Goal: Task Accomplishment & Management: Complete application form

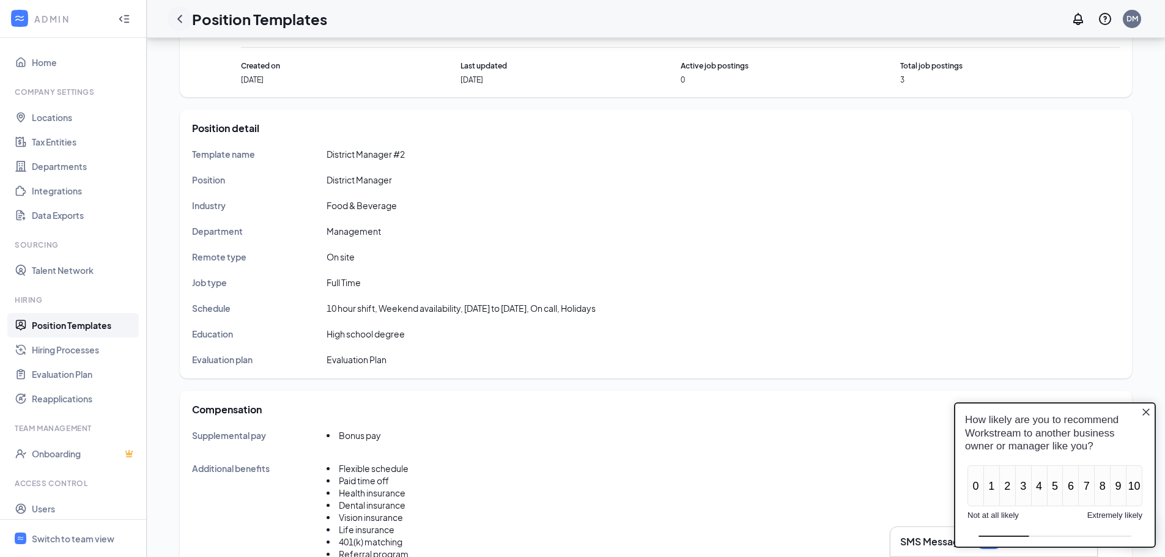
click at [177, 16] on icon "ChevronLeft" at bounding box center [180, 19] width 15 height 15
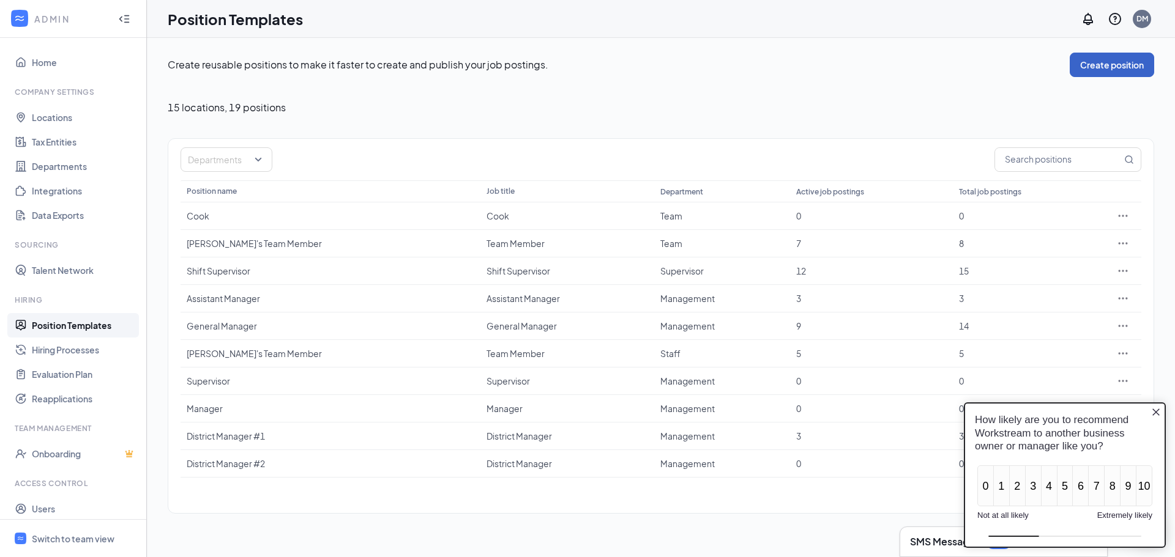
click at [1110, 68] on button "Create position" at bounding box center [1111, 65] width 84 height 24
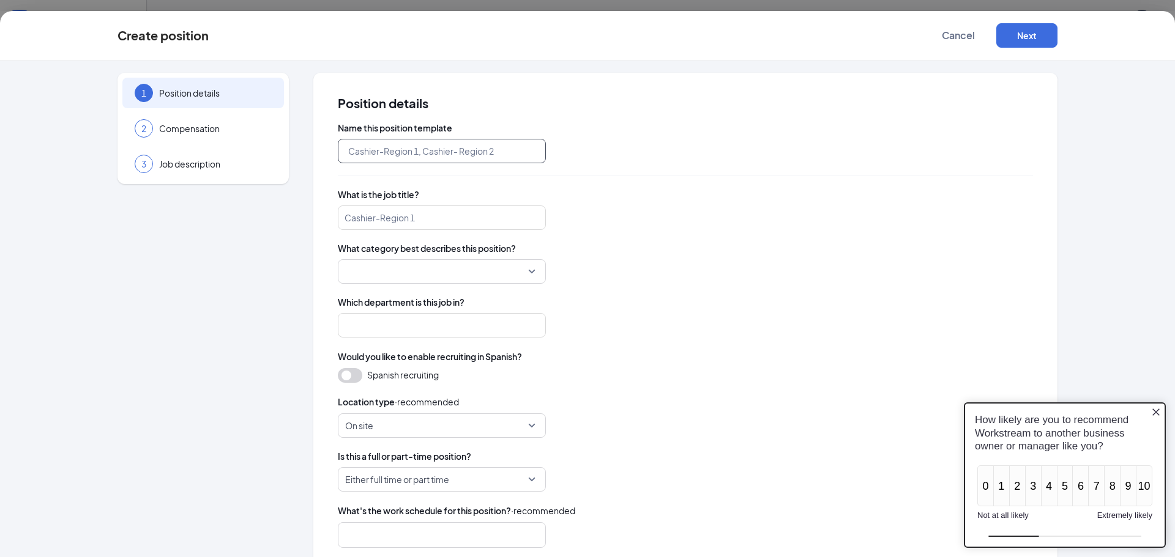
click at [388, 150] on input "text" at bounding box center [442, 151] width 208 height 24
type input "District Manager - Slims"
click at [406, 221] on input "search" at bounding box center [442, 218] width 208 height 24
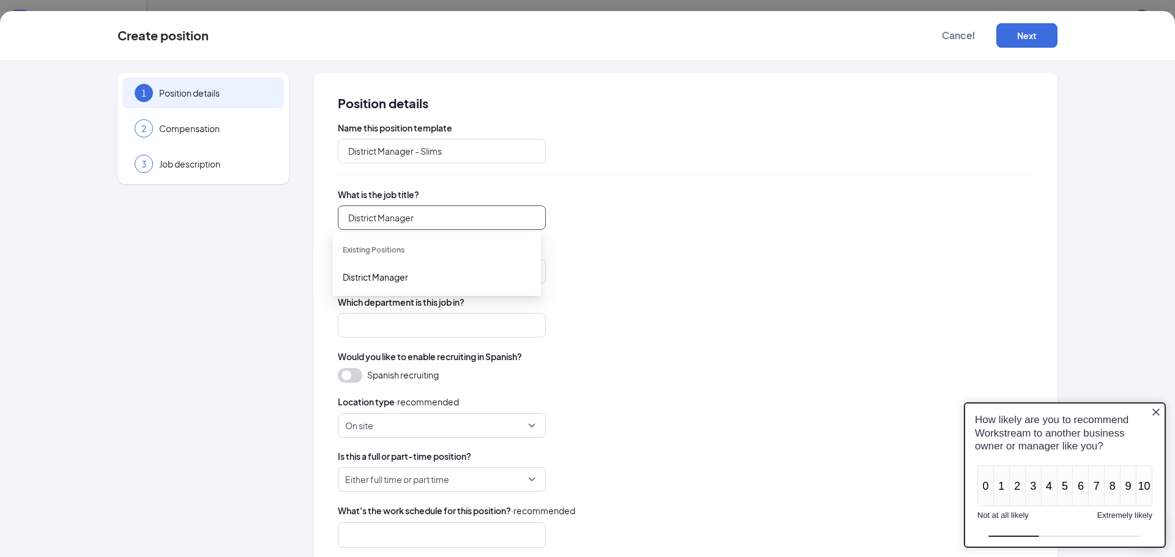
type input "District Manager"
click at [622, 217] on div "District Manager" at bounding box center [685, 218] width 695 height 24
click at [525, 280] on input "search" at bounding box center [437, 271] width 185 height 23
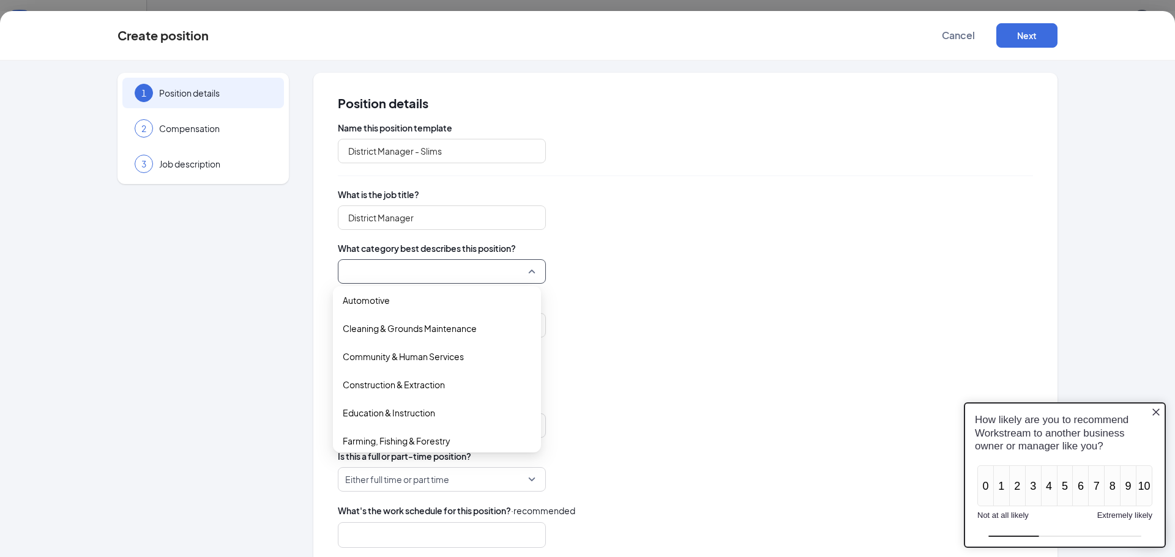
scroll to position [122, 0]
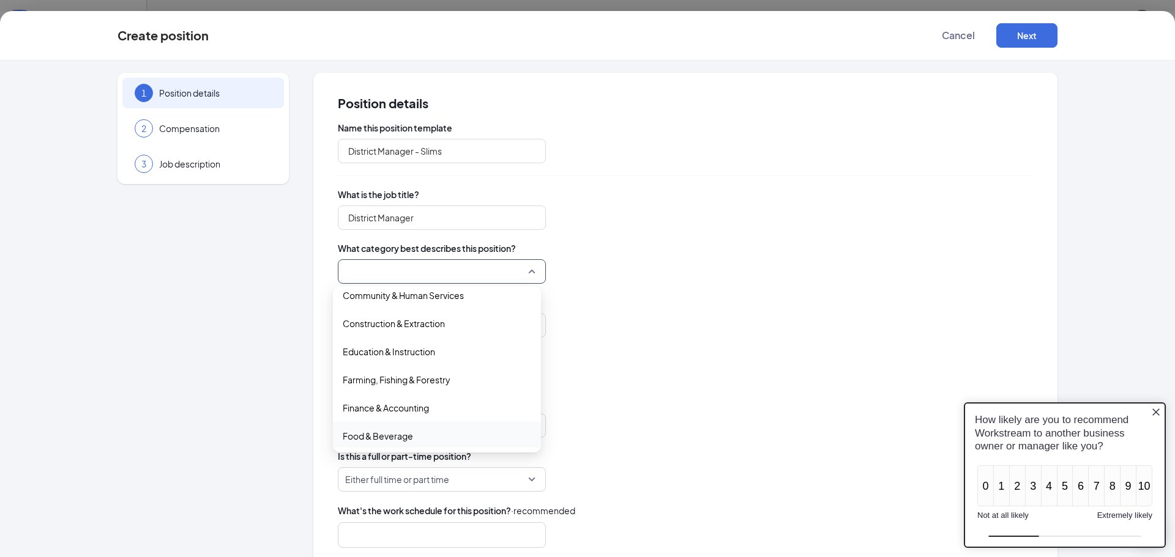
click at [404, 433] on span "Food & Beverage" at bounding box center [378, 435] width 70 height 13
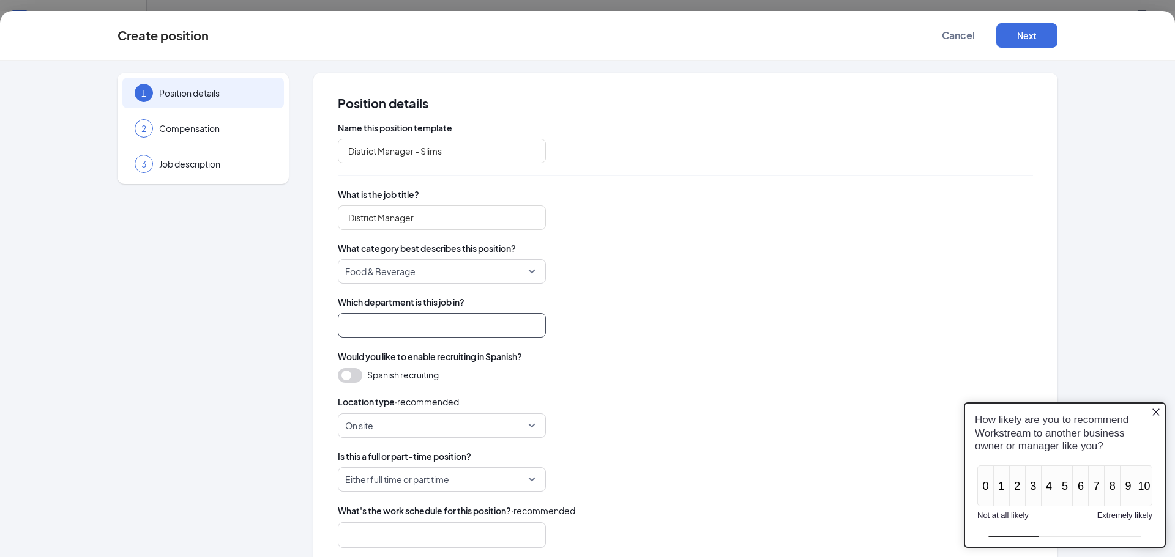
click at [423, 327] on input "search" at bounding box center [442, 325] width 208 height 24
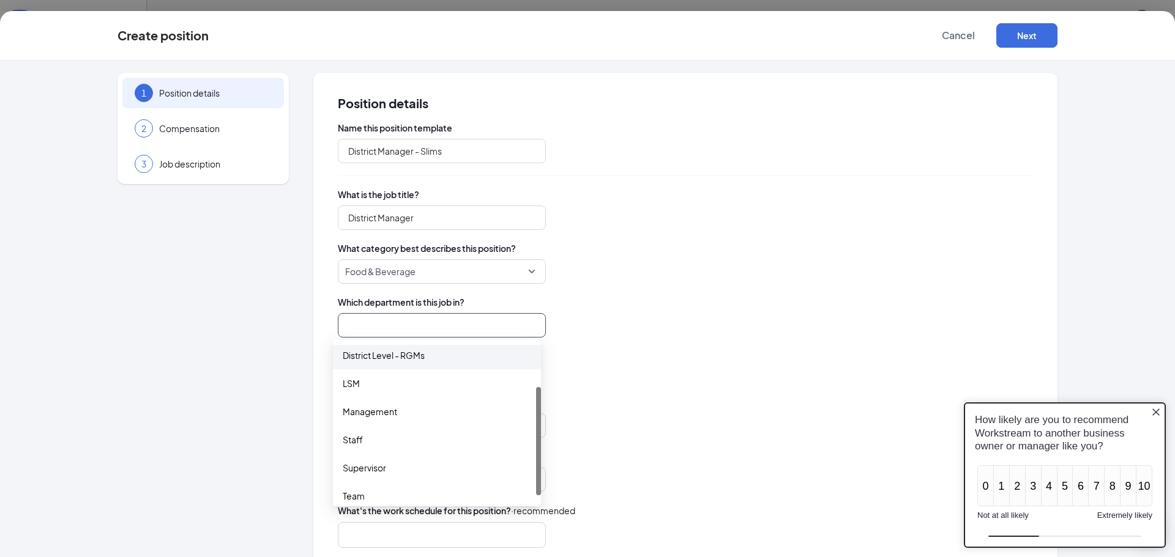
scroll to position [70, 0]
click at [407, 347] on div "District Level - RGMs" at bounding box center [437, 346] width 188 height 13
type input "District Level - RGMs"
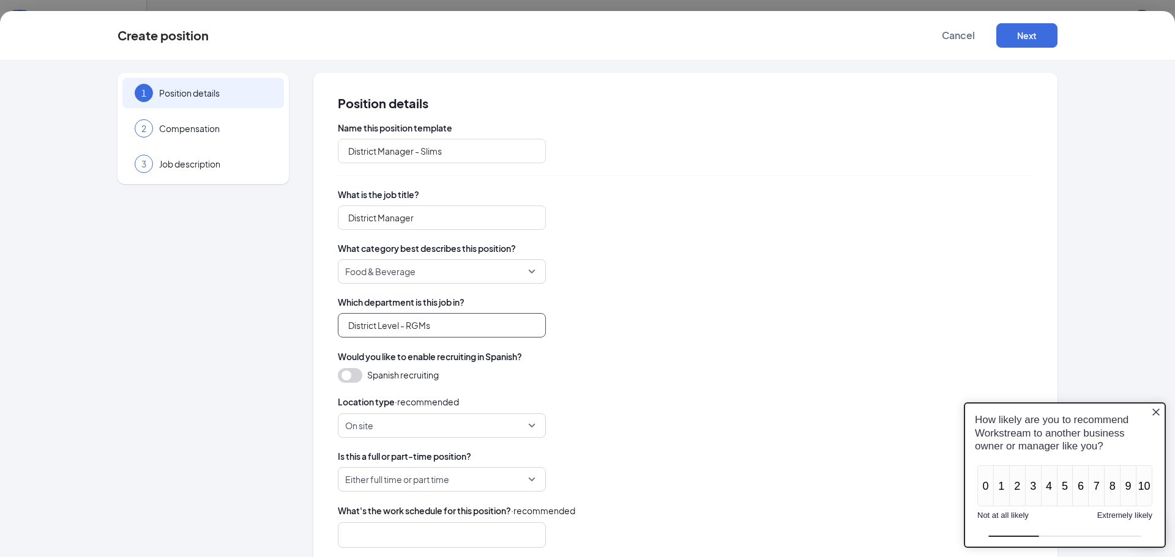
scroll to position [0, 0]
click at [506, 328] on input "District Level - RGMs" at bounding box center [442, 325] width 208 height 24
click at [480, 355] on div "District Level - RGMs" at bounding box center [437, 358] width 188 height 13
click at [578, 349] on div "Name this position template District Manager - Slims What is the job title? Dis…" at bounding box center [685, 398] width 695 height 552
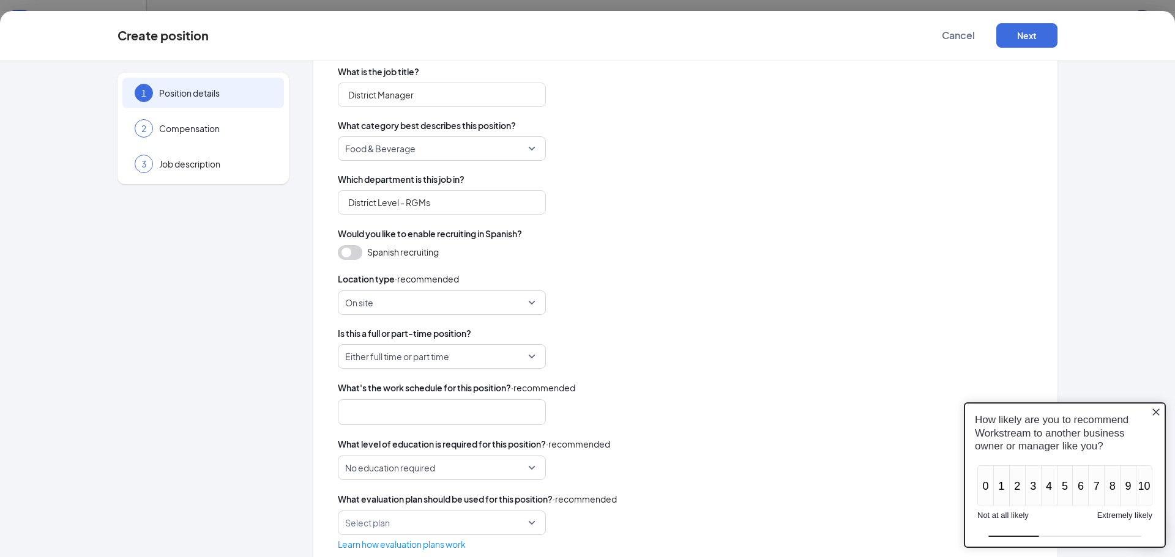
scroll to position [154, 0]
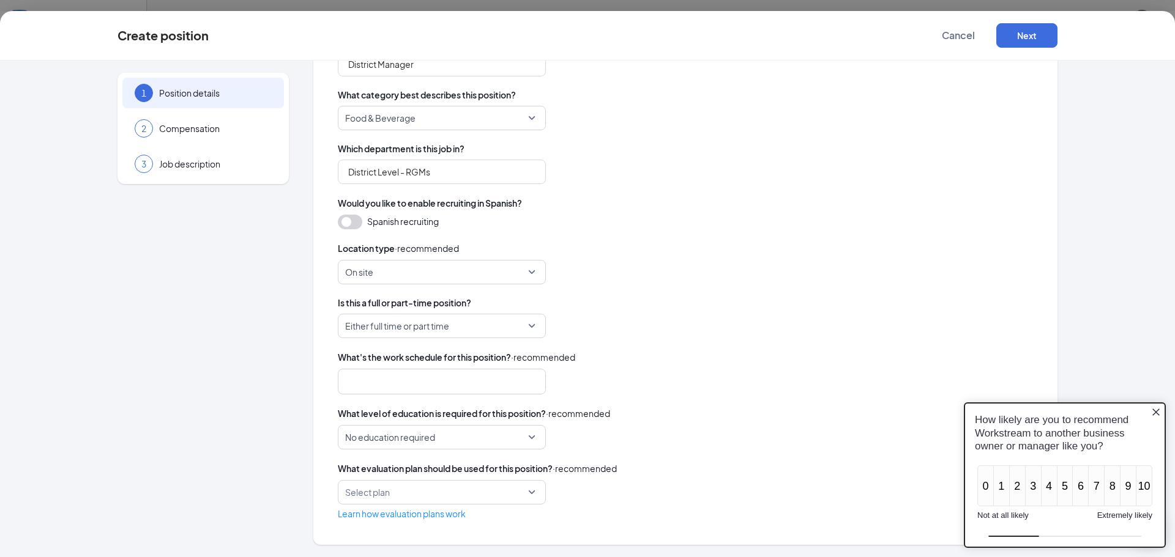
click at [524, 273] on span "On site" at bounding box center [441, 272] width 193 height 23
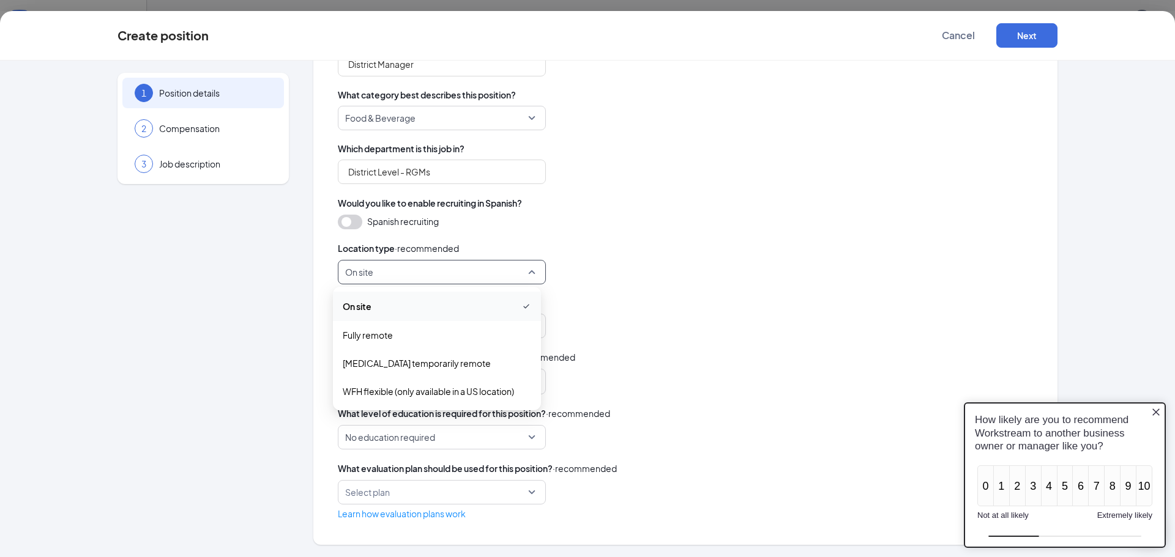
click at [470, 309] on span "On site" at bounding box center [437, 306] width 188 height 15
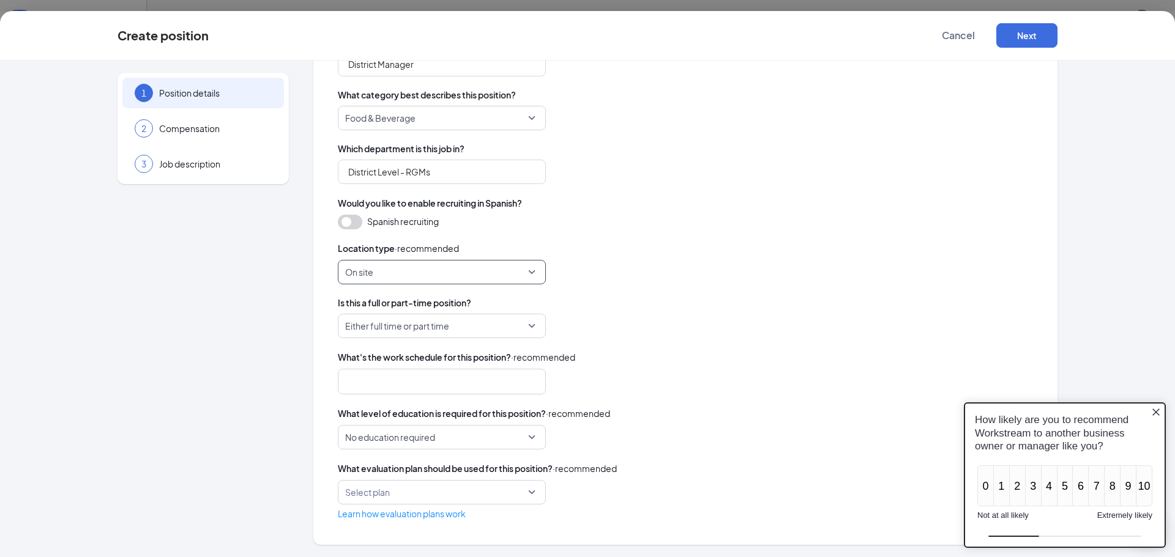
click at [527, 326] on span "Either full time or part time" at bounding box center [441, 325] width 193 height 23
click at [379, 383] on span "Part Time" at bounding box center [361, 387] width 37 height 13
click at [526, 324] on span "Part Time" at bounding box center [441, 325] width 193 height 23
click at [379, 355] on span "Full Time" at bounding box center [437, 359] width 188 height 13
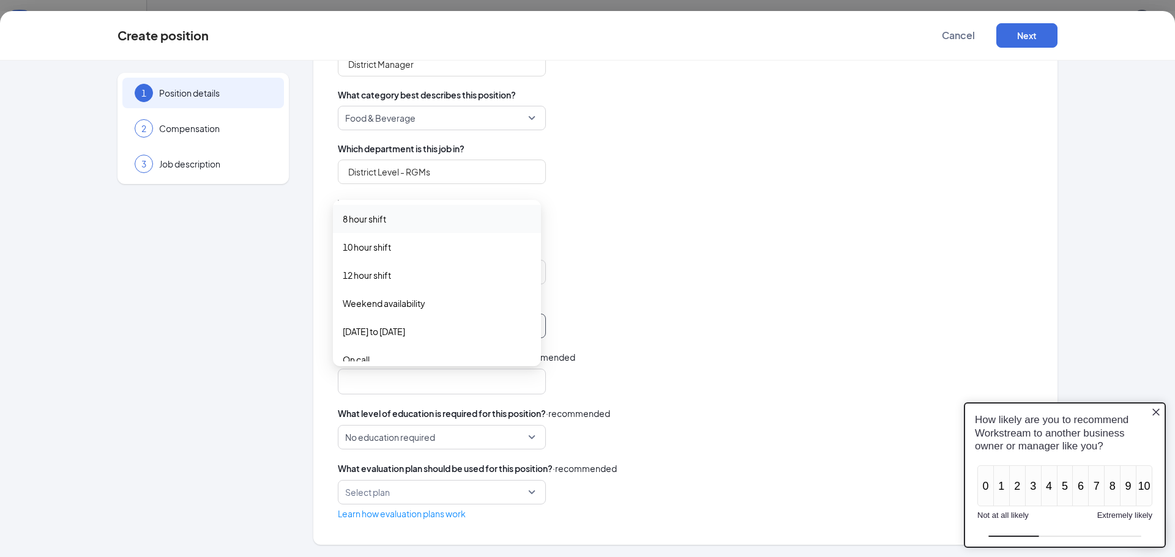
click at [416, 388] on div at bounding box center [436, 382] width 176 height 20
click at [381, 250] on span "10 hour shift" at bounding box center [367, 246] width 48 height 13
click at [394, 305] on span "Weekend availability" at bounding box center [384, 304] width 83 height 13
click at [387, 333] on span "[DATE] to [DATE]" at bounding box center [374, 333] width 62 height 13
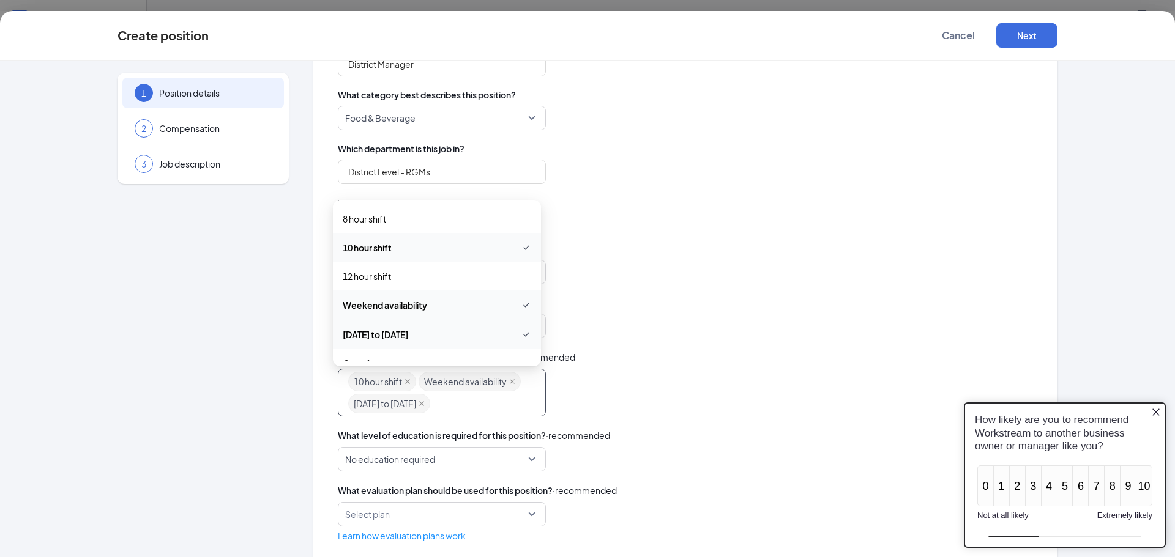
scroll to position [61, 0]
click at [384, 301] on span "On call" at bounding box center [437, 301] width 188 height 13
click at [379, 273] on span "Holidays" at bounding box center [437, 270] width 188 height 13
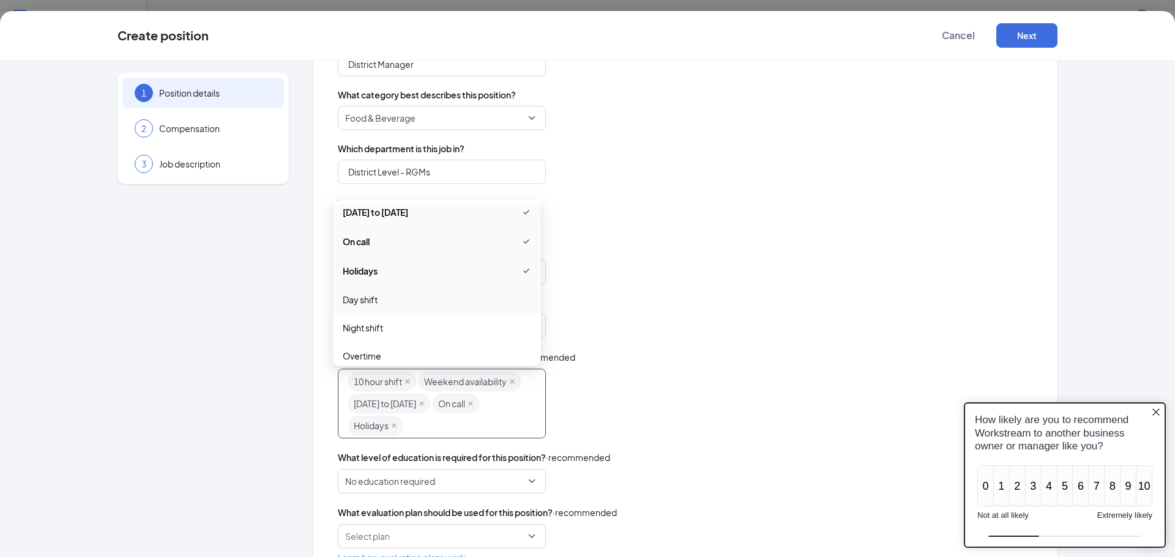
click at [373, 299] on span "Day shift" at bounding box center [360, 299] width 35 height 13
click at [369, 323] on span "Night shift" at bounding box center [363, 328] width 40 height 13
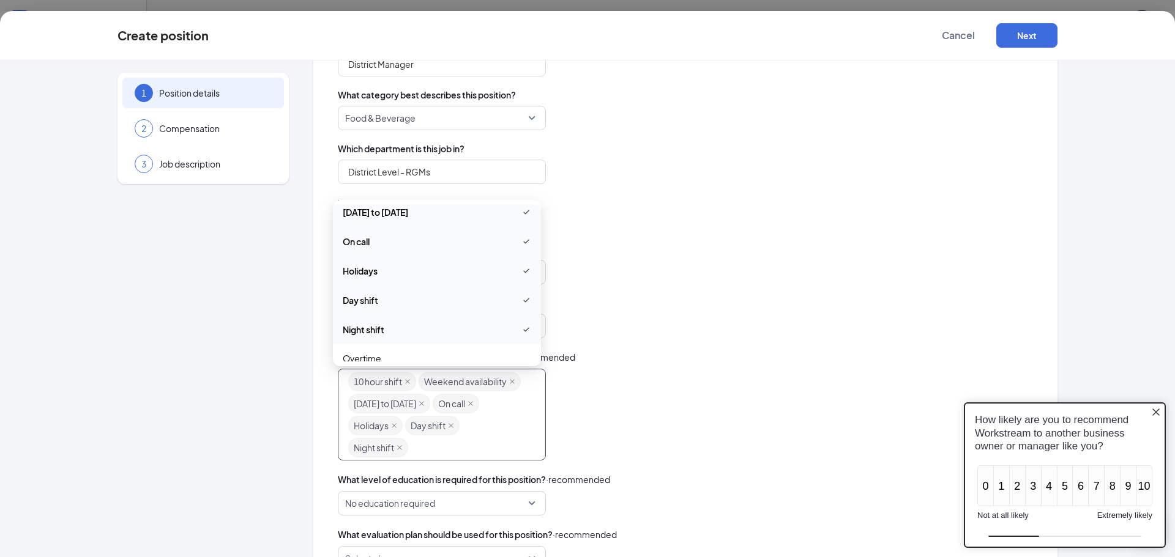
scroll to position [162, 0]
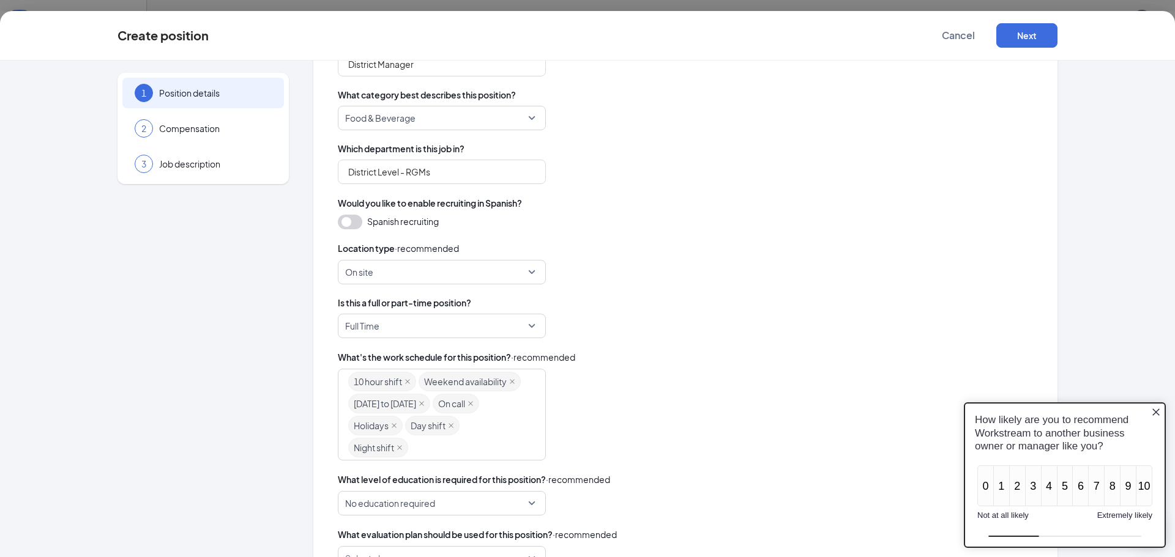
click at [630, 322] on div "Full Time full_time part_time Full Time Part Time Either full time or part time" at bounding box center [685, 326] width 695 height 24
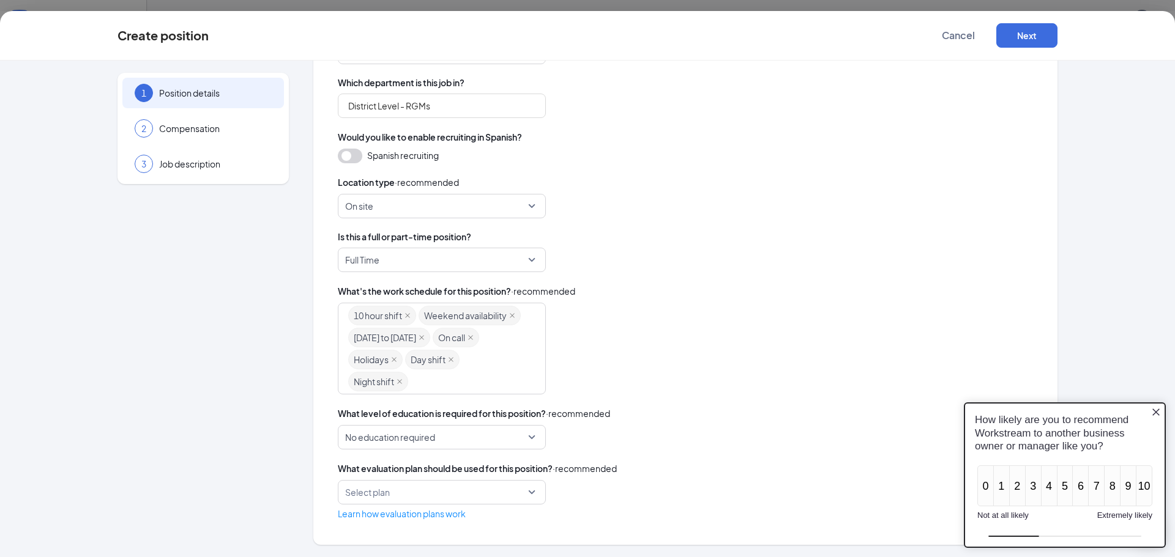
scroll to position [242, 0]
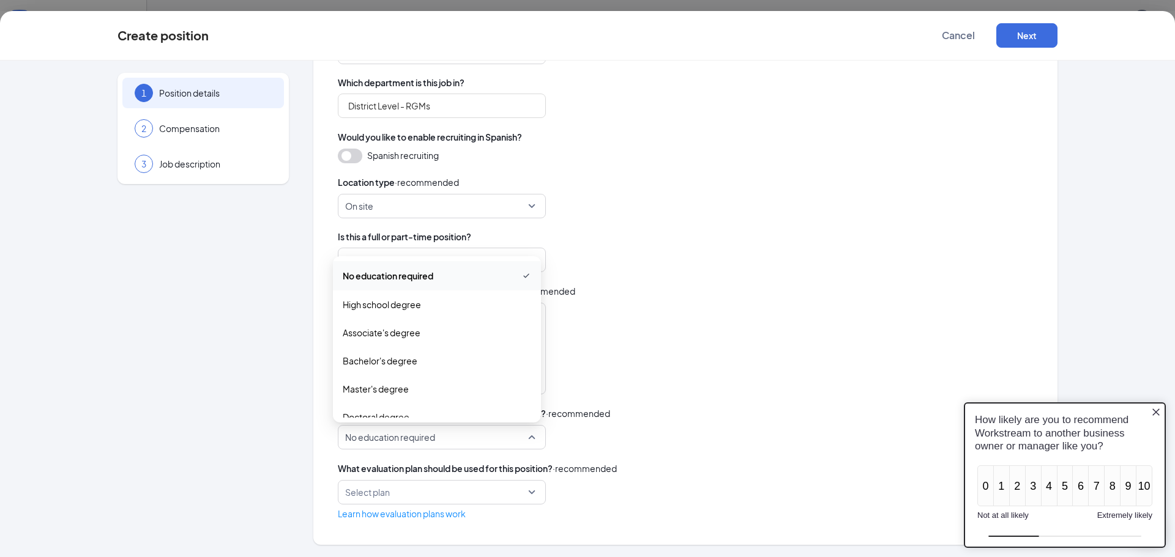
click at [524, 433] on span "No education required" at bounding box center [441, 437] width 193 height 23
click at [391, 304] on span "High school degree" at bounding box center [382, 304] width 78 height 13
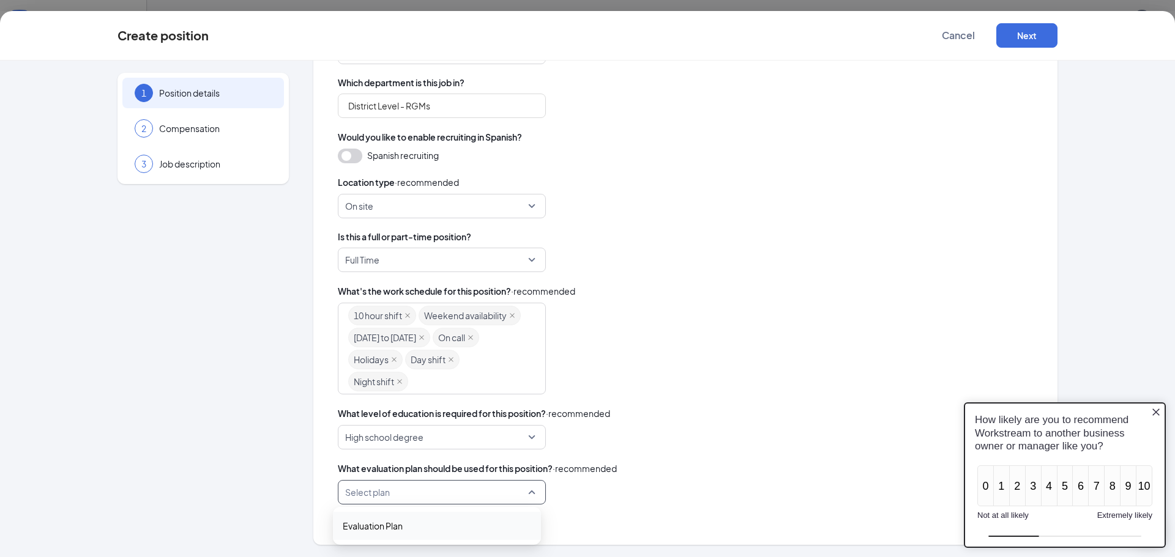
click at [427, 486] on input "search" at bounding box center [437, 492] width 185 height 23
click at [1031, 40] on button "Next" at bounding box center [1026, 35] width 61 height 24
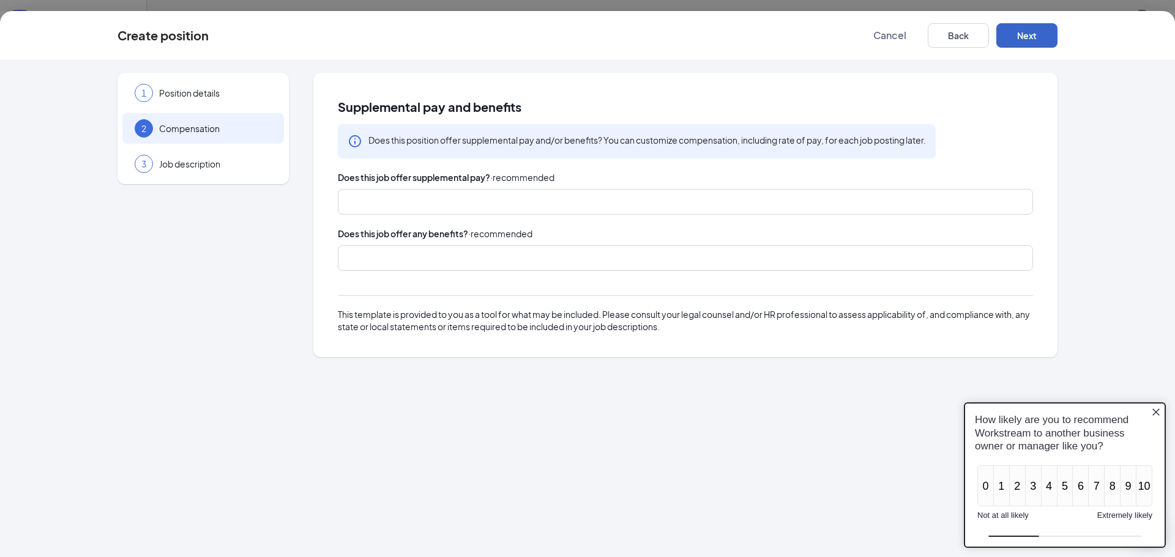
scroll to position [0, 0]
click at [349, 204] on div at bounding box center [351, 202] width 7 height 20
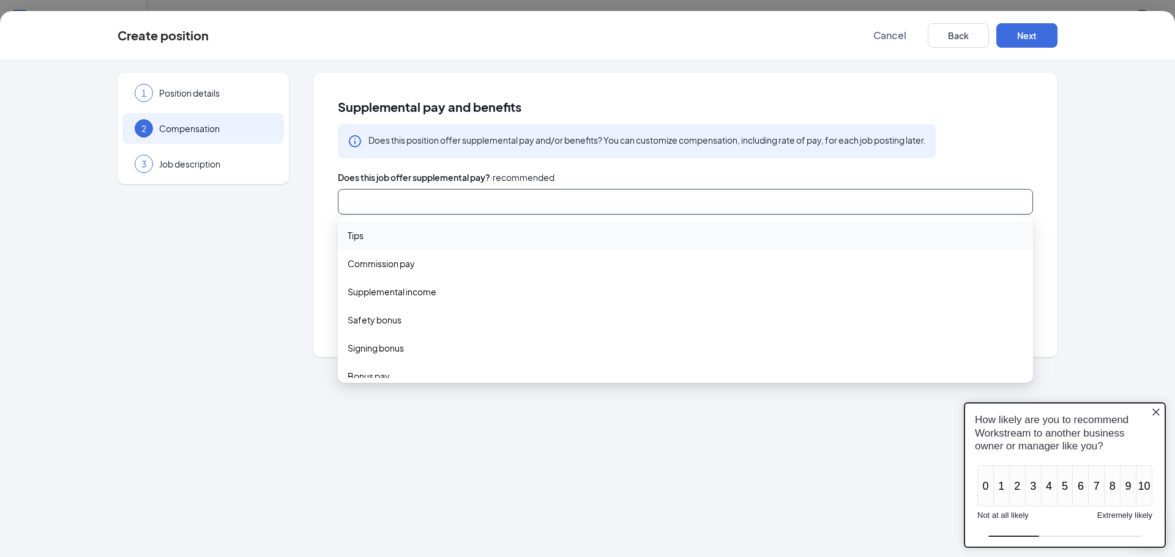
click at [214, 251] on div "1 Position details 2 Compensation 3 Job description" at bounding box center [202, 215] width 171 height 284
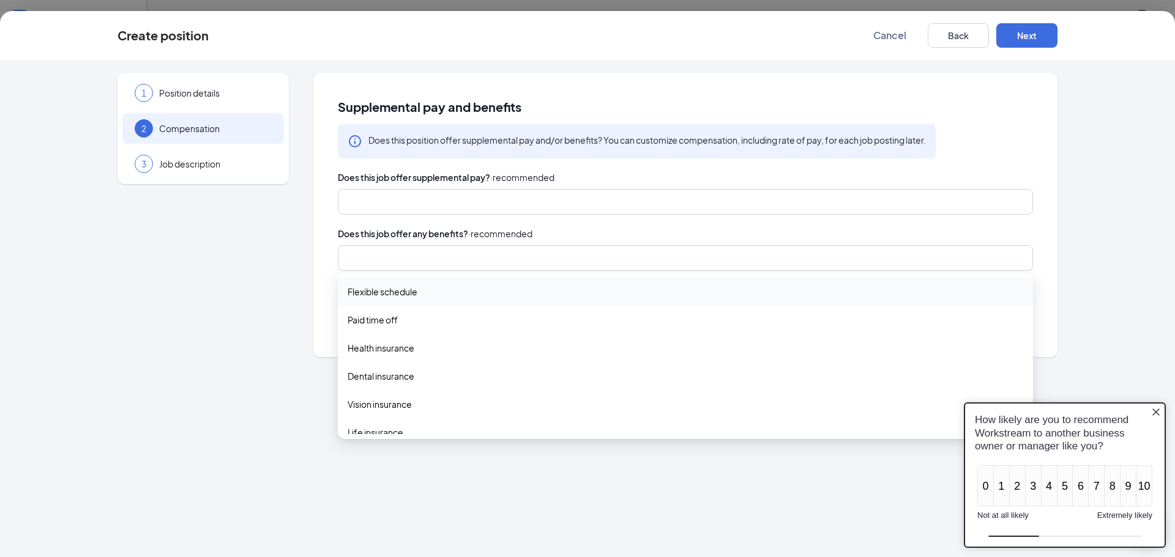
click at [372, 257] on div at bounding box center [679, 258] width 663 height 20
click at [399, 292] on span "Flexible schedule" at bounding box center [382, 291] width 70 height 13
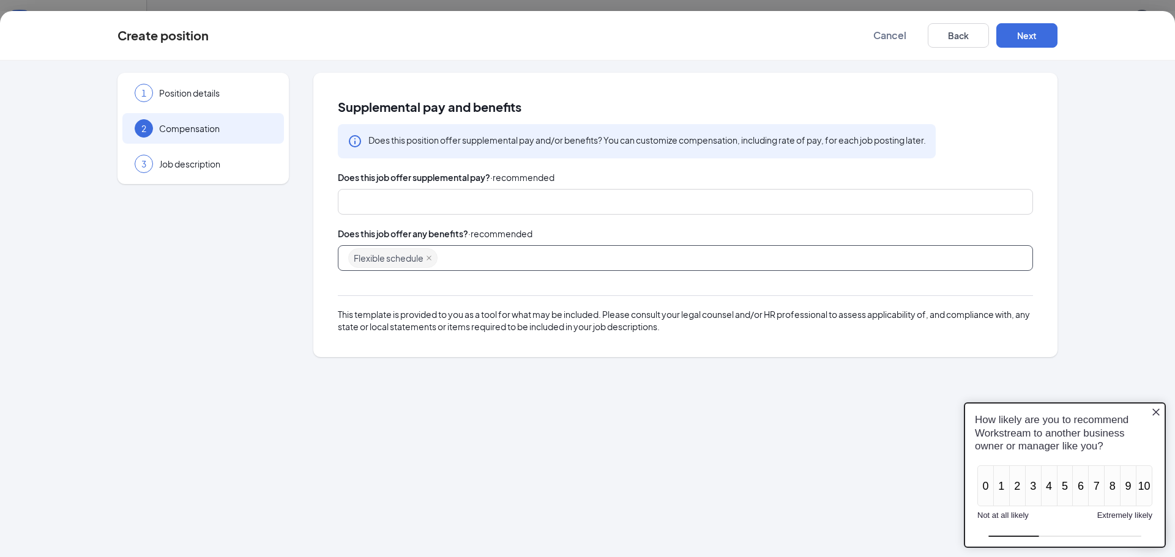
click at [455, 256] on div "Flexible schedule" at bounding box center [679, 258] width 663 height 22
click at [451, 264] on div "Flexible schedule" at bounding box center [679, 258] width 663 height 22
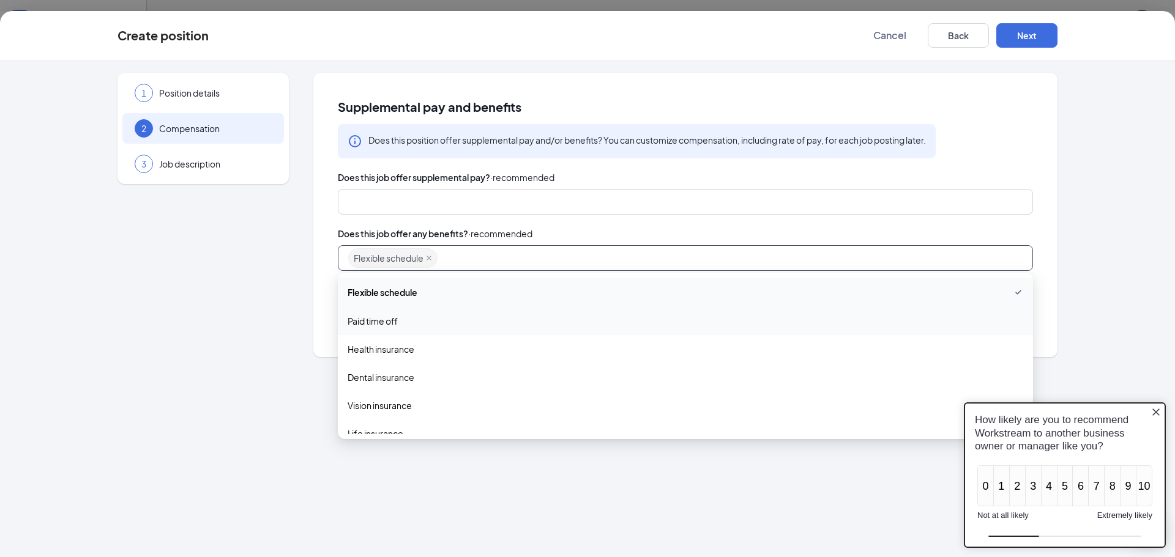
click at [386, 323] on span "Paid time off" at bounding box center [372, 320] width 50 height 13
click at [385, 352] on span "Health insurance" at bounding box center [380, 350] width 67 height 13
click at [388, 377] on span "Dental insurance" at bounding box center [380, 379] width 67 height 13
click at [384, 408] on span "Vision insurance" at bounding box center [379, 409] width 64 height 13
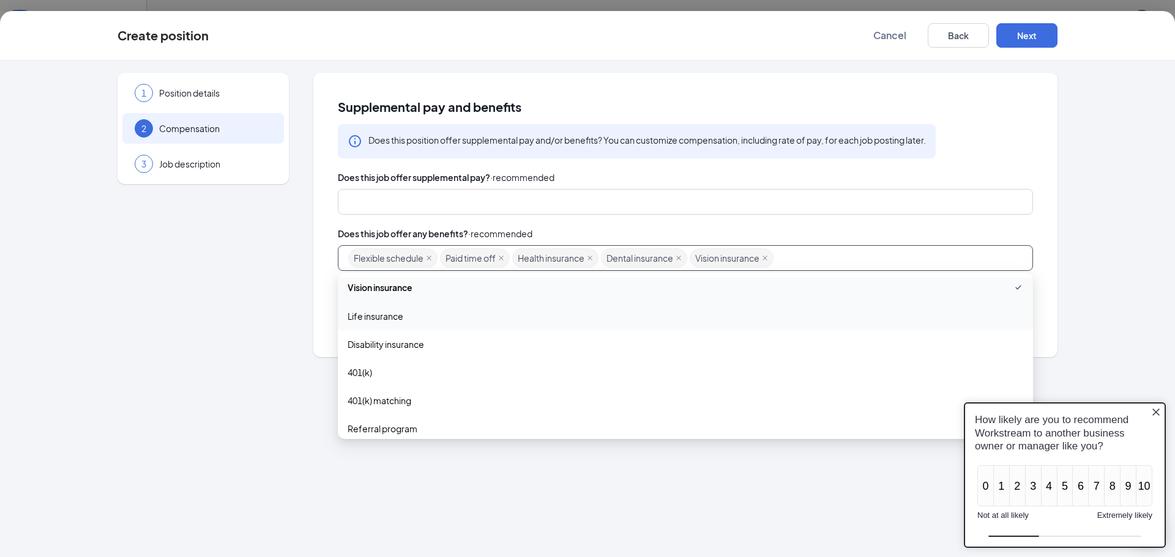
click at [396, 316] on span "Life insurance" at bounding box center [375, 316] width 56 height 13
click at [389, 397] on span "Employee discount" at bounding box center [386, 396] width 78 height 13
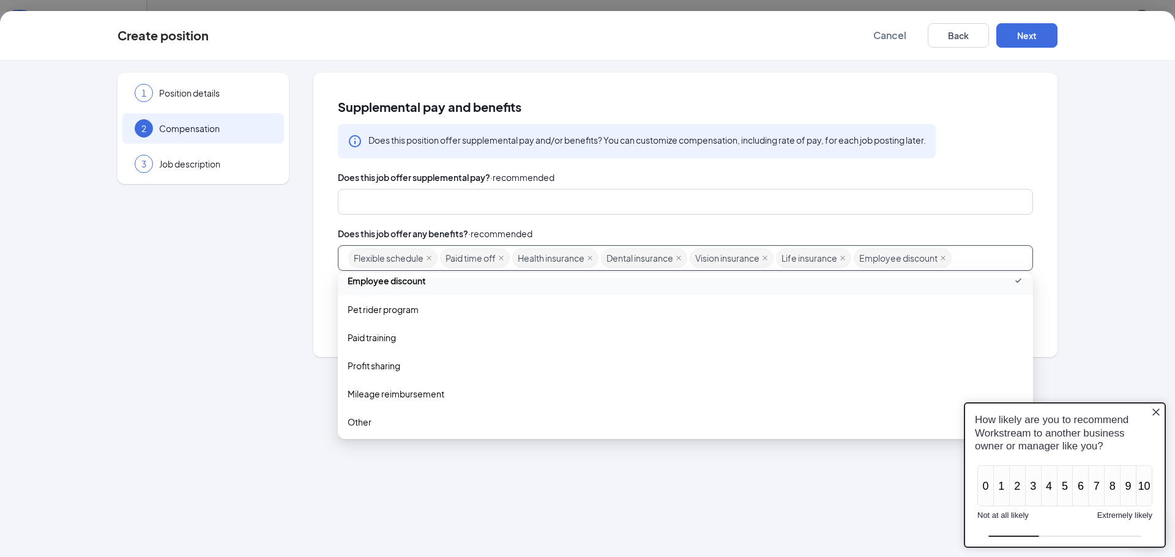
scroll to position [302, 0]
click at [396, 336] on span "Paid training" at bounding box center [371, 335] width 48 height 13
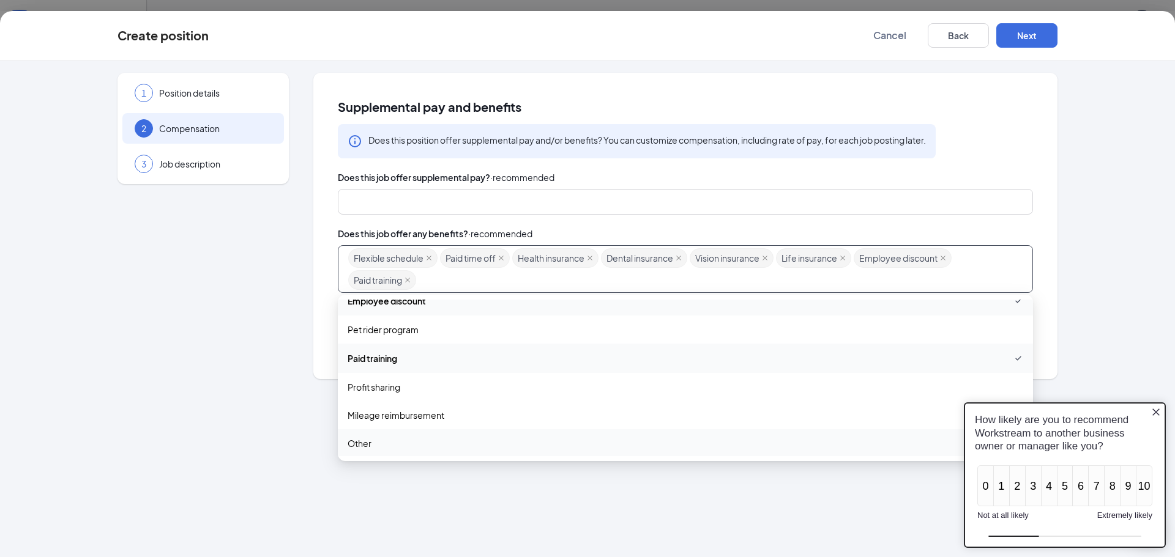
scroll to position [303, 0]
click at [378, 436] on span "Other" at bounding box center [684, 442] width 675 height 13
click at [366, 366] on span "401(k) matching" at bounding box center [379, 364] width 64 height 13
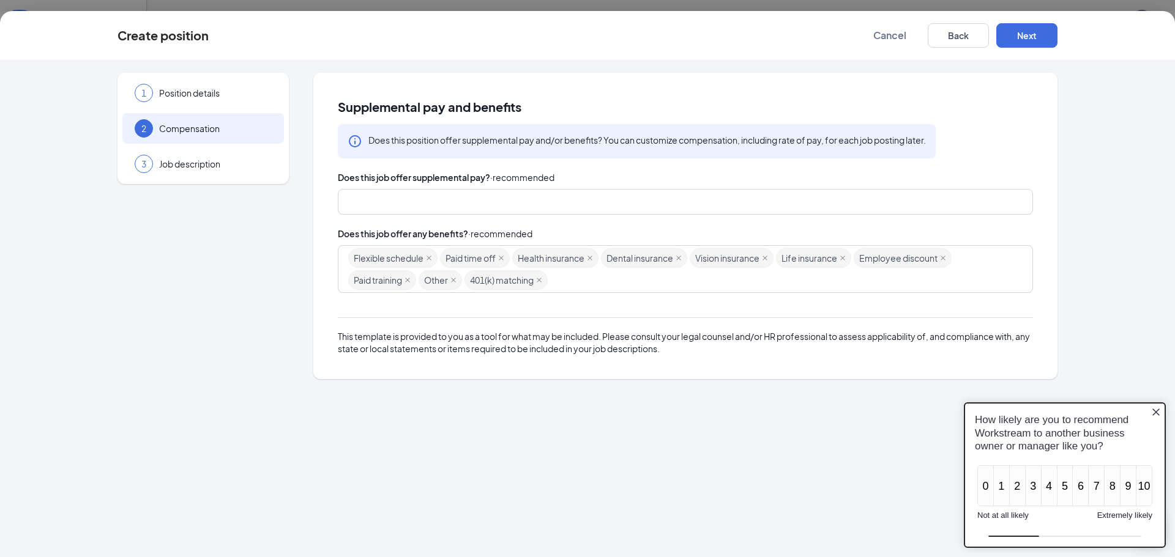
click at [863, 228] on div "Does this job offer any benefits? · recommended" at bounding box center [685, 233] width 695 height 13
click at [1035, 32] on button "Next" at bounding box center [1026, 35] width 61 height 24
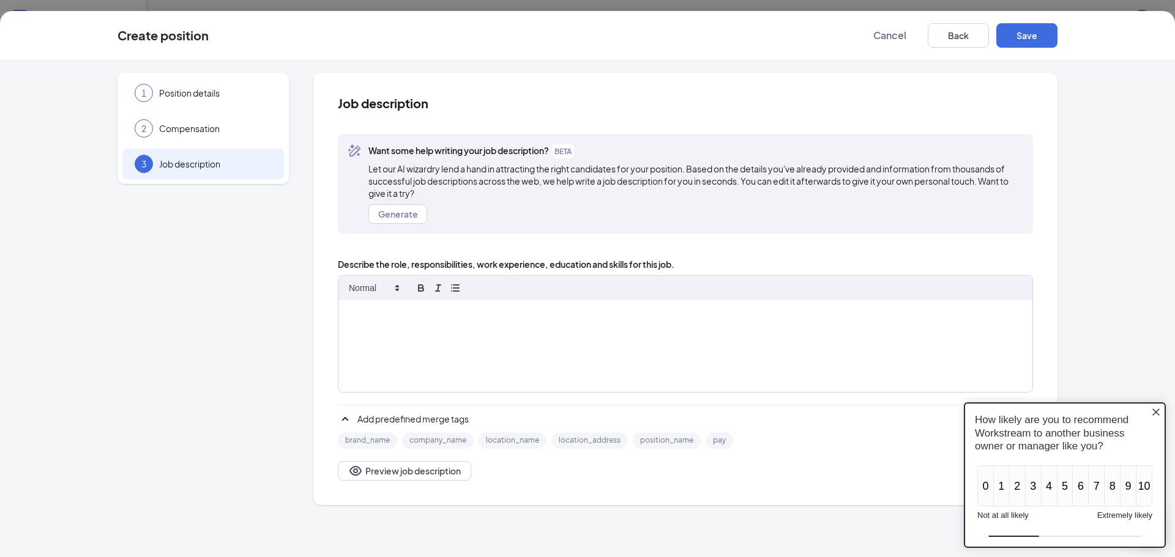
click at [382, 316] on p at bounding box center [684, 314] width 675 height 12
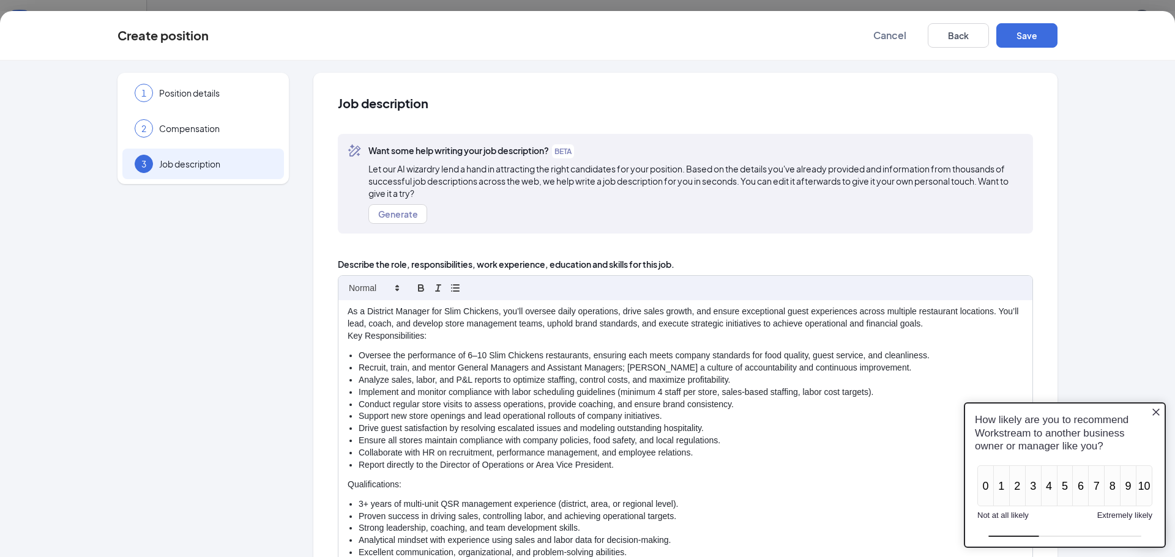
scroll to position [0, 0]
drag, startPoint x: 481, startPoint y: 356, endPoint x: 464, endPoint y: 355, distance: 17.1
click at [464, 355] on li "Oversee the performance of 6–10 Slim Chickens restaurants, ensuring each meets …" at bounding box center [690, 358] width 664 height 12
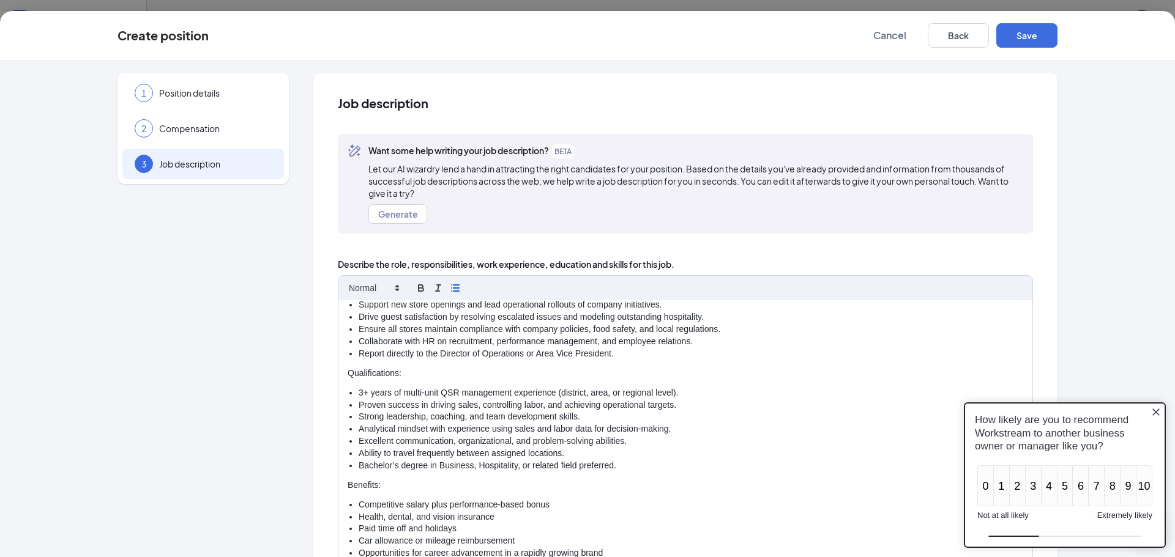
scroll to position [119, 0]
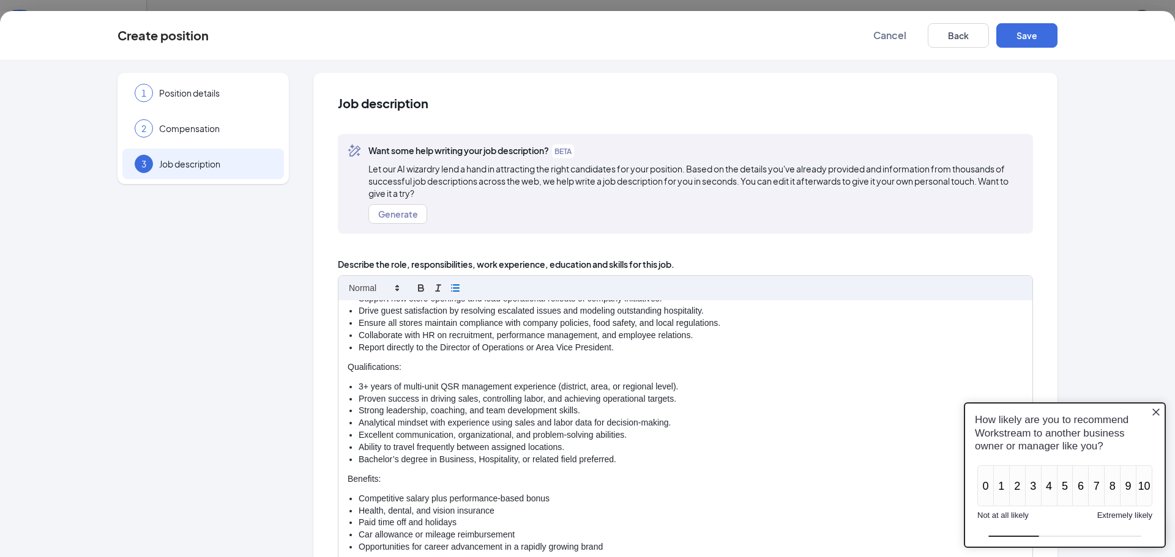
click at [606, 348] on li "Report directly to the Director of Operations or Area Vice President." at bounding box center [690, 348] width 664 height 12
drag, startPoint x: 606, startPoint y: 348, endPoint x: 412, endPoint y: 347, distance: 193.3
click at [412, 347] on li "Report directly to the Director of Operations or Area Vice President." at bounding box center [690, 348] width 664 height 12
drag, startPoint x: 611, startPoint y: 460, endPoint x: 354, endPoint y: 455, distance: 257.0
click at [358, 455] on li "Bachelor’s degree in Business, Hospitality, or related field preferred." at bounding box center [690, 460] width 664 height 12
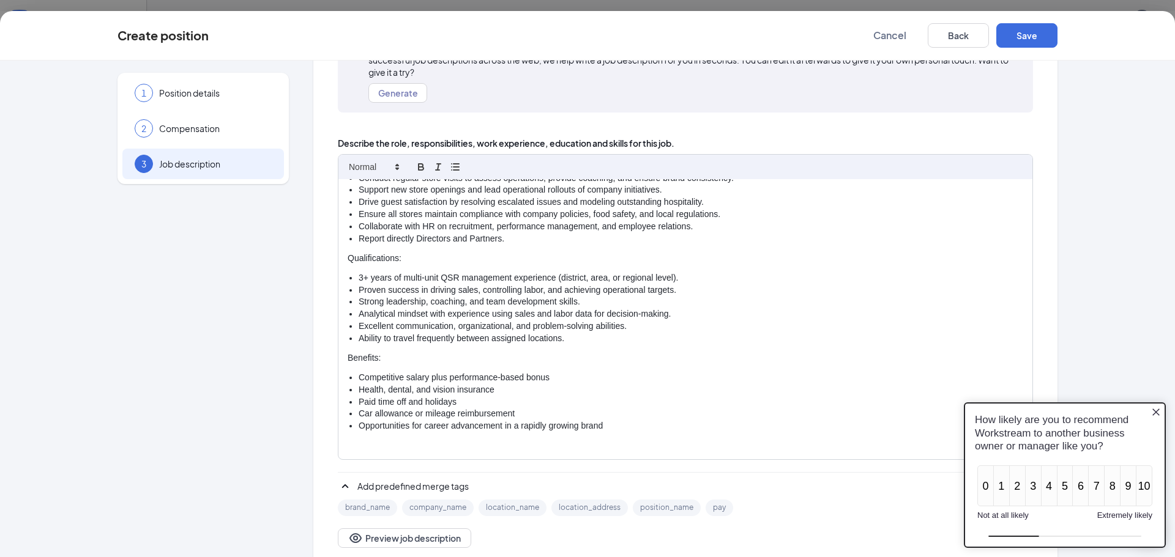
scroll to position [122, 0]
drag, startPoint x: 541, startPoint y: 375, endPoint x: 423, endPoint y: 367, distance: 118.3
click at [423, 367] on div "As a District Manager for Slim Chickens, you’ll oversee daily operations, drive…" at bounding box center [685, 318] width 694 height 280
drag, startPoint x: 514, startPoint y: 413, endPoint x: 355, endPoint y: 413, distance: 158.4
click at [358, 413] on li "Car allowance or mileage reimbursement" at bounding box center [690, 413] width 664 height 12
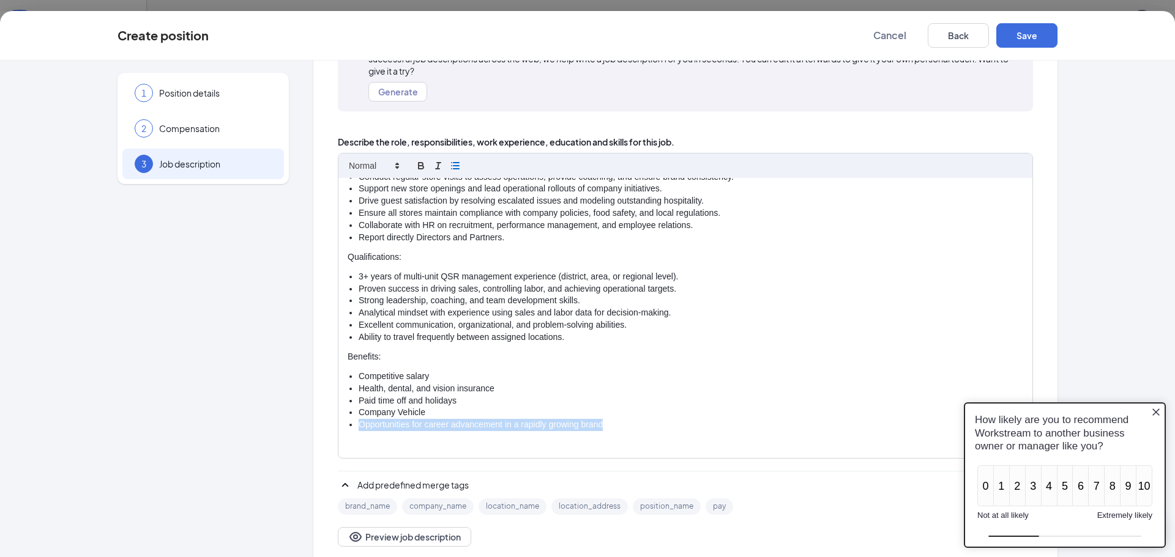
drag, startPoint x: 587, startPoint y: 428, endPoint x: 338, endPoint y: 428, distance: 249.0
click at [338, 428] on div "As a District Manager for Slim Chickens, you’ll oversee daily operations, drive…" at bounding box center [685, 318] width 694 height 280
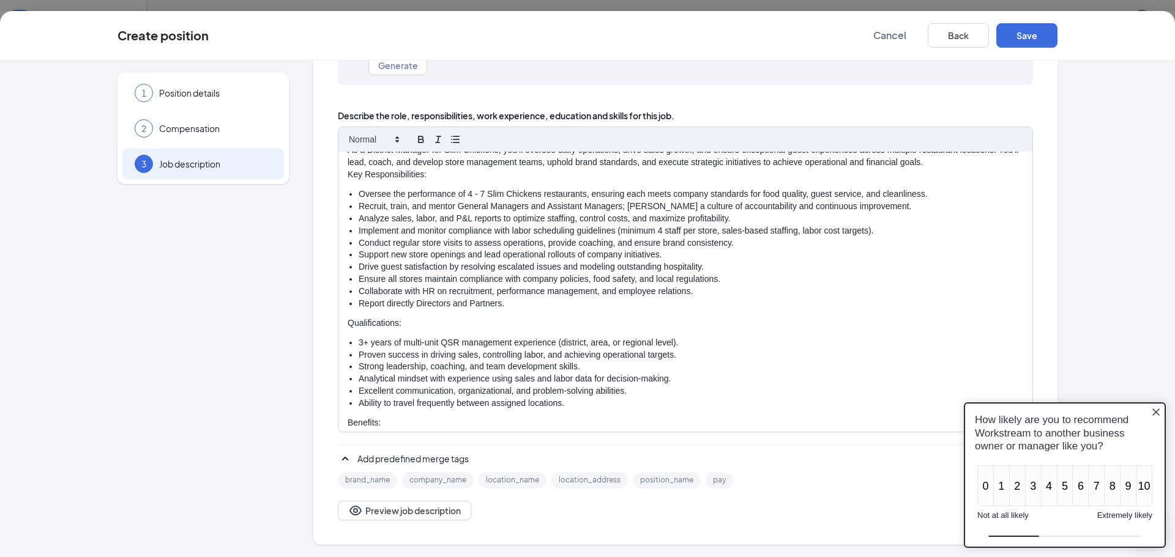
scroll to position [0, 0]
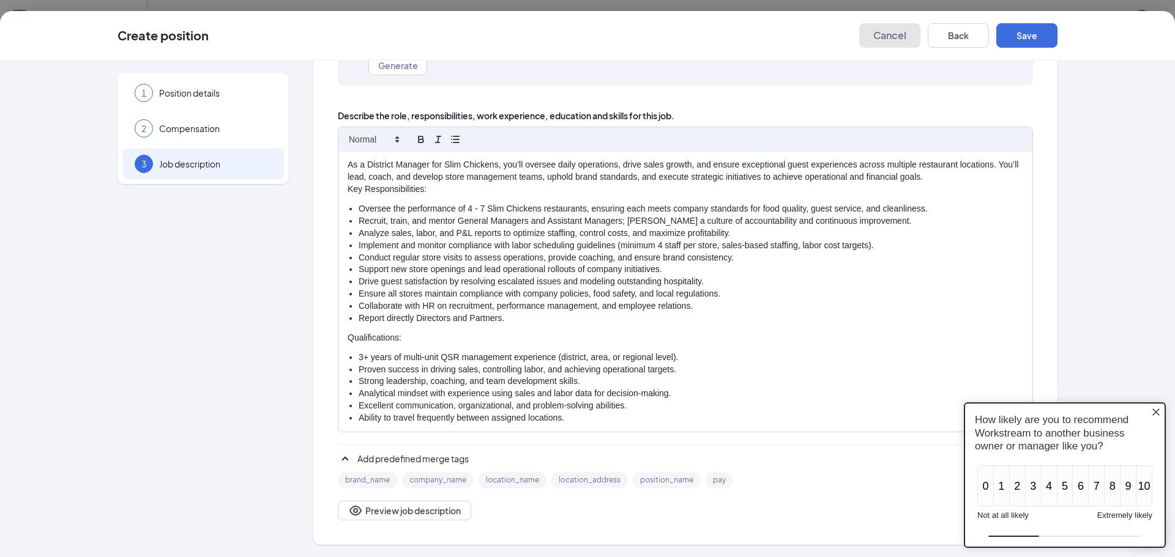
click at [889, 37] on span "Cancel" at bounding box center [889, 35] width 33 height 12
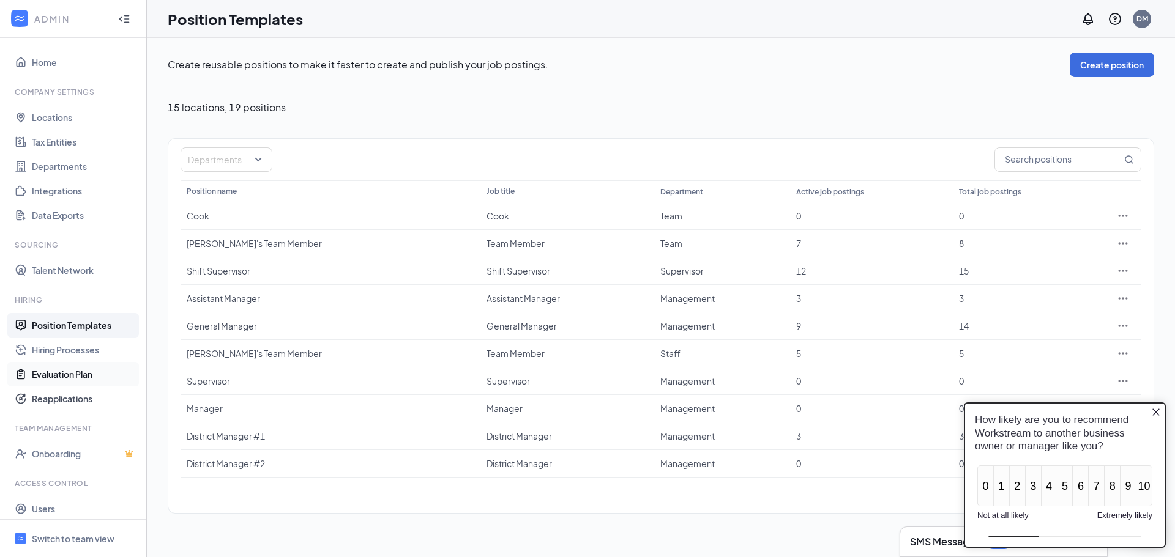
scroll to position [31, 0]
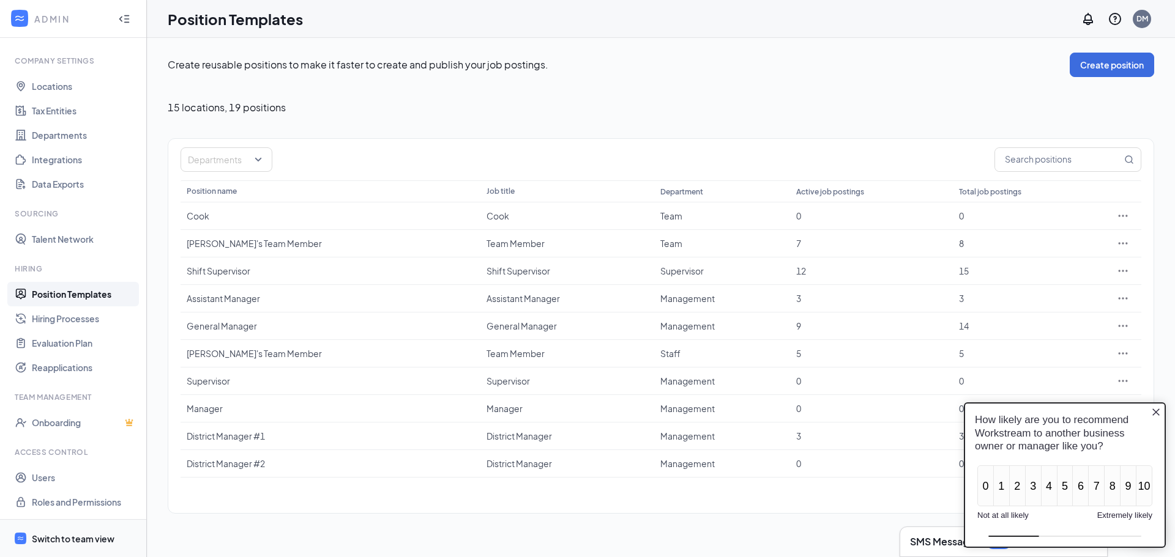
click at [63, 535] on div "Switch to team view" at bounding box center [73, 539] width 83 height 12
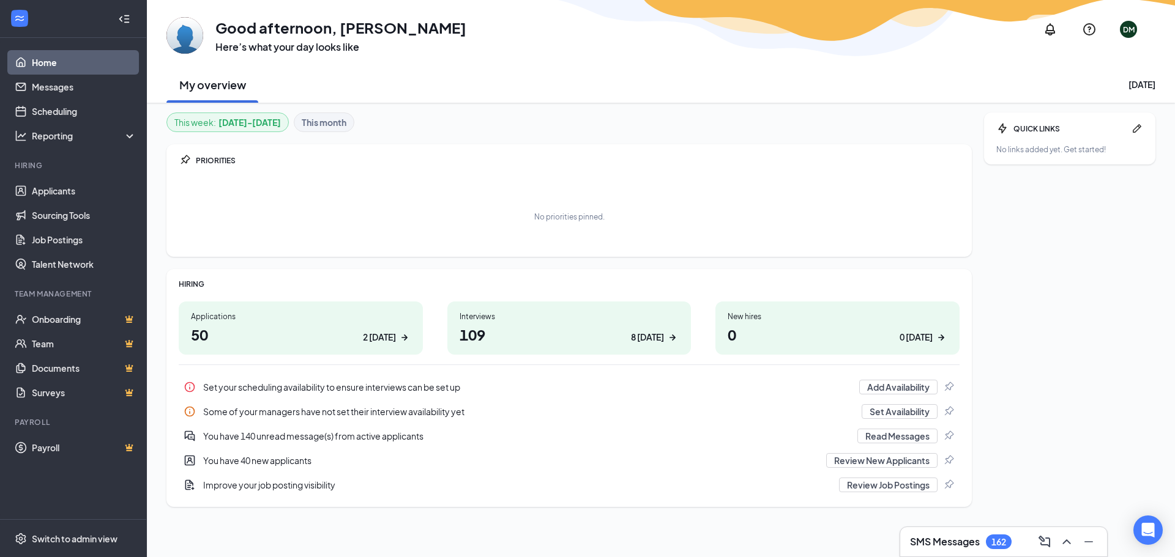
click at [1131, 31] on div "DM" at bounding box center [1129, 29] width 12 height 10
click at [1020, 176] on link "Switch account" at bounding box center [1033, 175] width 61 height 11
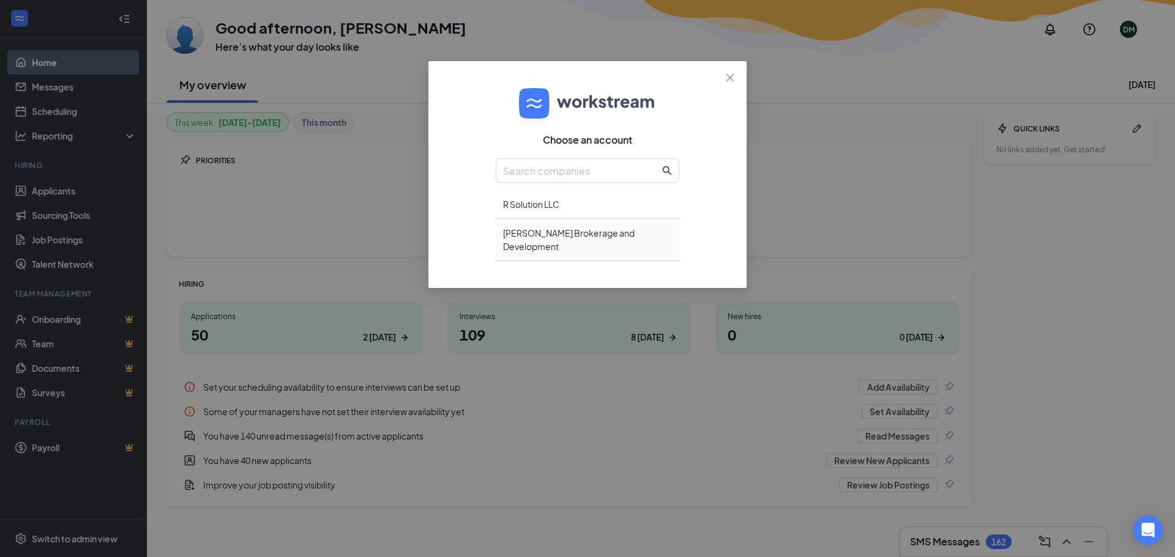
click at [548, 232] on div "GJ Grewe Brokerage and Development" at bounding box center [588, 240] width 184 height 42
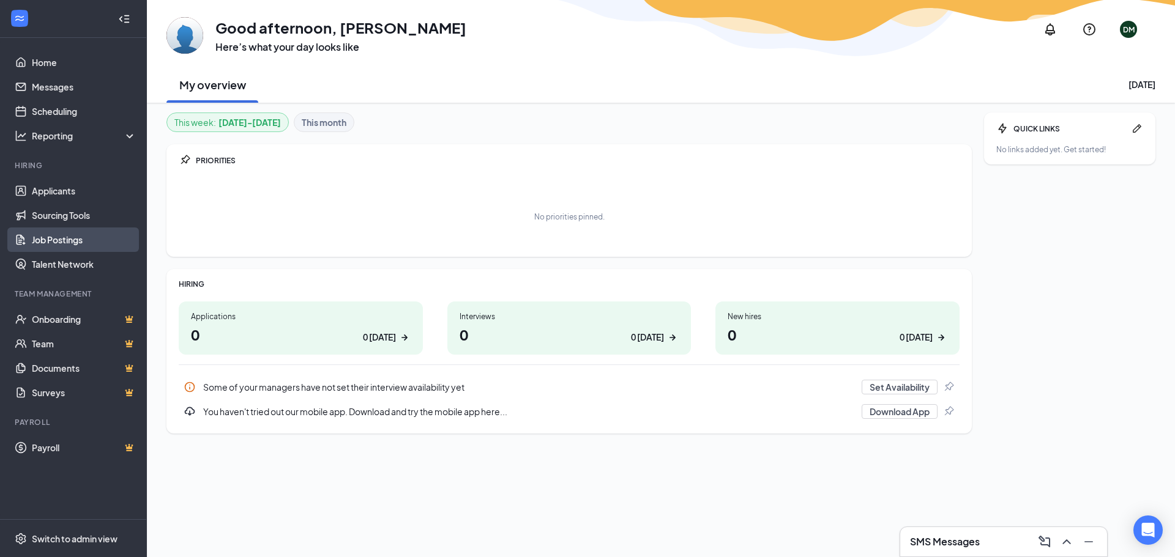
click at [64, 237] on link "Job Postings" at bounding box center [84, 240] width 105 height 24
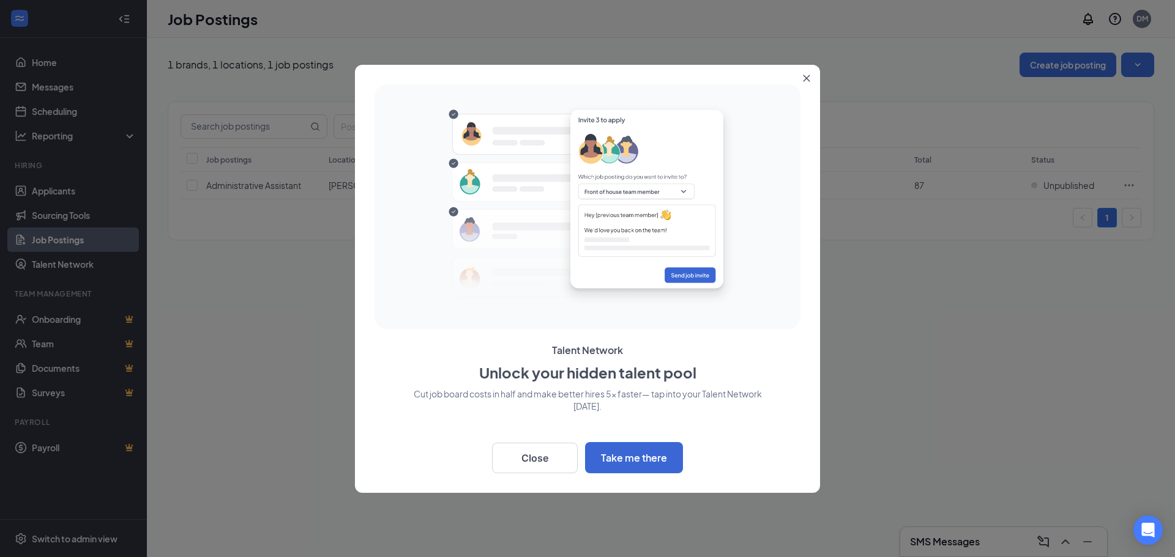
click at [801, 78] on button "Close" at bounding box center [809, 76] width 22 height 22
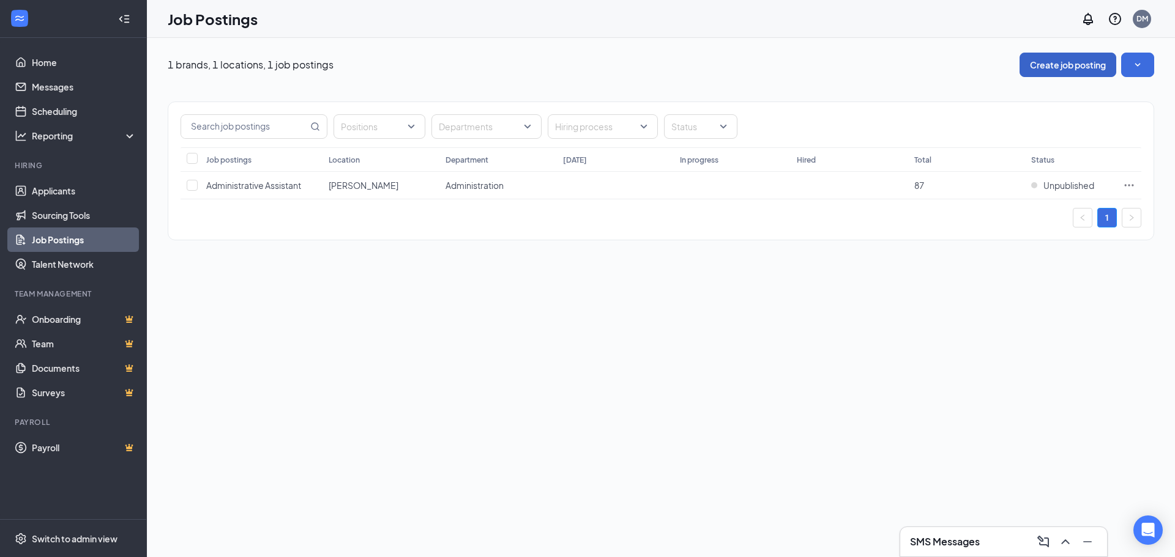
click at [1090, 67] on button "Create job posting" at bounding box center [1067, 65] width 97 height 24
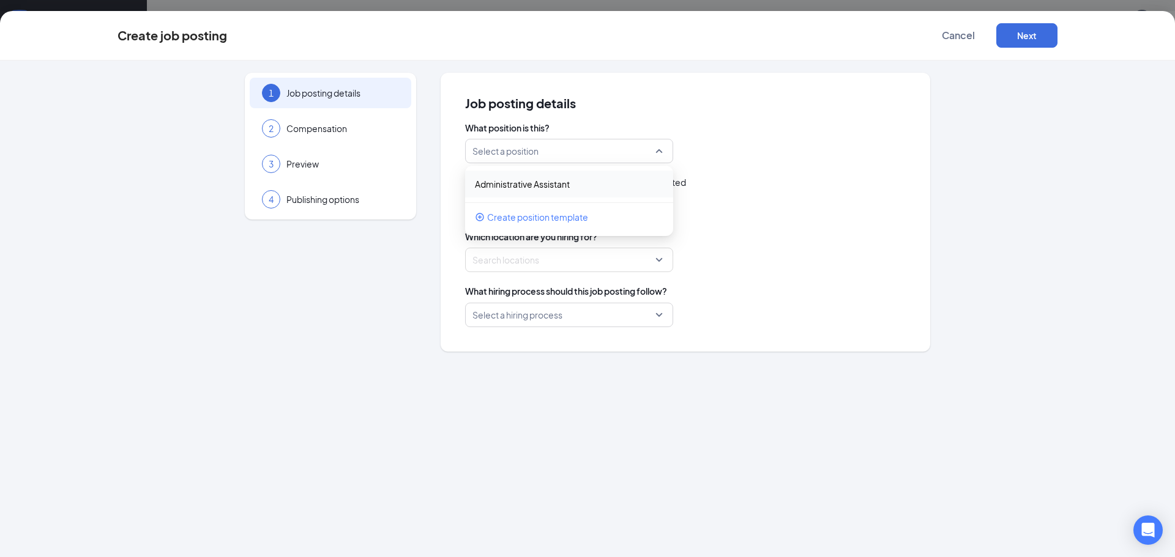
click at [661, 152] on div "Select a position" at bounding box center [569, 151] width 208 height 24
click at [519, 221] on span "Create position template" at bounding box center [537, 216] width 101 height 13
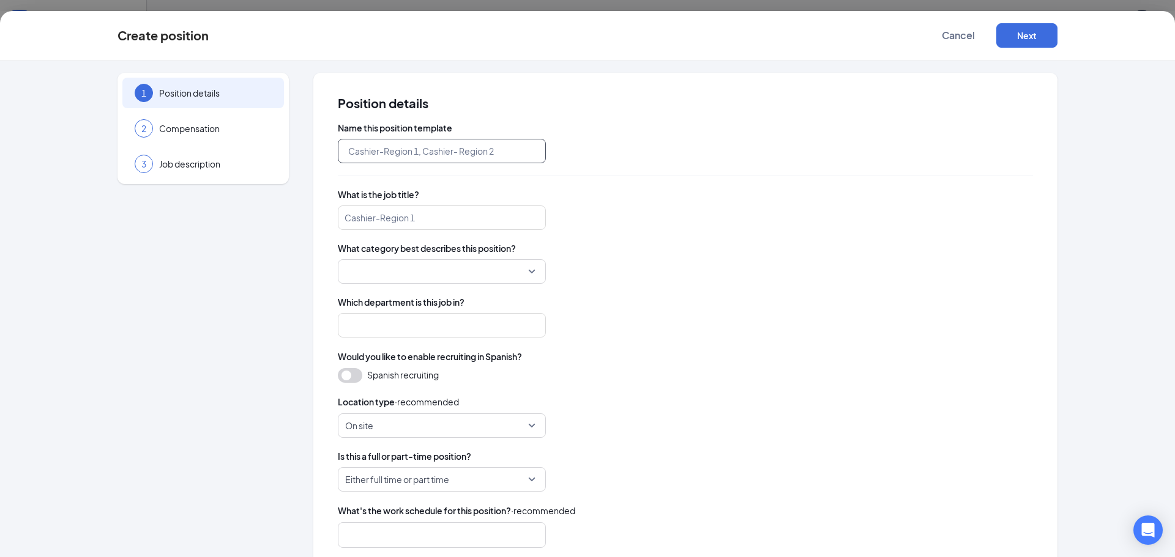
click at [458, 151] on input "text" at bounding box center [442, 151] width 208 height 24
type input "District Manager - Slims"
click at [369, 222] on input "search" at bounding box center [442, 218] width 208 height 24
click at [530, 271] on div at bounding box center [442, 271] width 208 height 24
type input "District Manager"
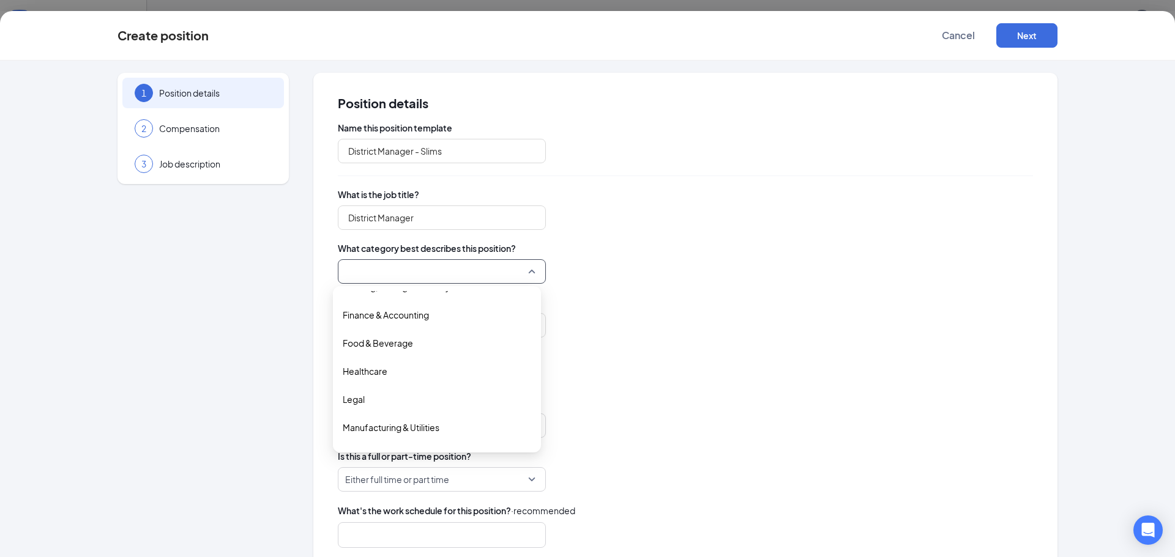
scroll to position [184, 0]
click at [392, 371] on span "Food & Beverage" at bounding box center [378, 374] width 70 height 13
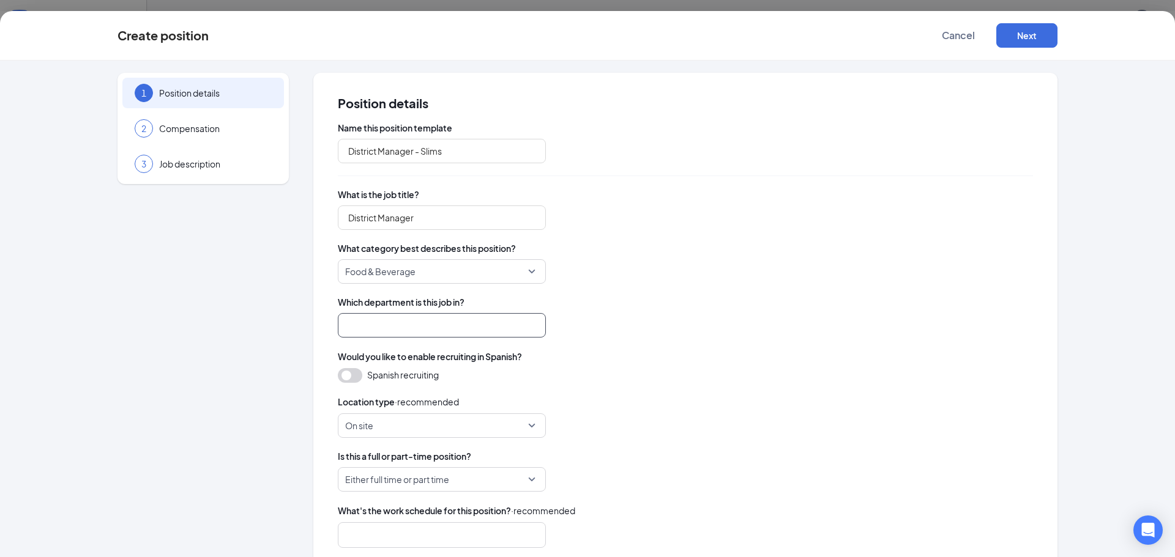
click at [399, 332] on input "search" at bounding box center [442, 325] width 208 height 24
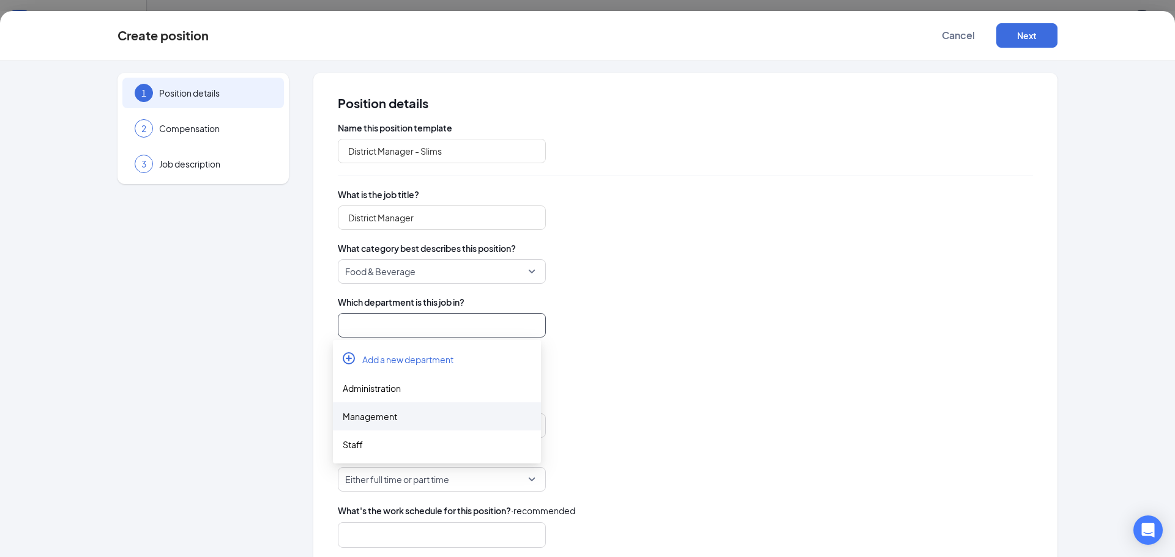
click at [377, 412] on div "Management" at bounding box center [437, 416] width 188 height 13
type input "Management"
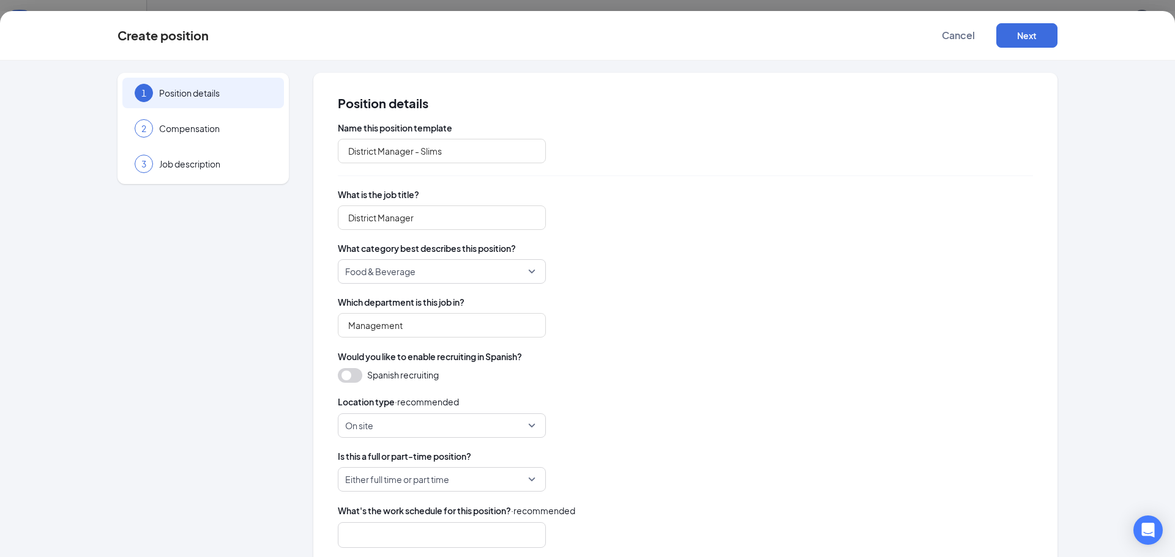
click at [582, 336] on div "Management Management" at bounding box center [685, 325] width 695 height 24
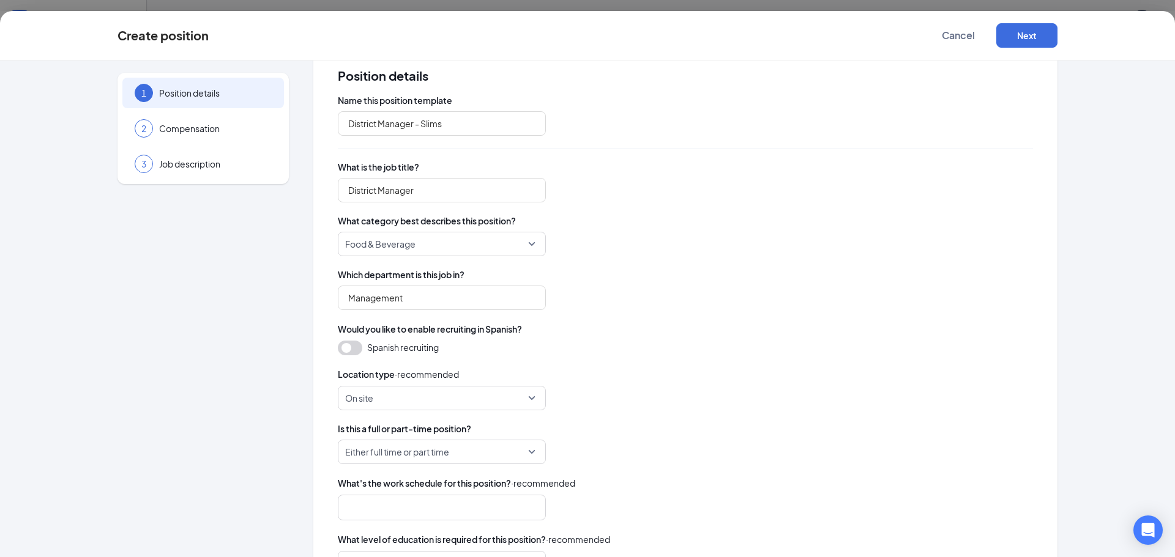
scroll to position [122, 0]
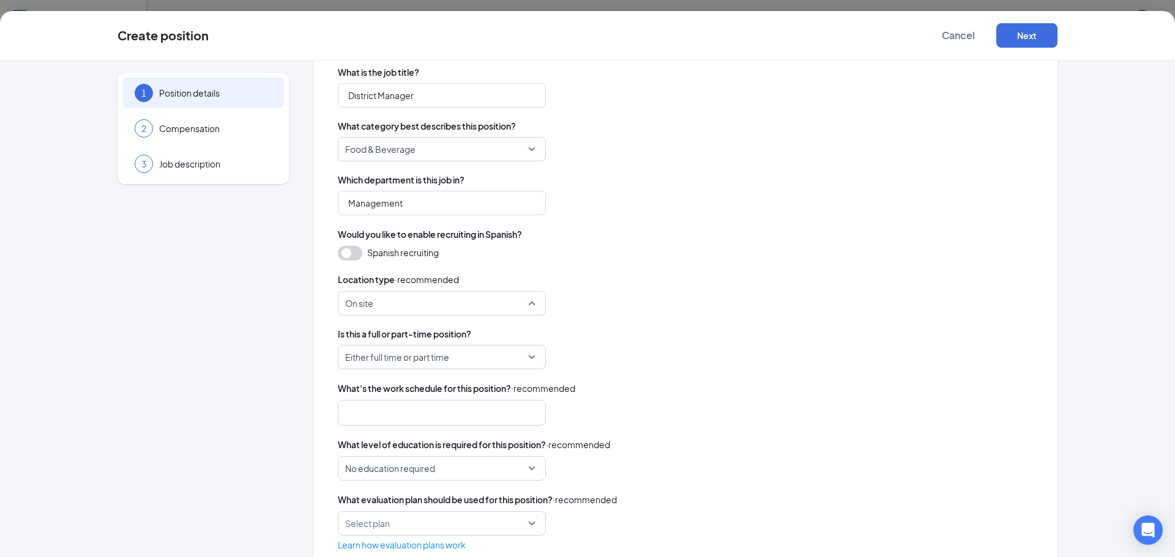
click at [522, 305] on span "On site" at bounding box center [436, 303] width 182 height 23
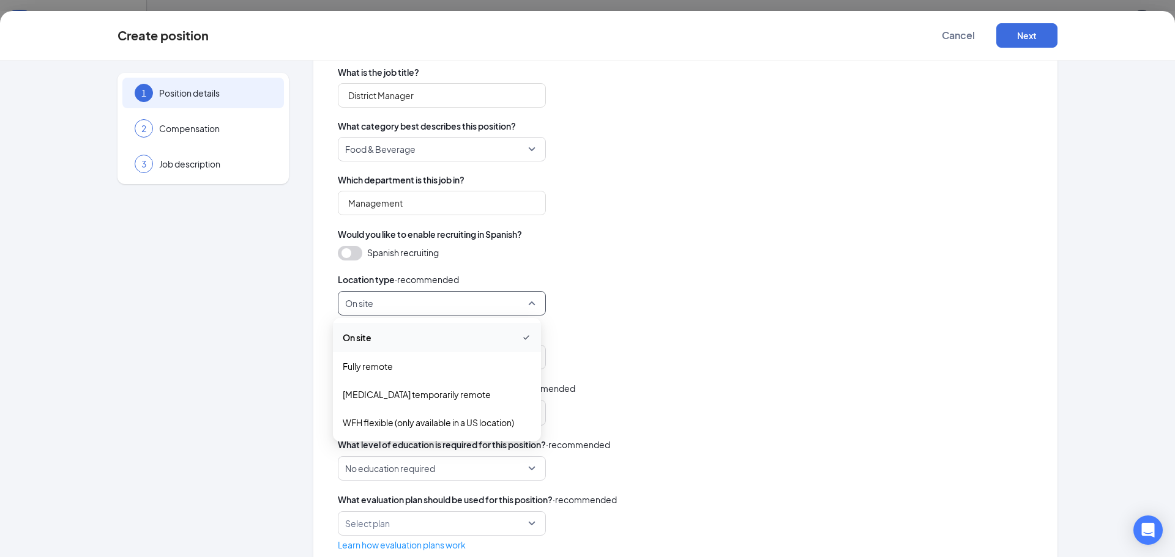
click at [364, 336] on span "On site" at bounding box center [357, 337] width 29 height 13
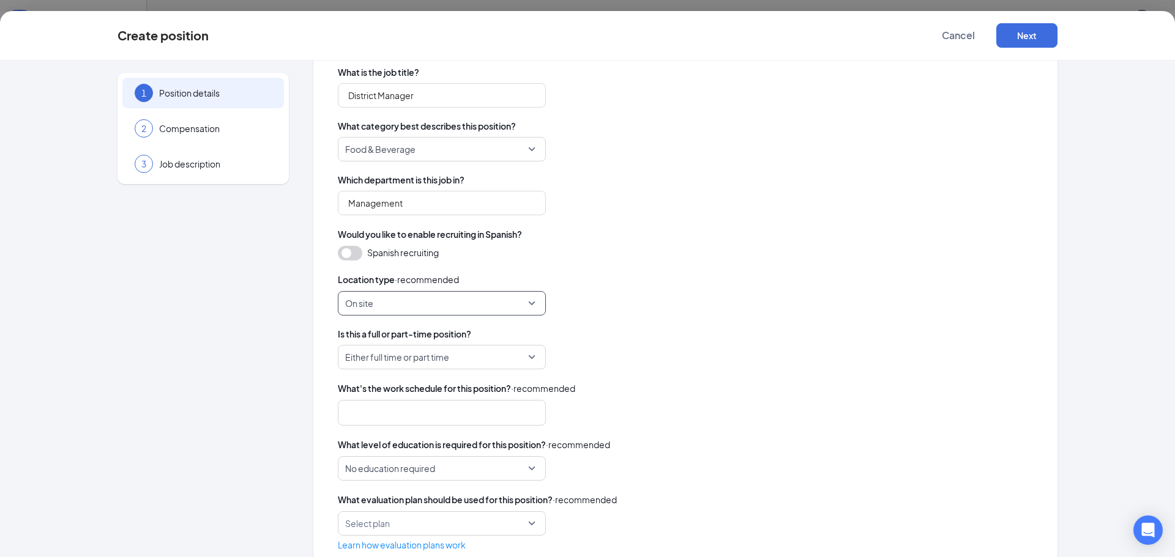
click at [527, 357] on span "Either full time or part time" at bounding box center [441, 357] width 193 height 23
click at [368, 390] on span "Full Time" at bounding box center [360, 390] width 34 height 13
click at [393, 417] on div at bounding box center [436, 413] width 176 height 20
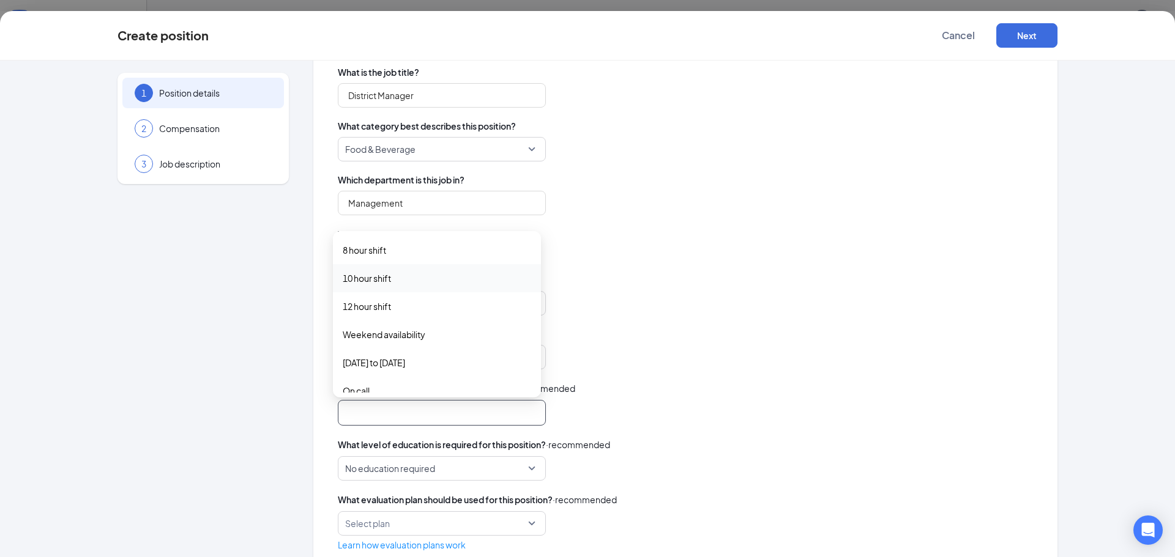
click at [364, 277] on span "10 hour shift" at bounding box center [367, 278] width 48 height 13
click at [381, 337] on span "Weekend availability" at bounding box center [384, 335] width 83 height 13
click at [383, 365] on span "[DATE] to [DATE]" at bounding box center [374, 364] width 62 height 13
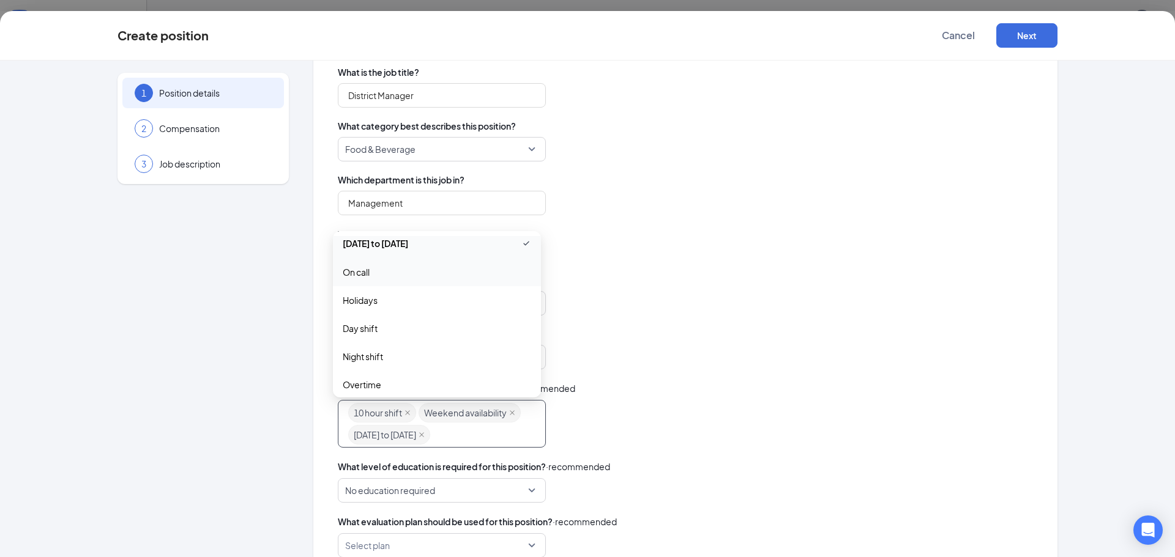
click at [359, 268] on span "On call" at bounding box center [356, 272] width 27 height 13
click at [362, 301] on span "Holidays" at bounding box center [360, 301] width 35 height 13
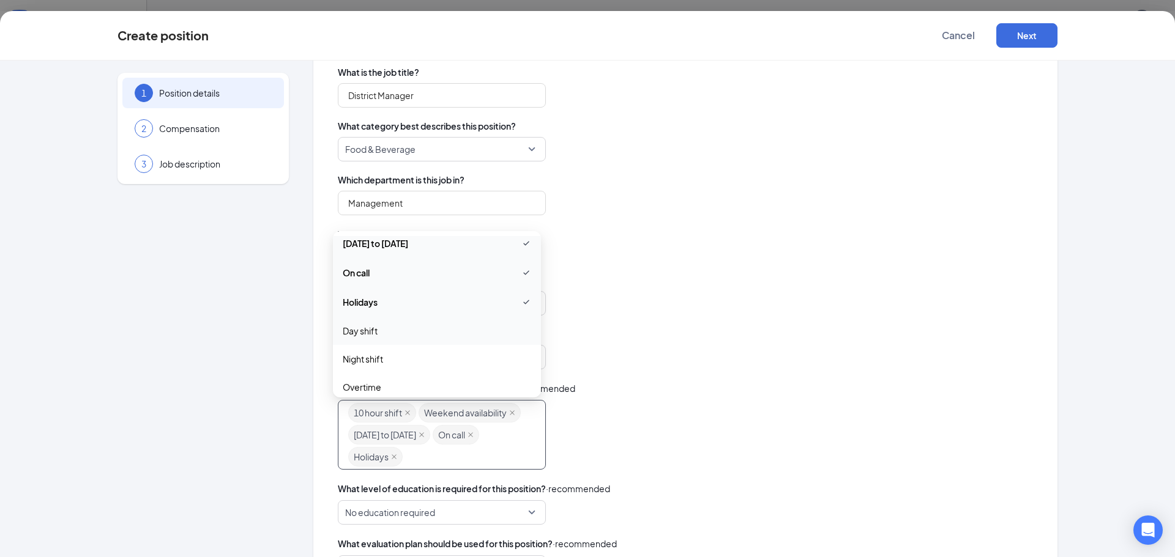
click at [365, 329] on span "Day shift" at bounding box center [360, 330] width 35 height 13
click at [368, 357] on span "Night shift" at bounding box center [363, 360] width 40 height 13
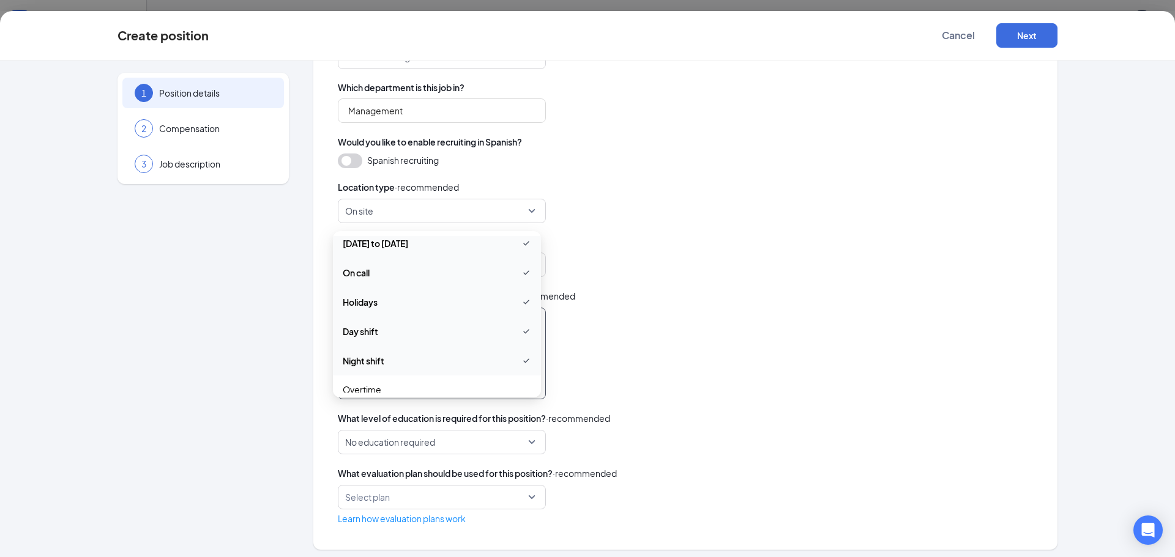
scroll to position [180, 0]
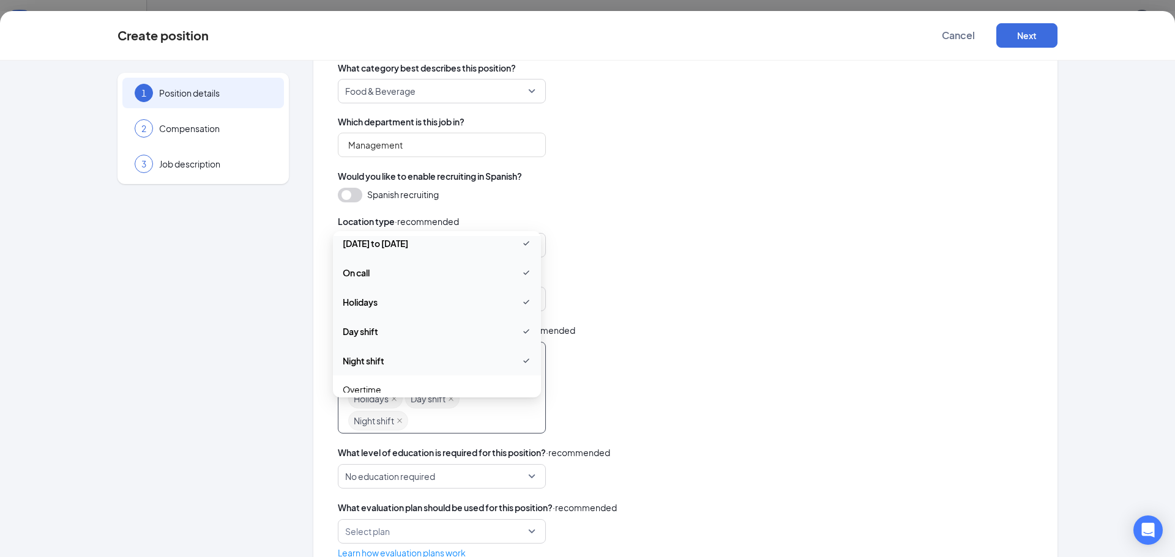
click at [530, 488] on span "No education required" at bounding box center [441, 476] width 193 height 23
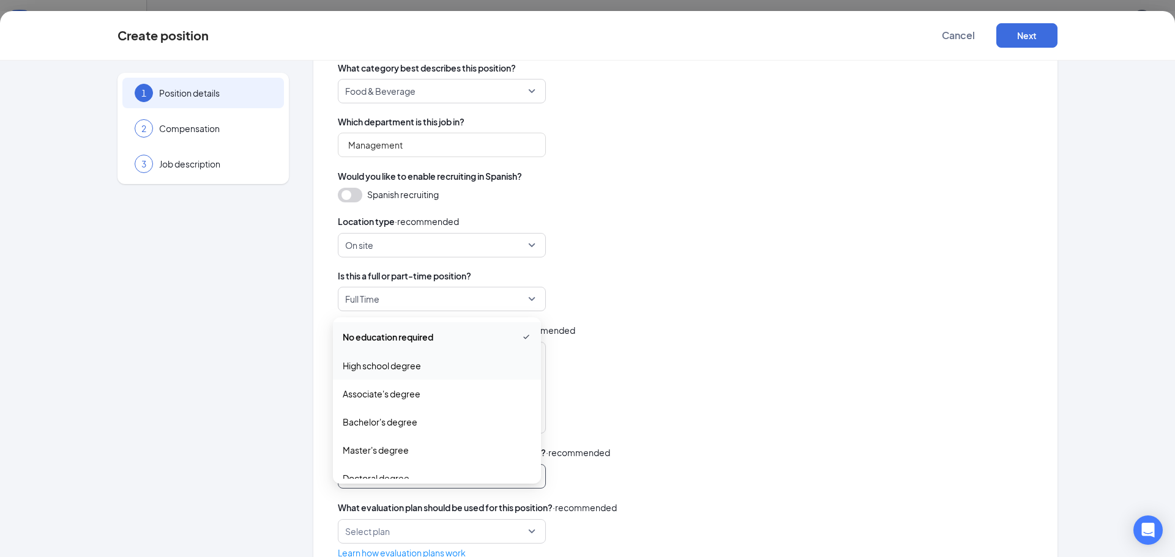
click at [377, 366] on span "High school degree" at bounding box center [382, 365] width 78 height 13
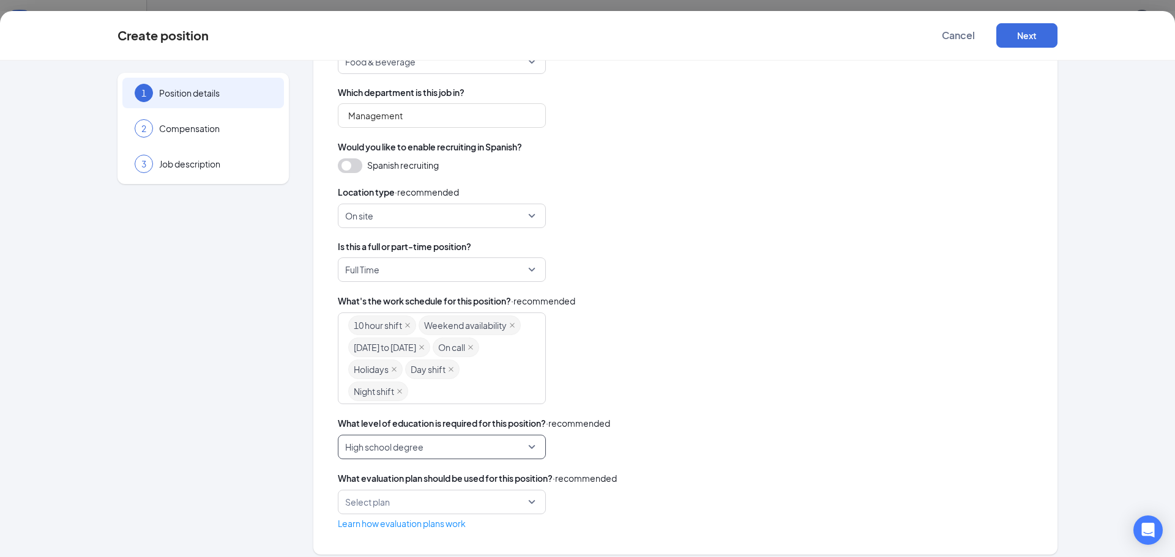
scroll to position [242, 0]
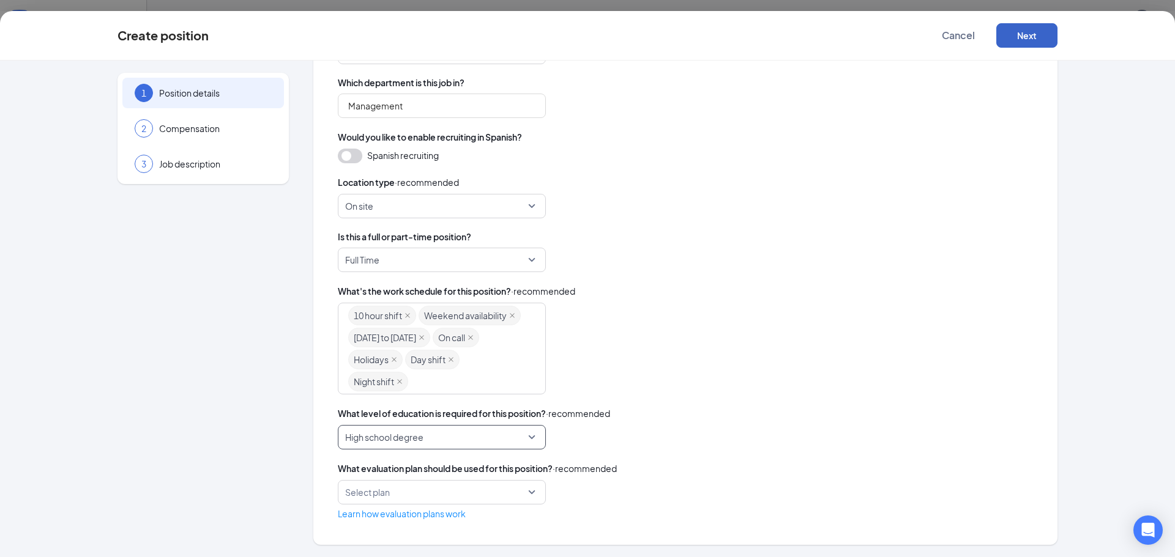
click at [1027, 32] on button "Next" at bounding box center [1026, 35] width 61 height 24
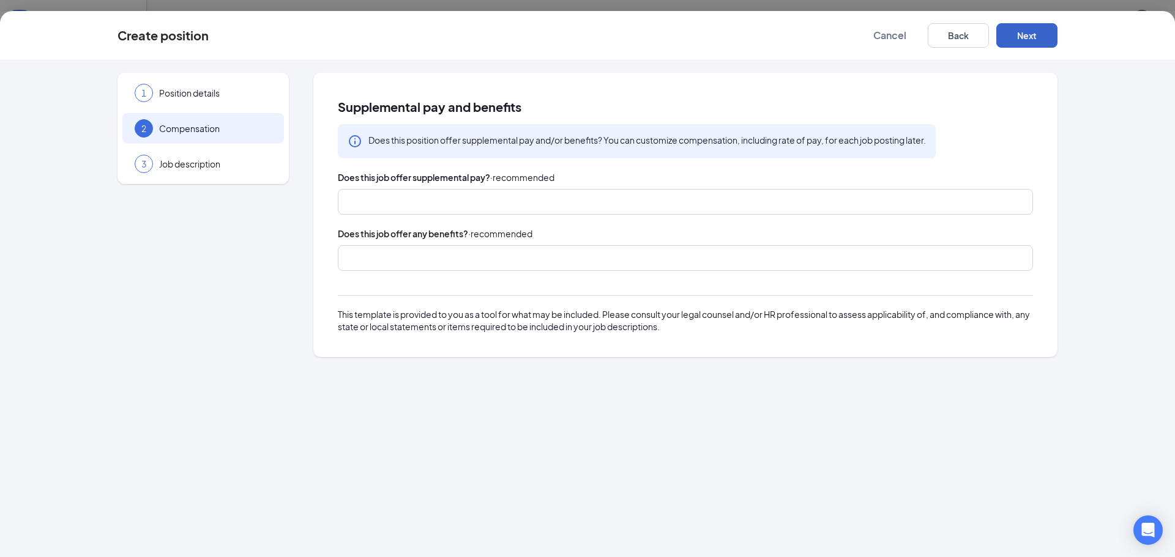
click at [376, 261] on div at bounding box center [679, 258] width 663 height 20
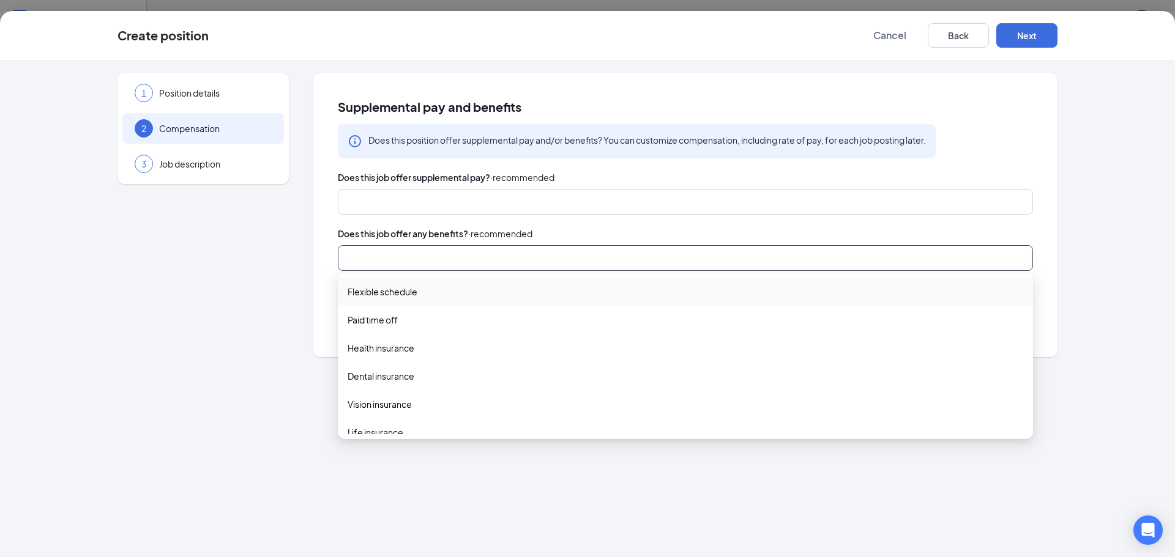
click at [378, 293] on span "Flexible schedule" at bounding box center [382, 291] width 70 height 13
click at [373, 322] on span "Paid time off" at bounding box center [372, 320] width 50 height 13
click at [374, 353] on span "Health insurance" at bounding box center [380, 350] width 67 height 13
click at [371, 378] on span "Dental insurance" at bounding box center [380, 379] width 67 height 13
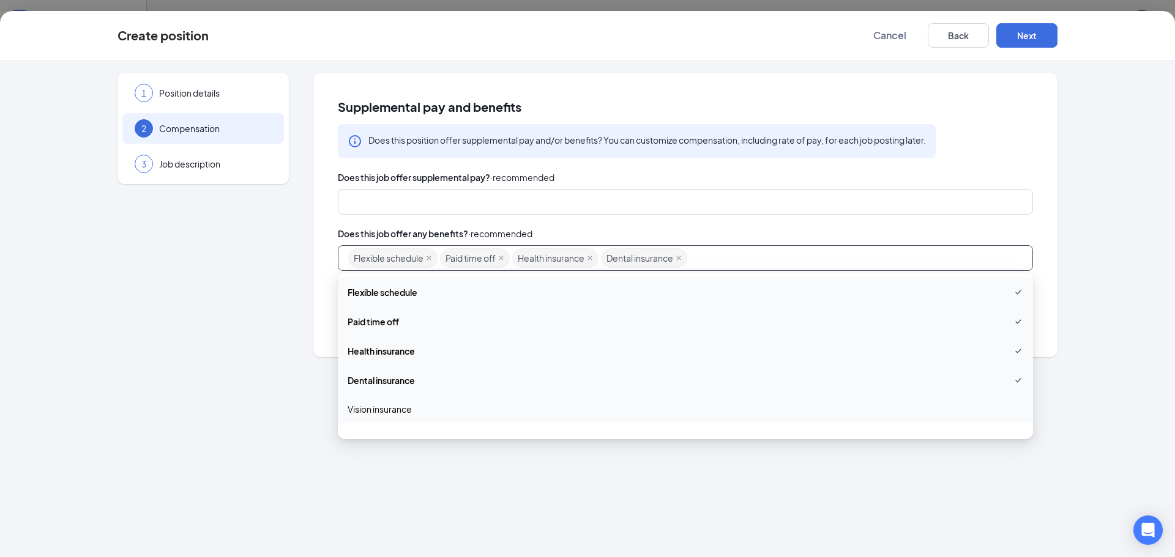
click at [373, 406] on span "Vision insurance" at bounding box center [379, 409] width 64 height 13
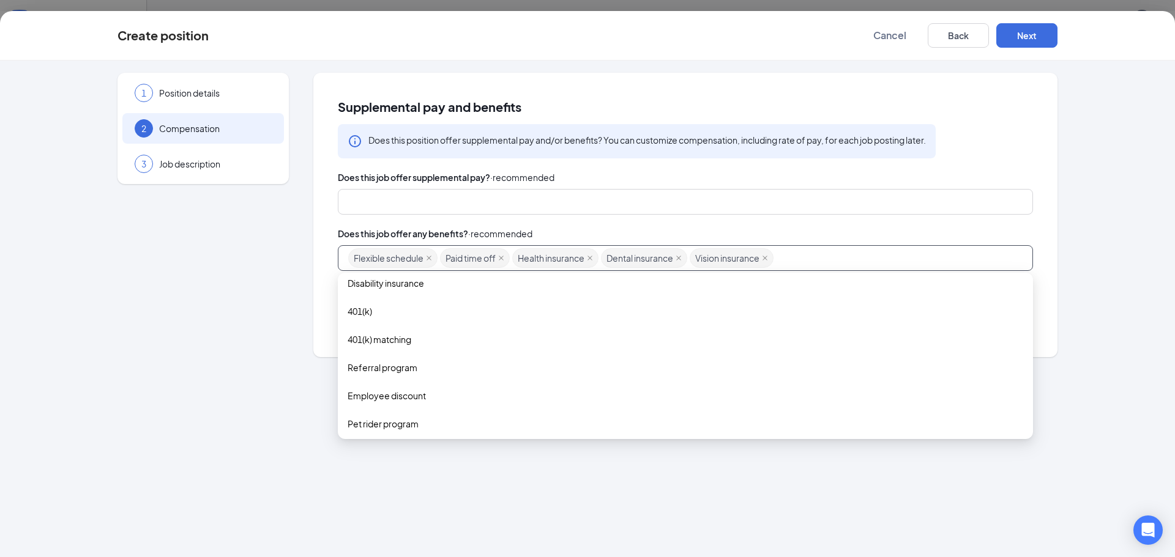
scroll to position [122, 0]
click at [387, 311] on span "Life insurance" at bounding box center [375, 316] width 56 height 13
click at [380, 397] on span "401(k) matching" at bounding box center [379, 401] width 64 height 13
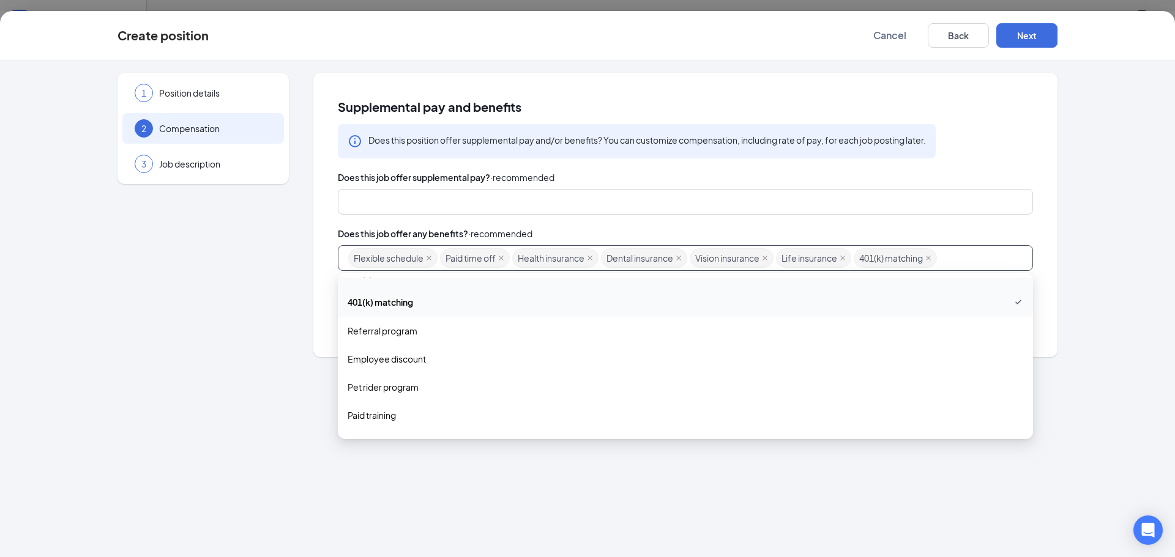
scroll to position [245, 0]
click at [388, 335] on span "Employee discount" at bounding box center [386, 336] width 78 height 13
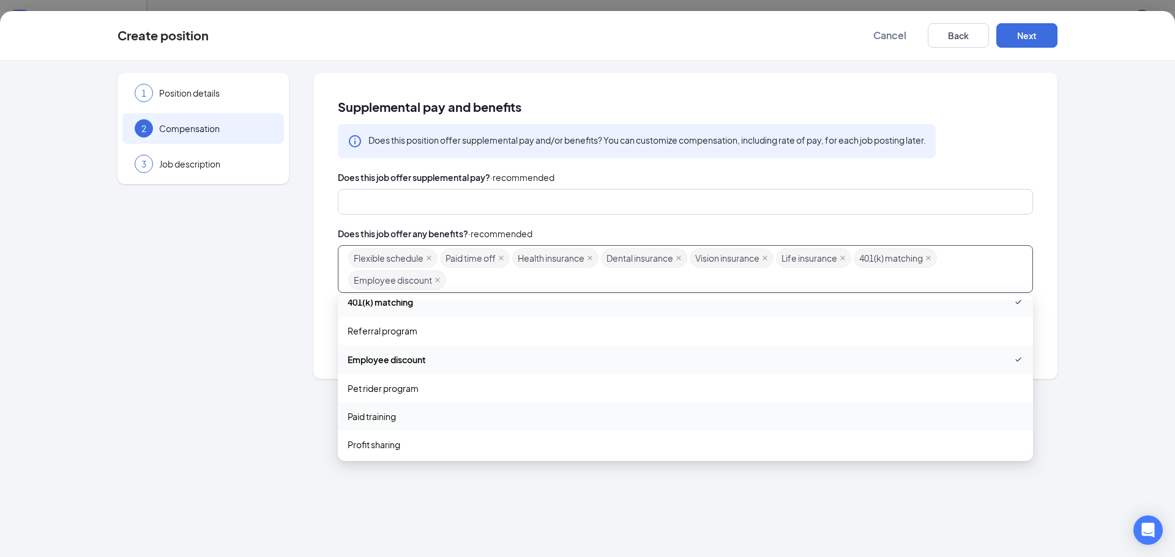
click at [384, 417] on span "Paid training" at bounding box center [371, 416] width 48 height 13
click at [368, 440] on span "Other" at bounding box center [359, 442] width 24 height 13
click at [283, 423] on div "1 Position details 2 Compensation 3 Job description Supplemental pay and benefi…" at bounding box center [587, 309] width 1175 height 497
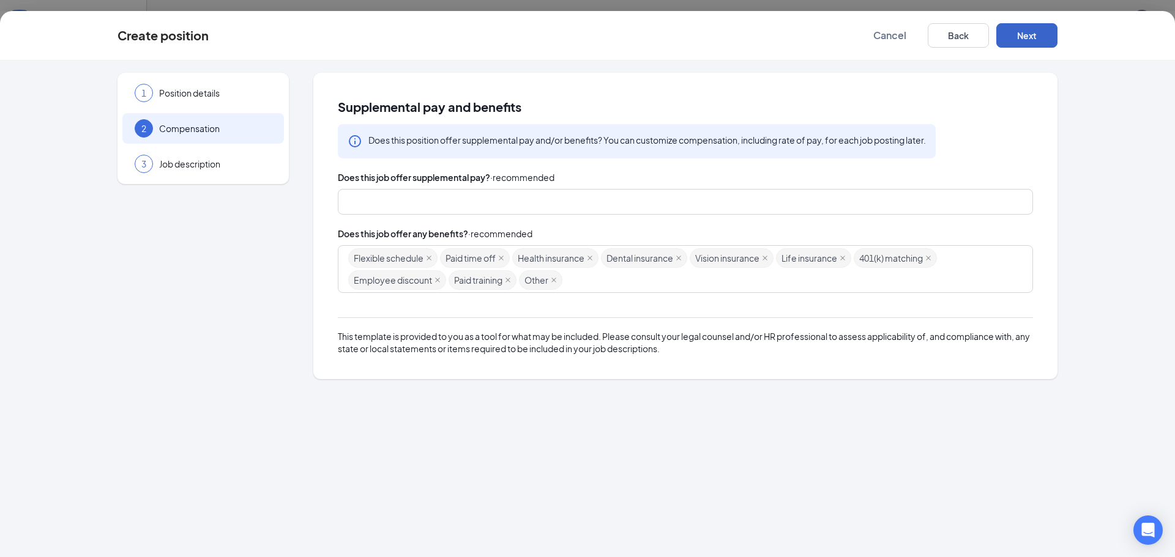
click at [1028, 32] on button "Next" at bounding box center [1026, 35] width 61 height 24
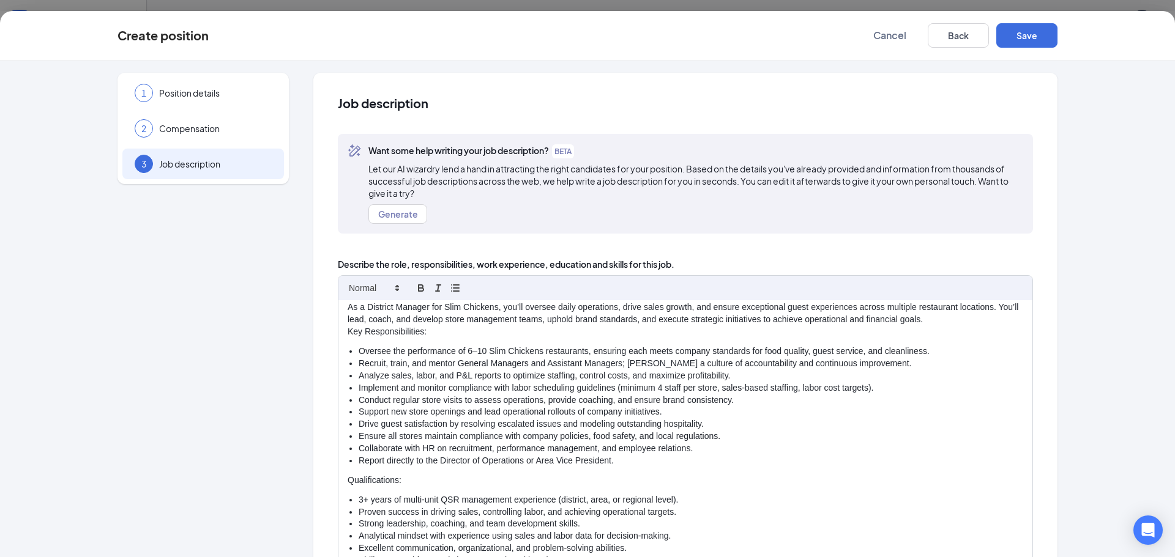
scroll to position [0, 0]
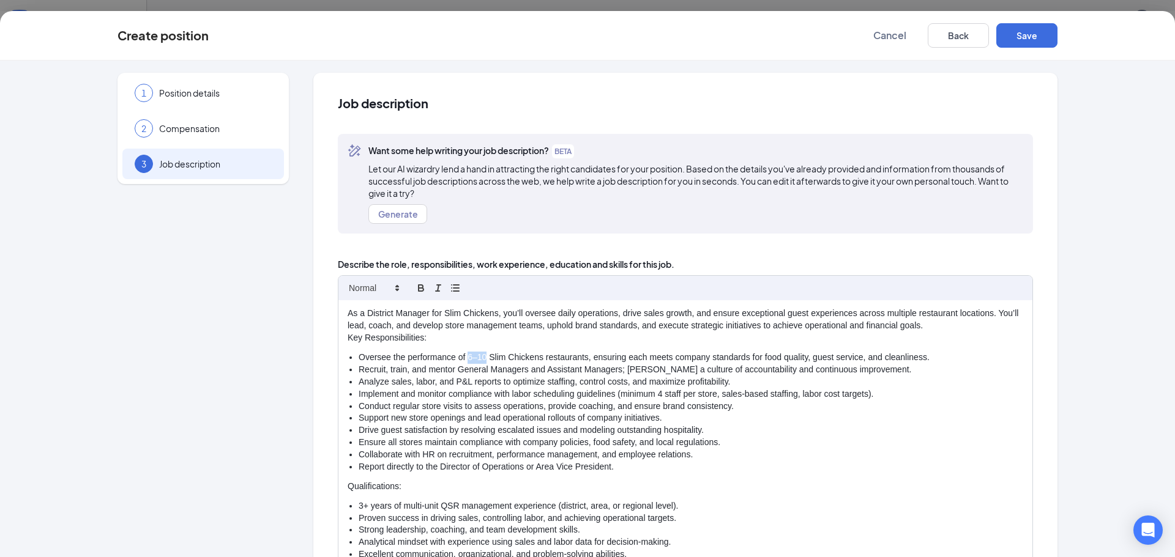
drag, startPoint x: 481, startPoint y: 358, endPoint x: 463, endPoint y: 351, distance: 19.2
click at [463, 351] on div "As a District Manager for Slim Chickens, you’ll oversee daily operations, drive…" at bounding box center [685, 440] width 694 height 280
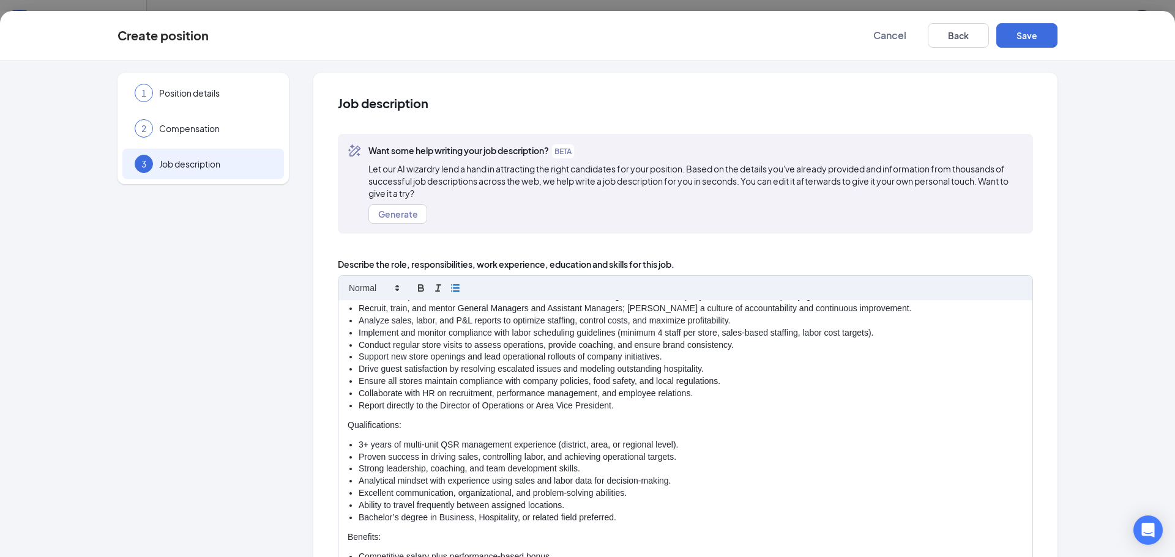
click at [605, 405] on li "Report directly to the Director of Operations or Area Vice President." at bounding box center [690, 406] width 664 height 12
drag, startPoint x: 607, startPoint y: 407, endPoint x: 466, endPoint y: 402, distance: 141.4
click at [466, 402] on li "Report directly to the Director of Operations or Area Vice President." at bounding box center [690, 406] width 664 height 12
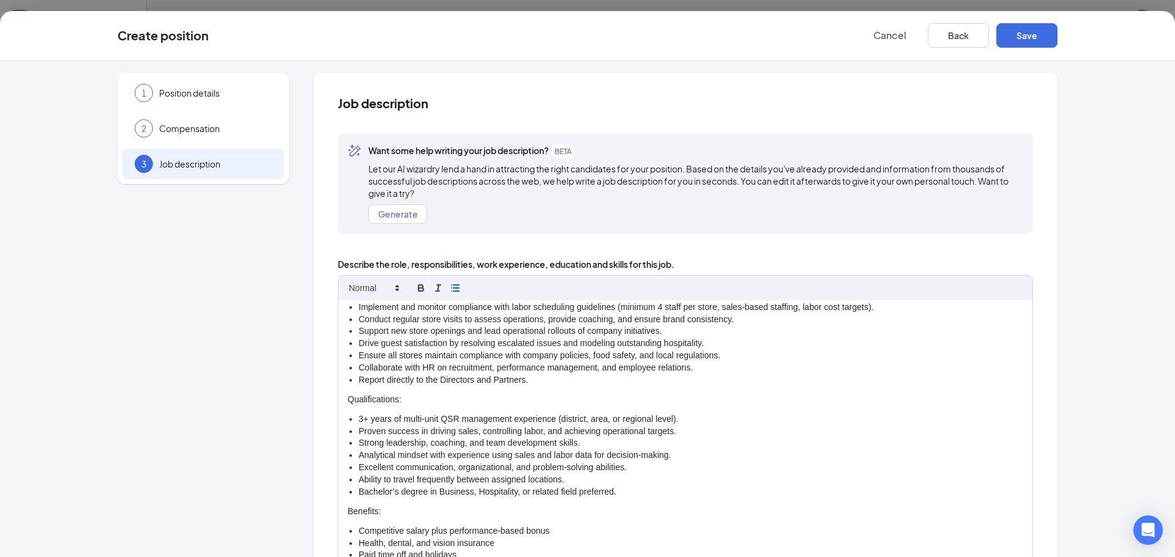
scroll to position [119, 0]
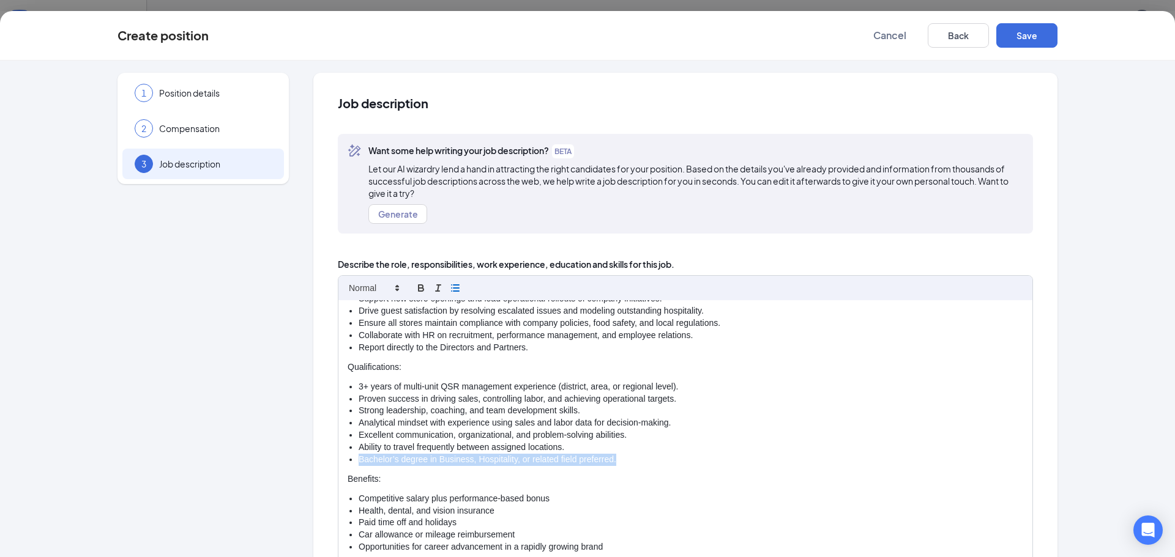
drag, startPoint x: 618, startPoint y: 462, endPoint x: 354, endPoint y: 460, distance: 264.9
click at [358, 459] on li "Bachelor’s degree in Business, Hospitality, or related field preferred." at bounding box center [690, 460] width 664 height 12
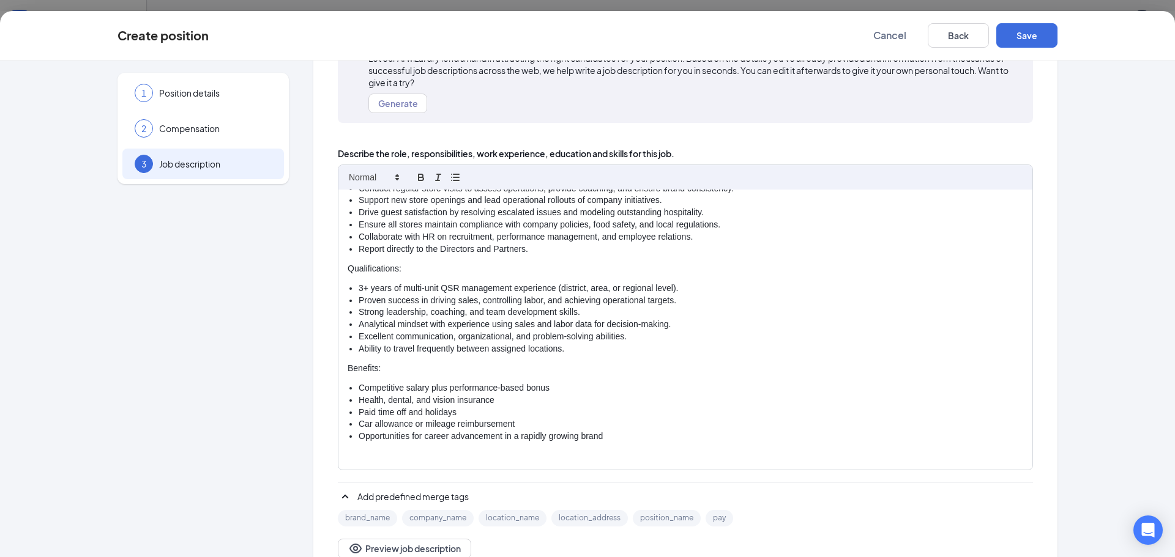
scroll to position [122, 0]
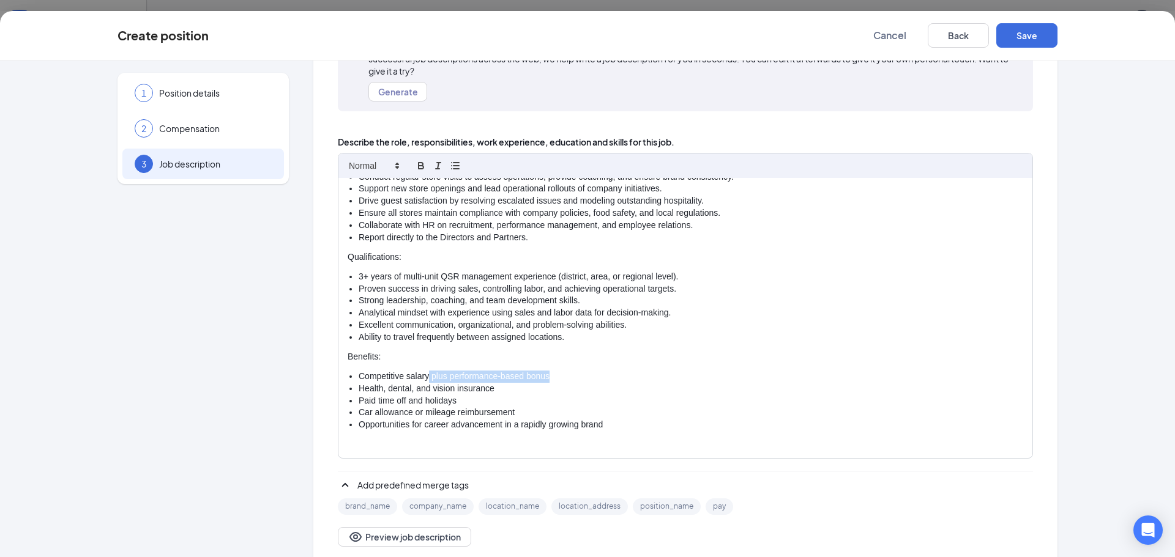
drag, startPoint x: 546, startPoint y: 376, endPoint x: 425, endPoint y: 378, distance: 121.8
click at [425, 378] on li "Competitive salary plus performance-based bonus" at bounding box center [690, 377] width 664 height 12
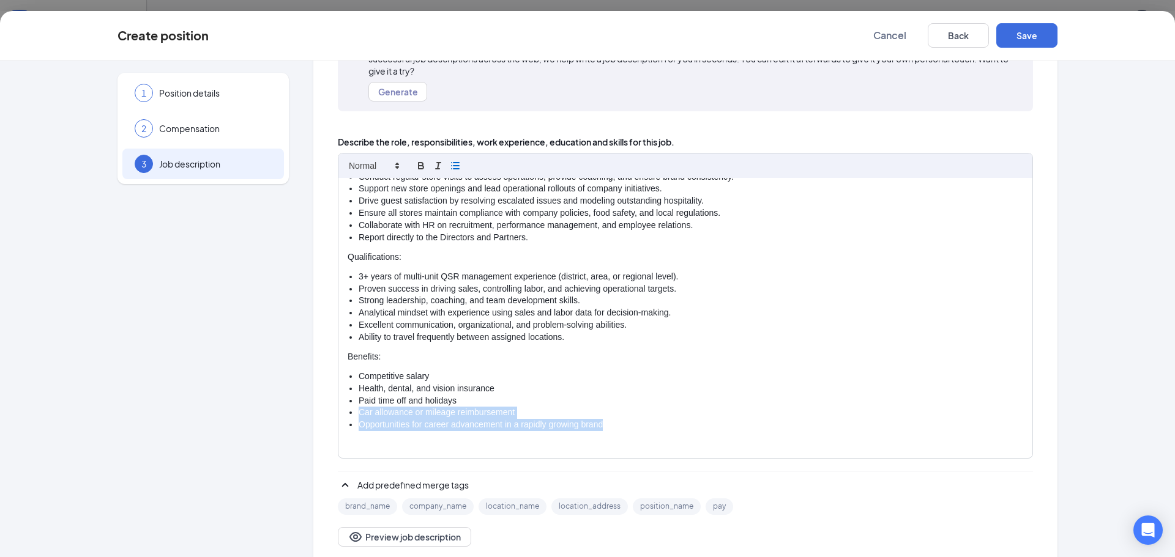
drag, startPoint x: 617, startPoint y: 426, endPoint x: 352, endPoint y: 412, distance: 265.9
click at [352, 412] on ul "Competitive salary Health, dental, and vision insurance Paid time off and holid…" at bounding box center [684, 401] width 675 height 61
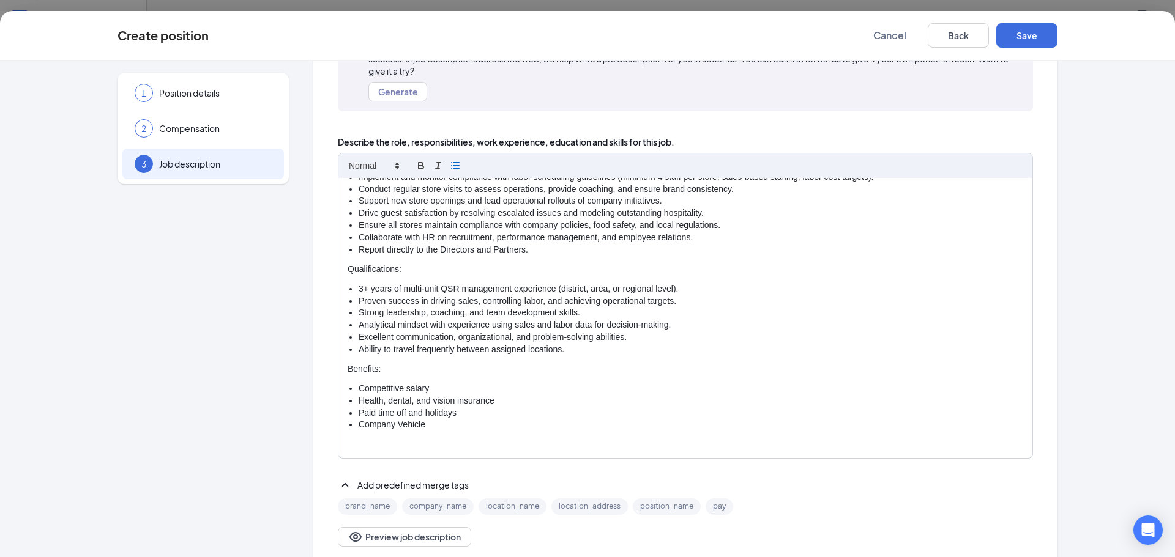
scroll to position [149, 0]
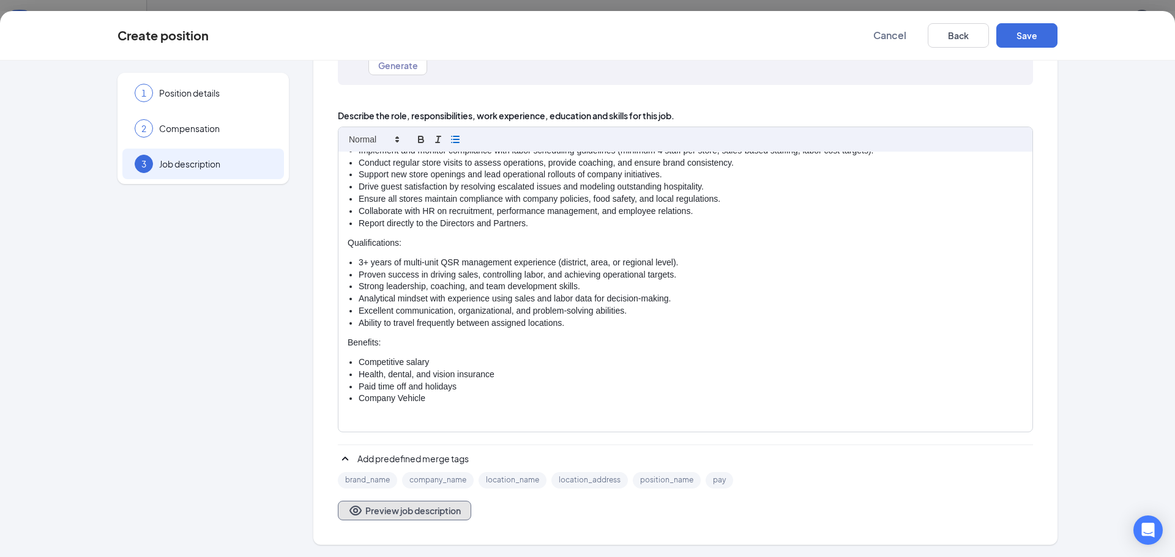
click at [376, 511] on button "Preview job description" at bounding box center [404, 511] width 133 height 20
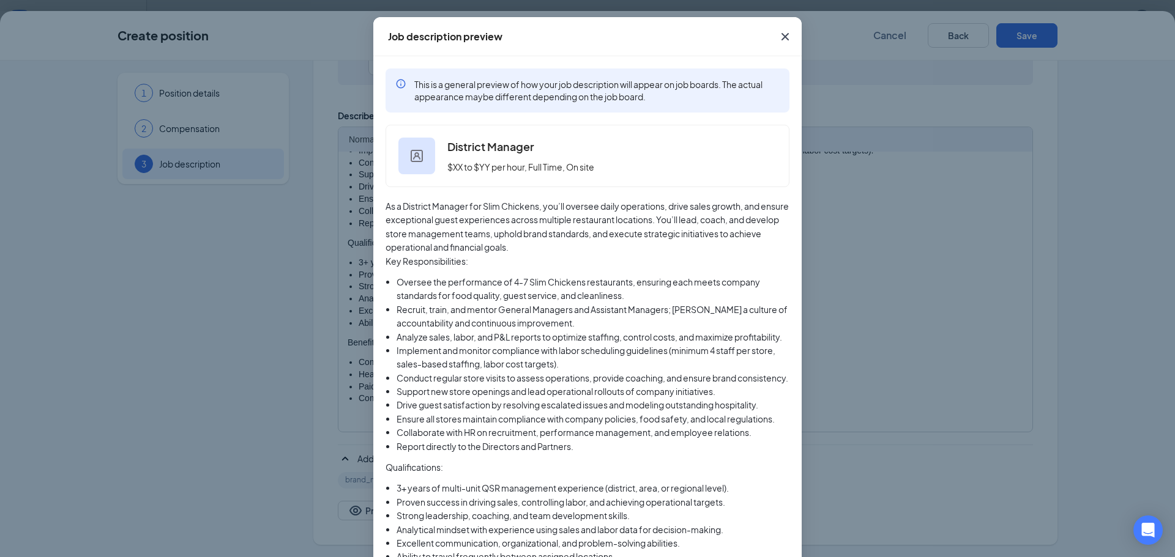
scroll to position [7, 0]
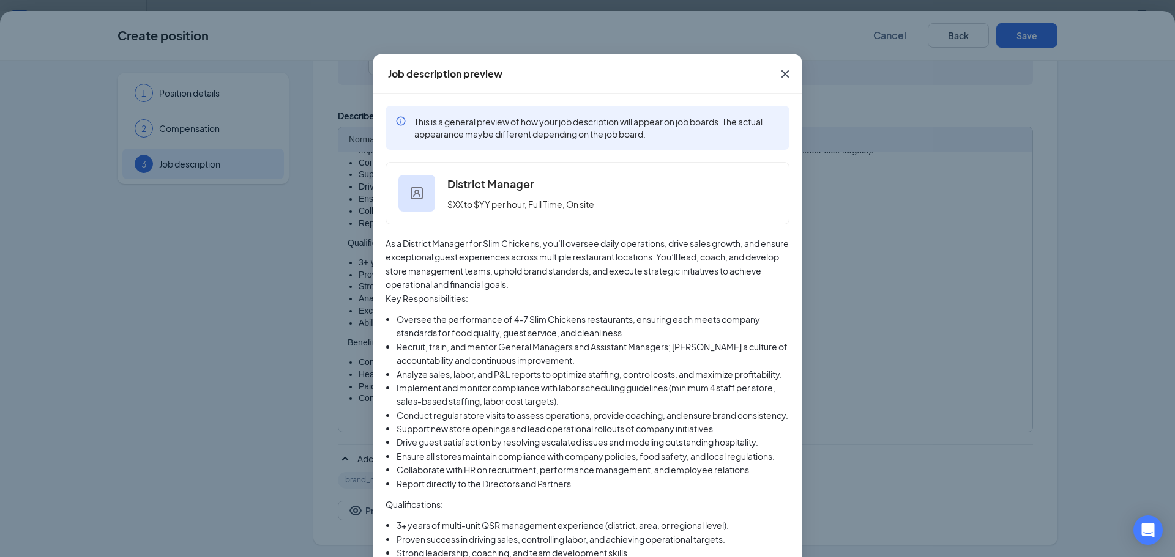
click at [782, 70] on icon "Cross" at bounding box center [785, 74] width 15 height 15
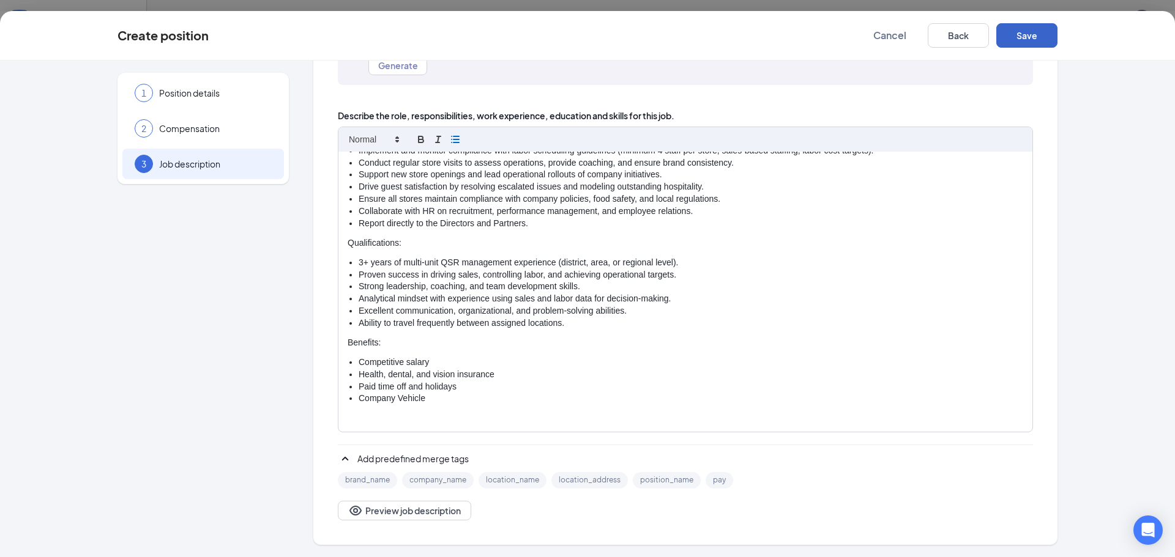
click at [1021, 29] on button "Save" at bounding box center [1026, 35] width 61 height 24
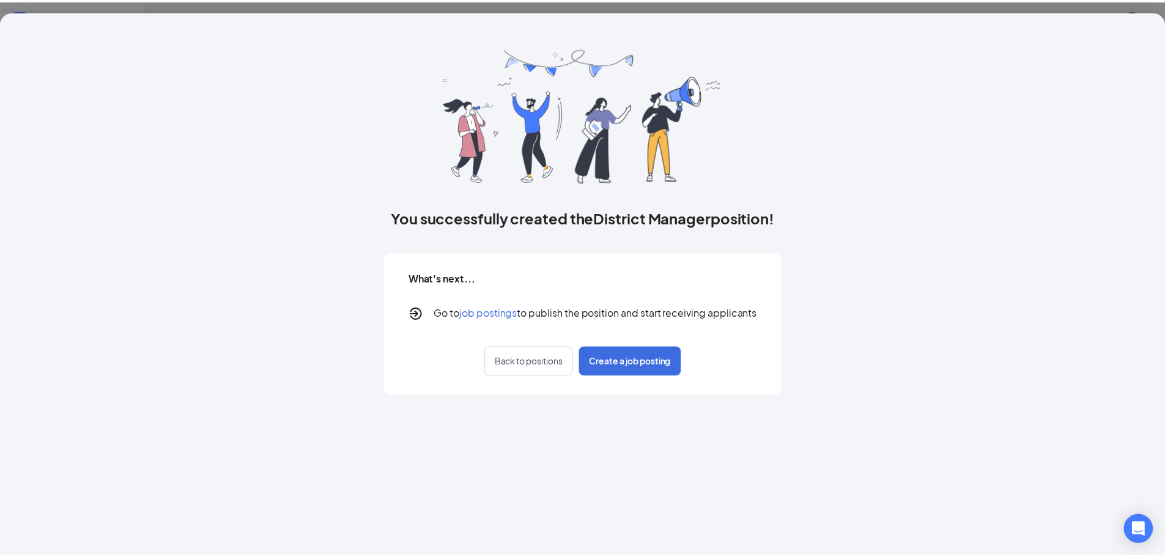
scroll to position [0, 0]
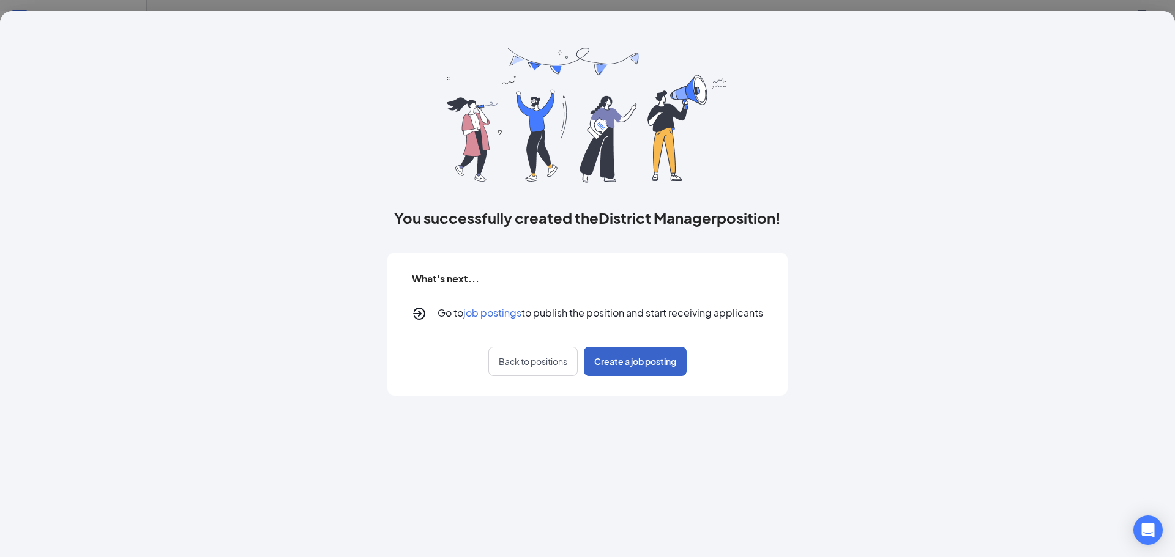
click at [611, 359] on span "Create a job posting" at bounding box center [635, 361] width 82 height 12
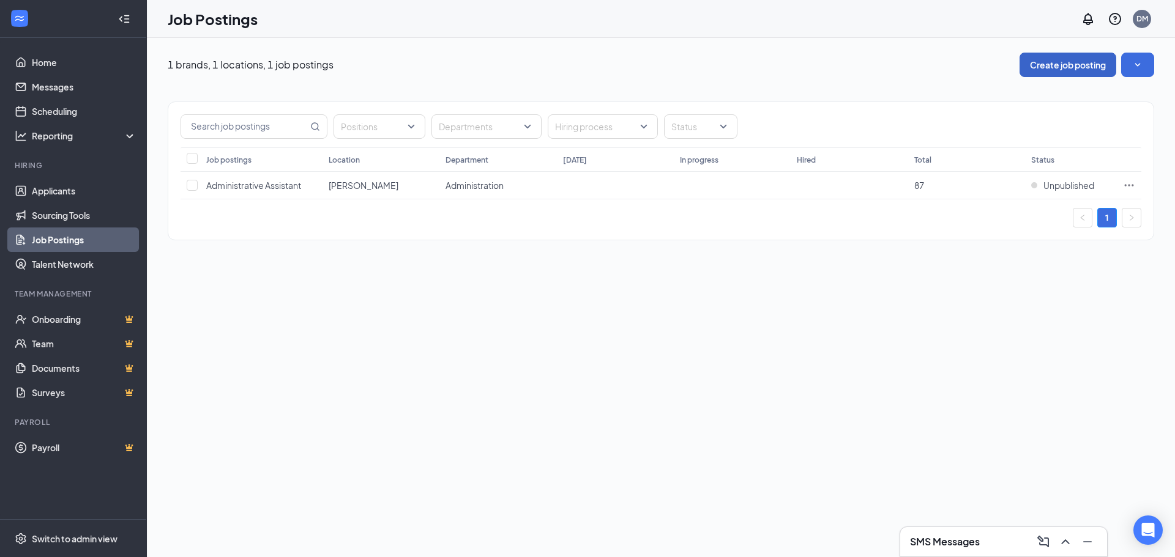
click at [1044, 61] on button "Create job posting" at bounding box center [1067, 65] width 97 height 24
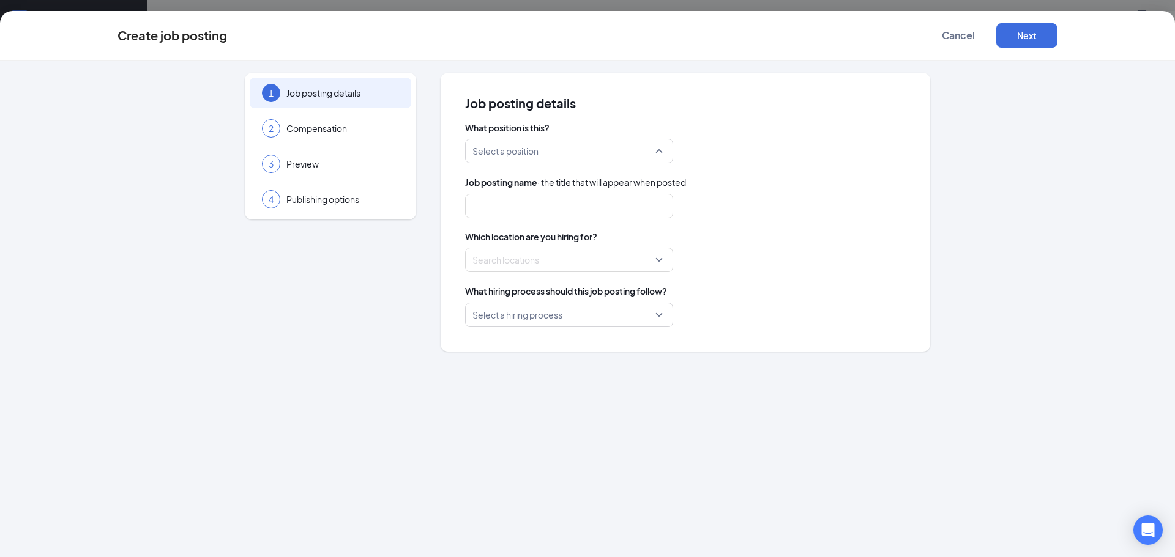
click at [658, 155] on div "Select a position" at bounding box center [569, 151] width 208 height 24
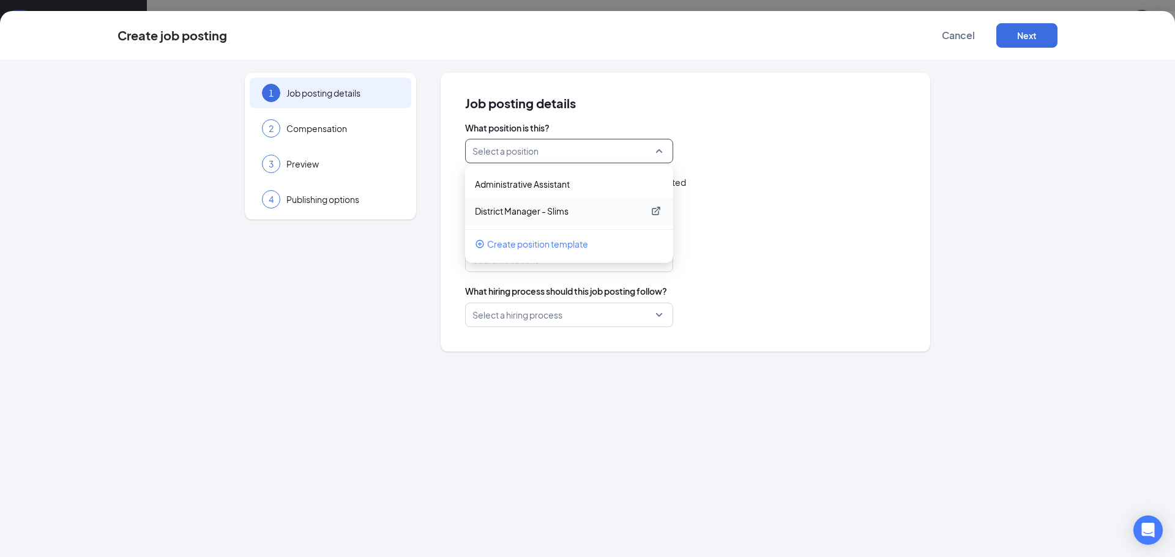
click at [555, 212] on p "District Manager - Slims" at bounding box center [559, 211] width 169 height 12
type input "District Manager"
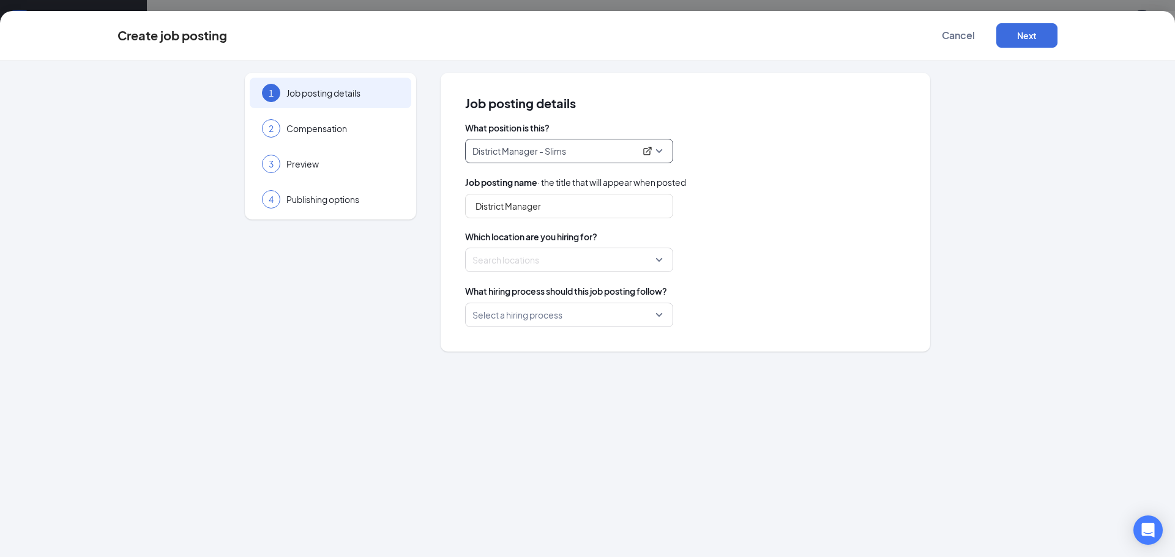
click at [659, 259] on div "Search locations" at bounding box center [569, 260] width 208 height 24
click at [658, 313] on div "Select a hiring process" at bounding box center [569, 315] width 208 height 24
click at [659, 316] on div "Select a hiring process" at bounding box center [569, 315] width 208 height 24
click at [950, 40] on span "Cancel" at bounding box center [957, 35] width 33 height 12
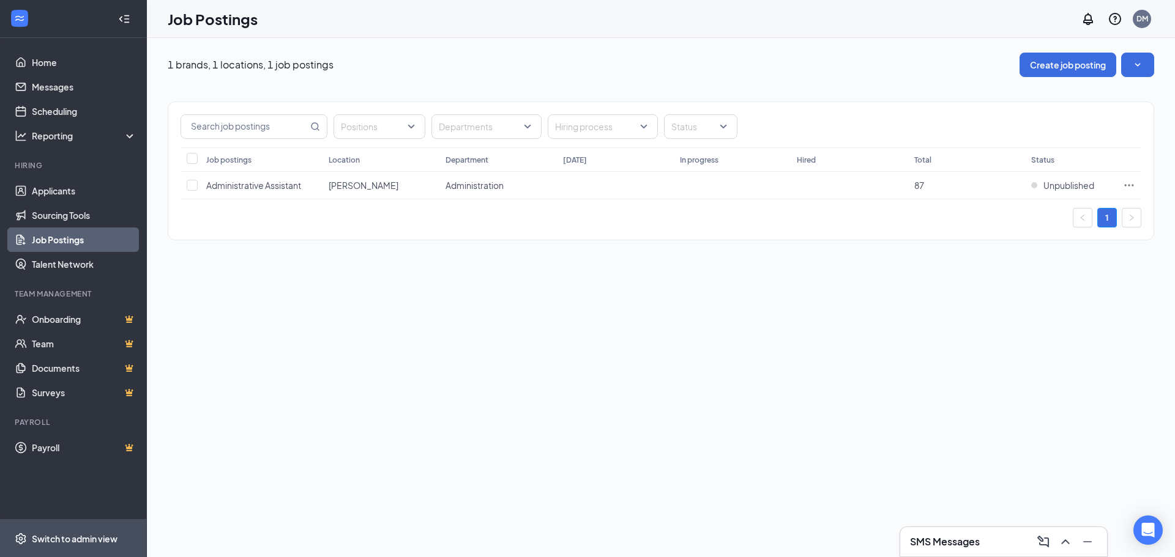
click at [70, 535] on div "Switch to admin view" at bounding box center [75, 539] width 86 height 12
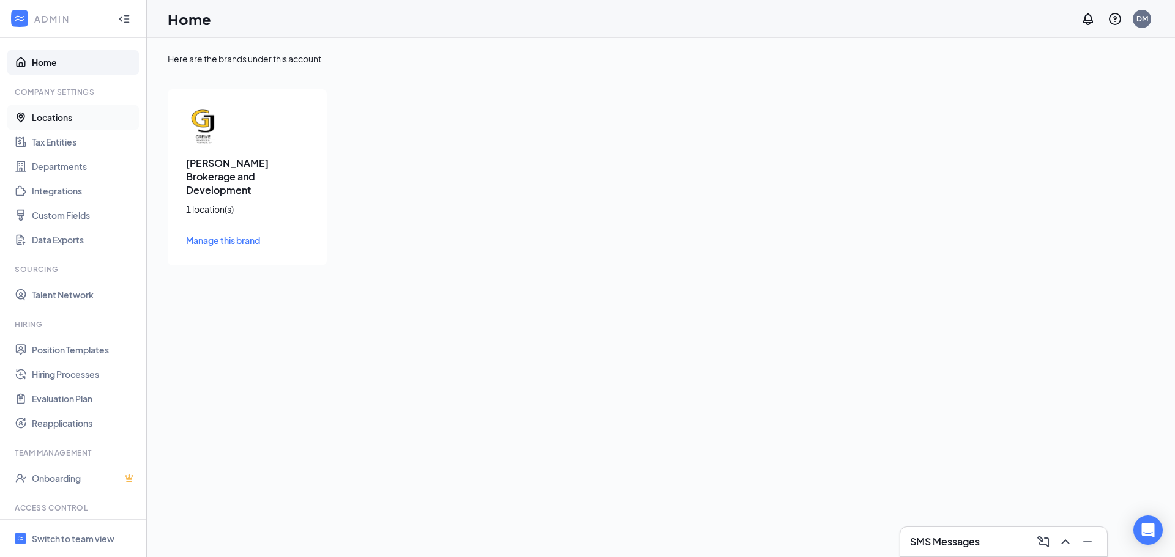
click at [43, 109] on link "Locations" at bounding box center [84, 117] width 105 height 24
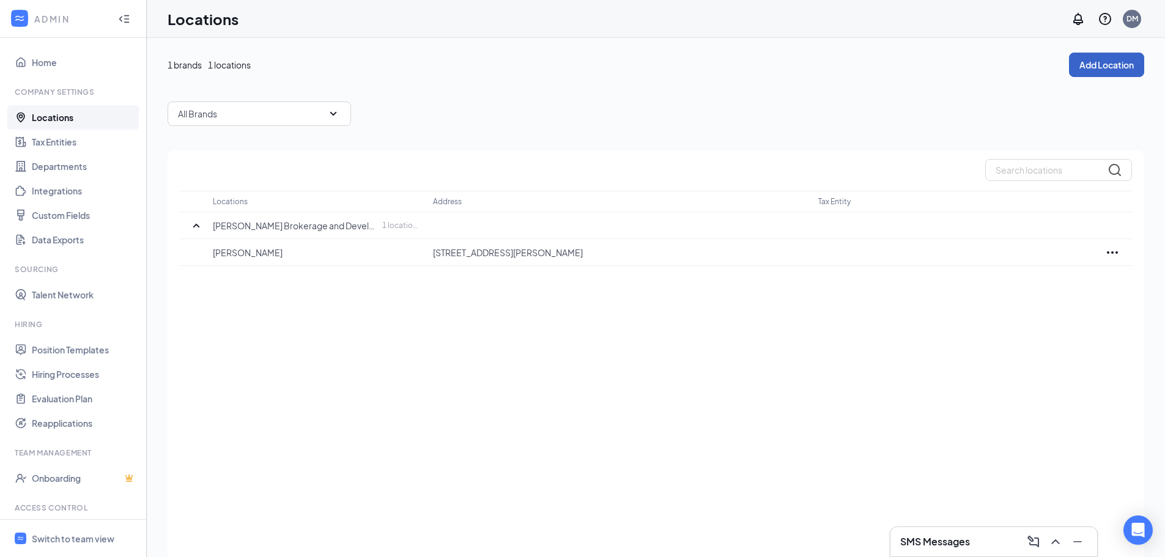
click at [1112, 69] on button "Add Location" at bounding box center [1106, 65] width 75 height 24
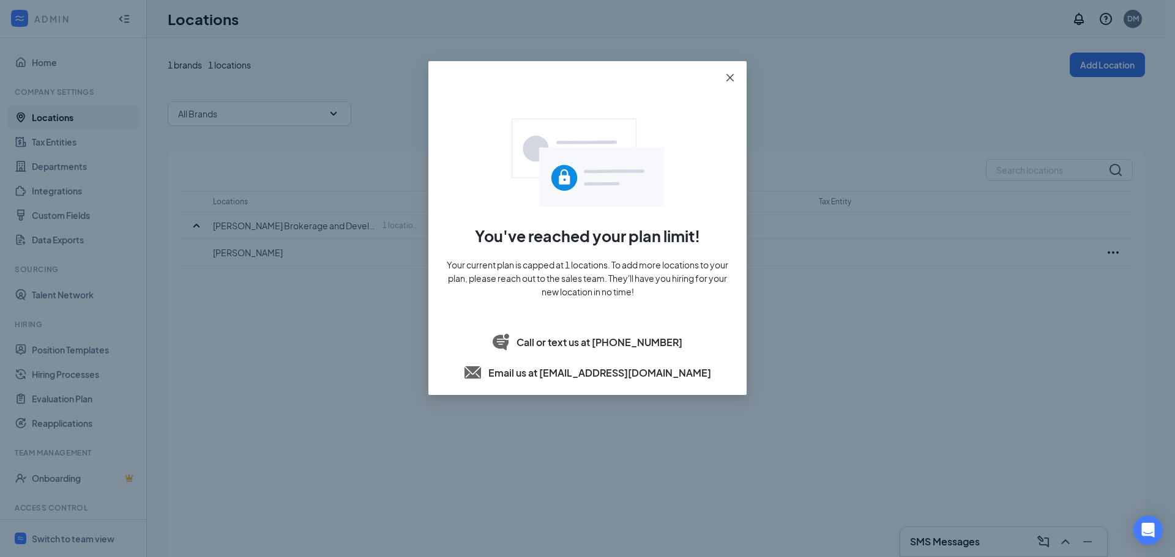
click at [729, 75] on icon "close" at bounding box center [730, 78] width 10 height 10
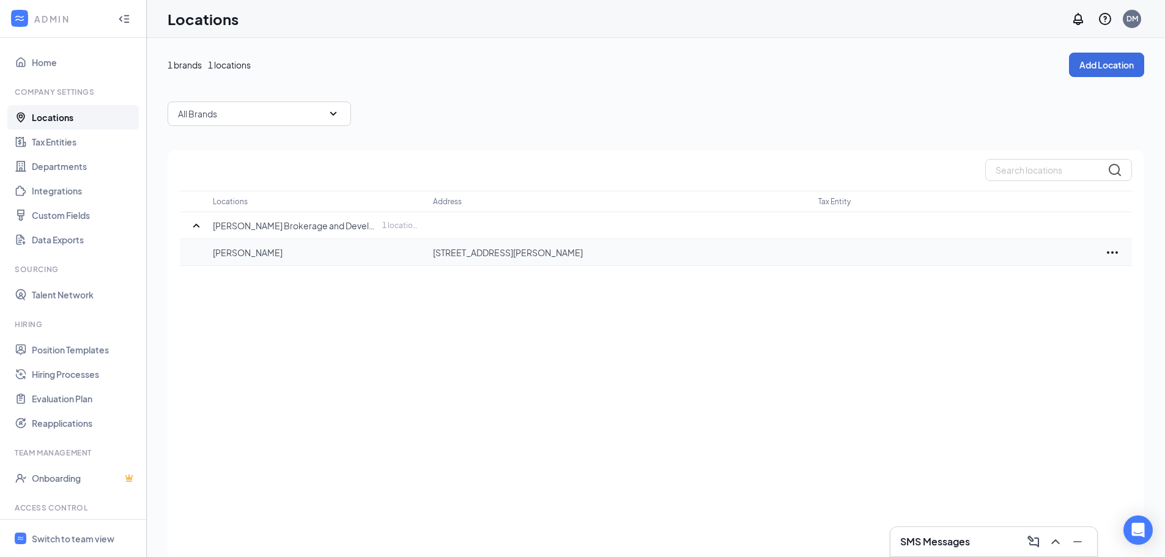
click at [1108, 251] on icon "Ellipses" at bounding box center [1112, 252] width 15 height 15
click at [74, 539] on div "Switch to team view" at bounding box center [73, 539] width 83 height 12
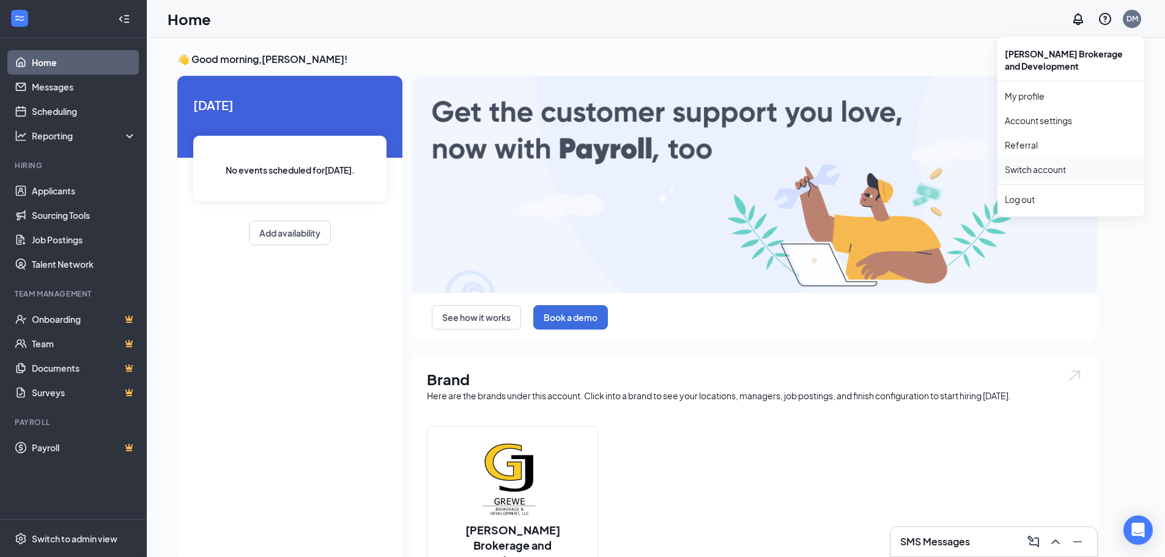
click at [1034, 172] on link "Switch account" at bounding box center [1035, 169] width 61 height 11
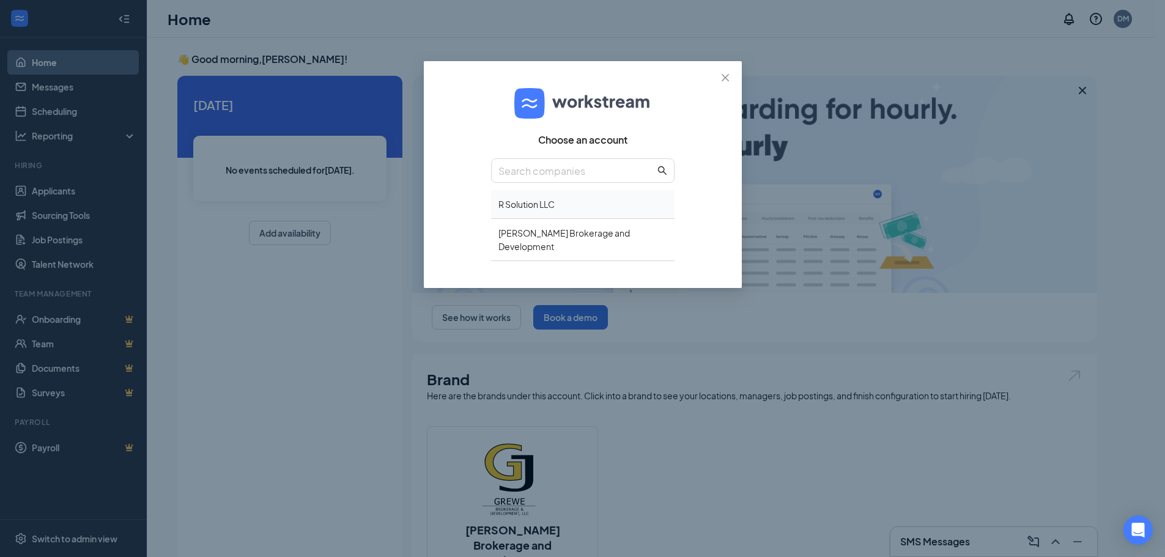
click at [530, 212] on div "R Solution LLC" at bounding box center [583, 204] width 184 height 29
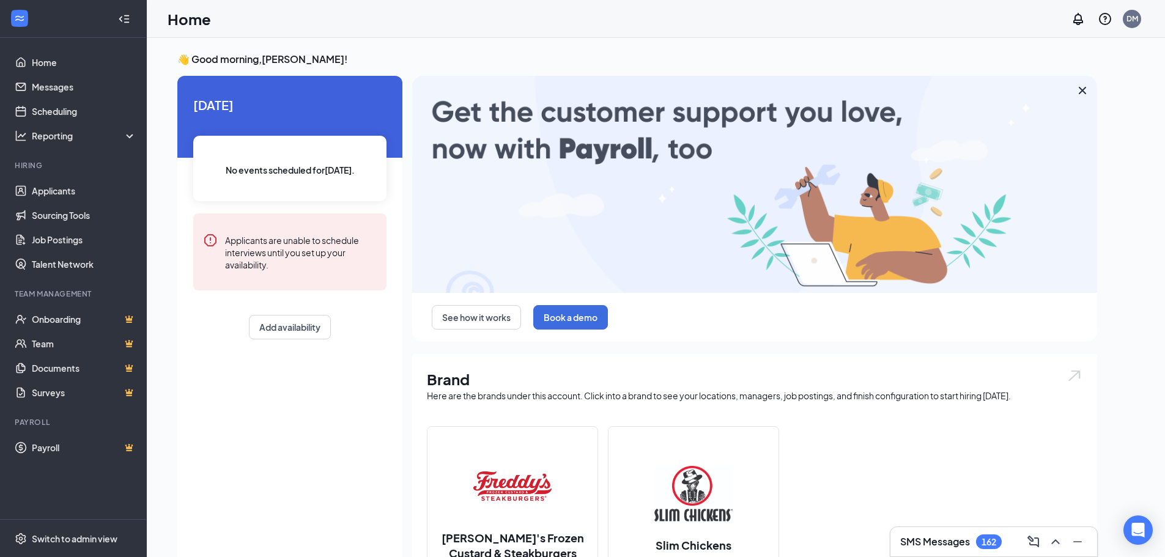
click at [697, 503] on img at bounding box center [694, 494] width 78 height 78
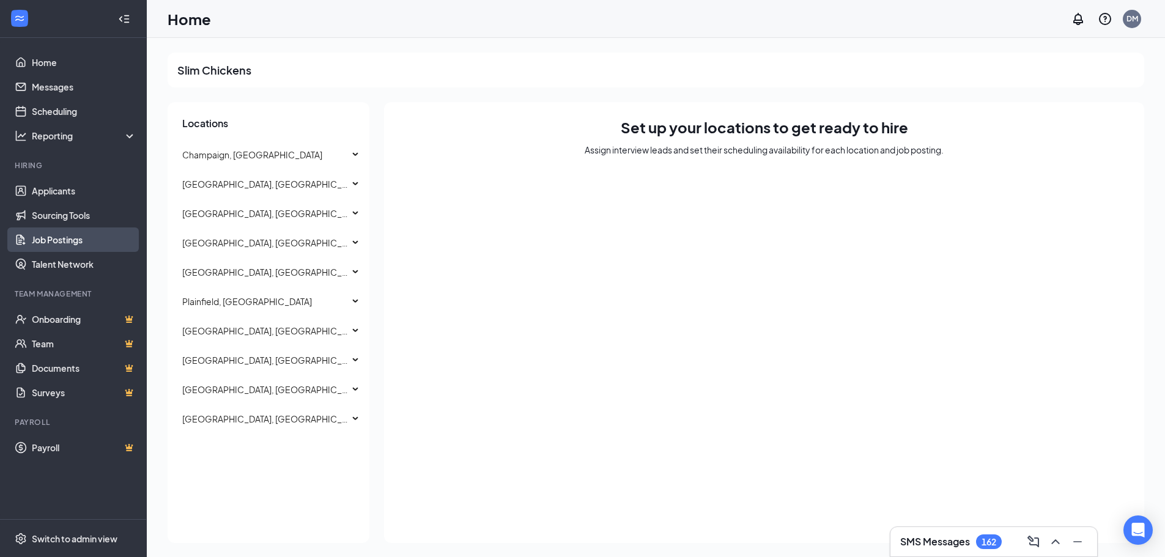
click at [40, 239] on link "Job Postings" at bounding box center [84, 240] width 105 height 24
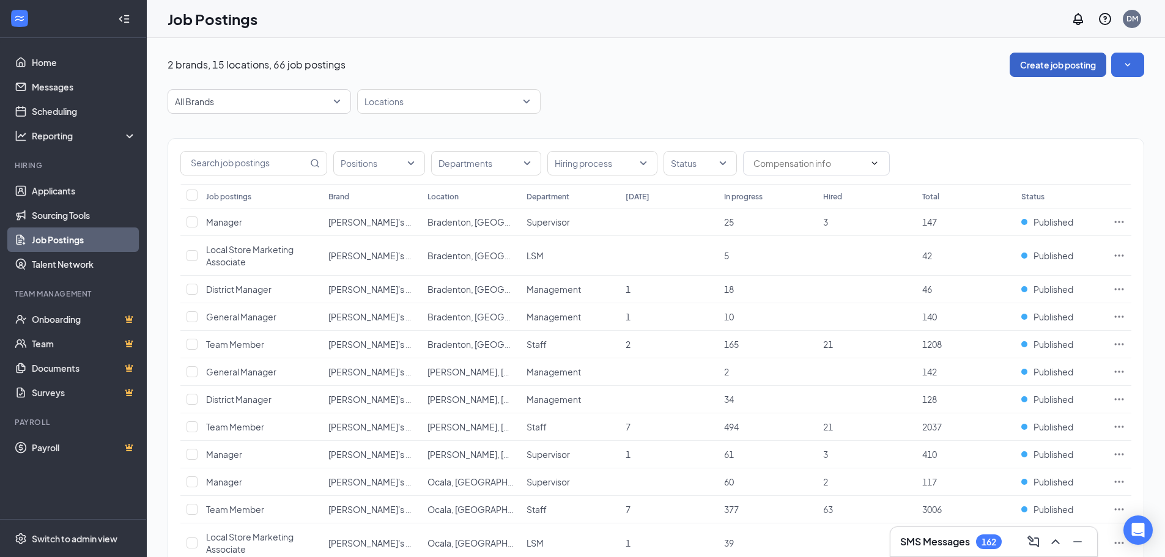
click at [1066, 66] on button "Create job posting" at bounding box center [1058, 65] width 97 height 24
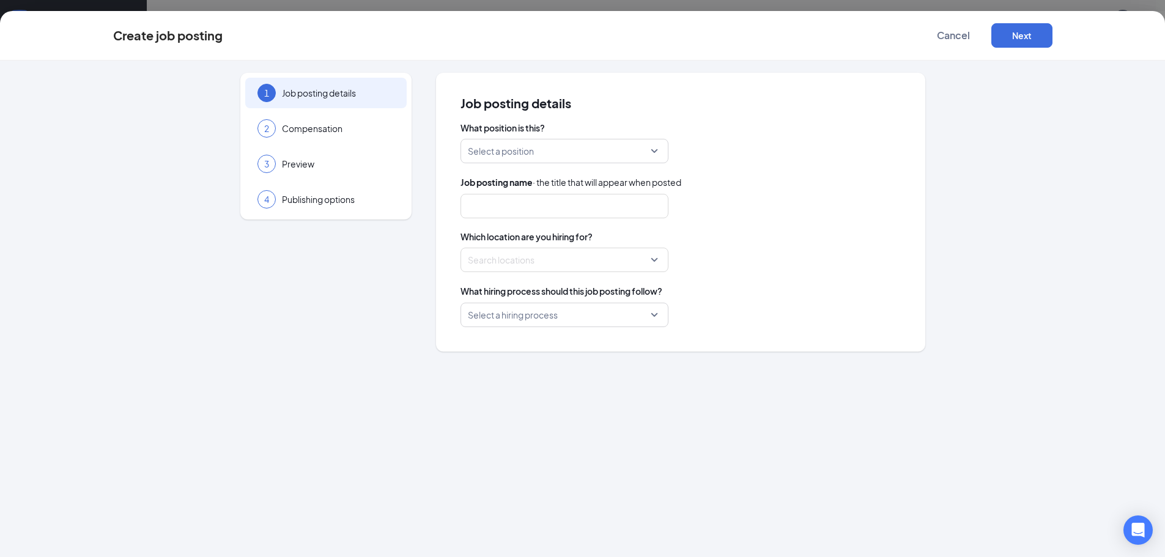
click at [659, 152] on div "Select a position" at bounding box center [565, 151] width 208 height 24
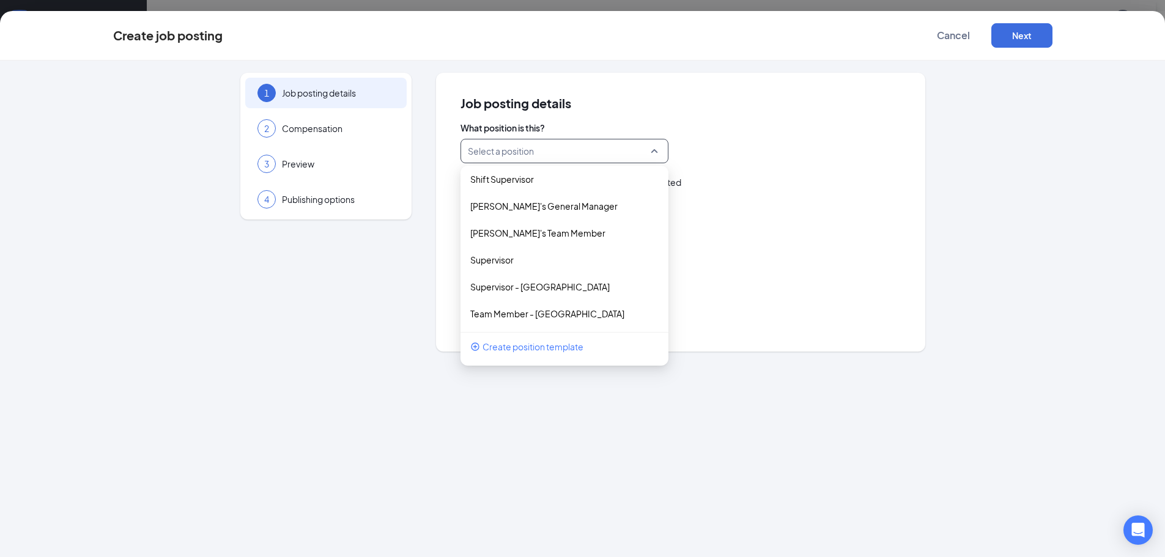
scroll to position [184, 0]
click at [538, 346] on span "Create position template" at bounding box center [533, 346] width 101 height 13
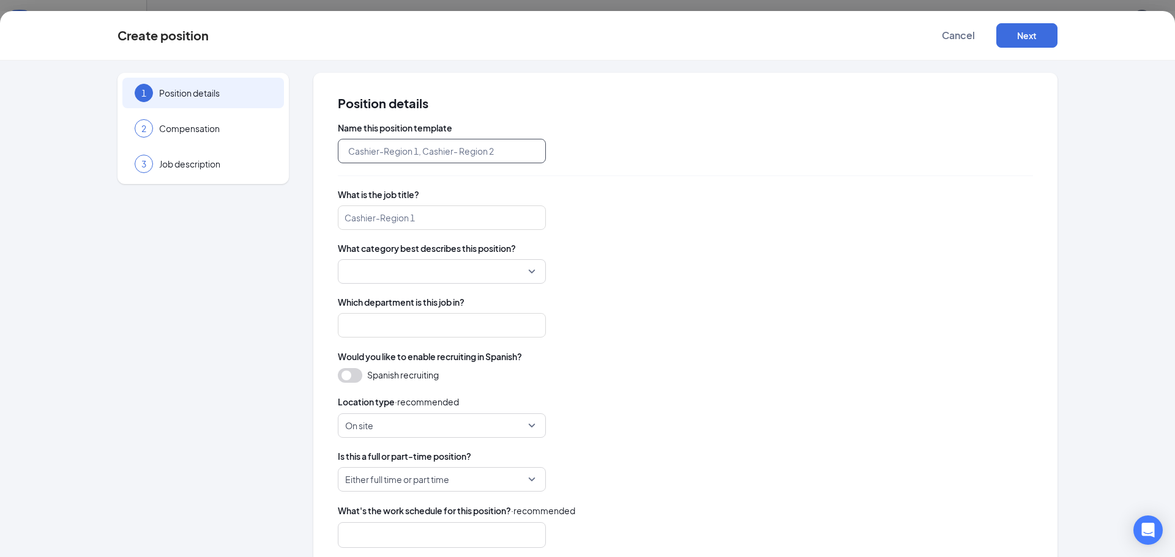
click at [424, 154] on input "text" at bounding box center [442, 151] width 208 height 24
type input "District Manager - Slims"
click at [414, 224] on input "search" at bounding box center [442, 218] width 208 height 24
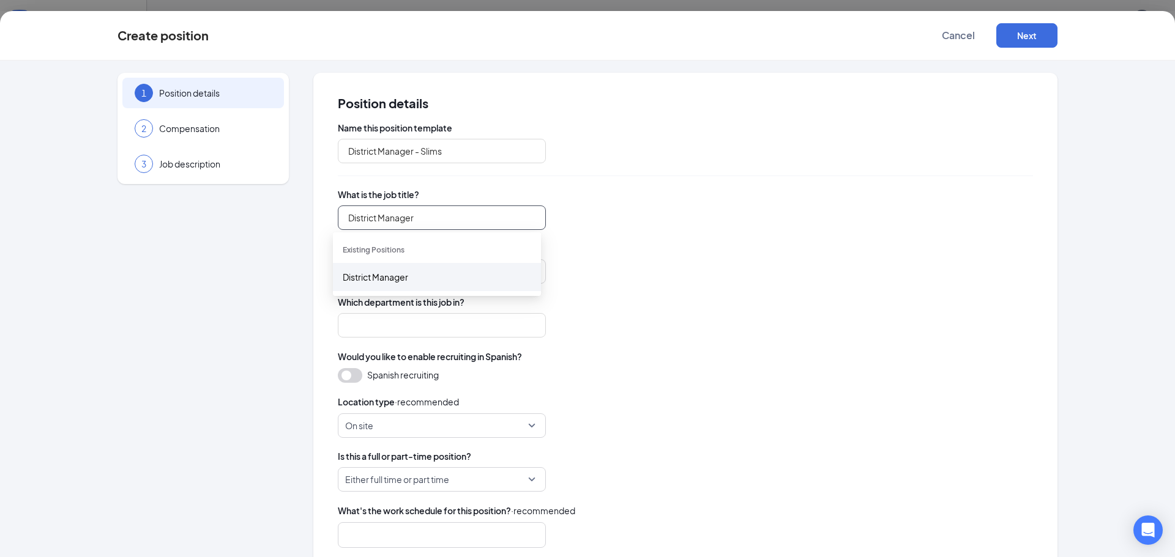
click at [365, 272] on div "District Manager" at bounding box center [437, 276] width 188 height 13
type input "District Manager"
click at [376, 268] on input "search" at bounding box center [437, 271] width 185 height 23
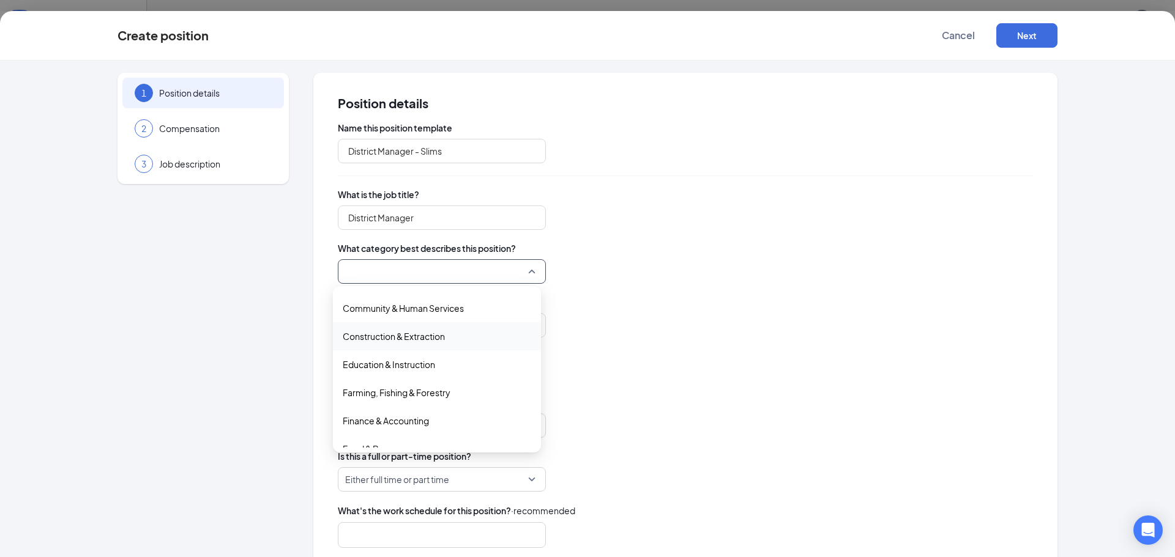
scroll to position [122, 0]
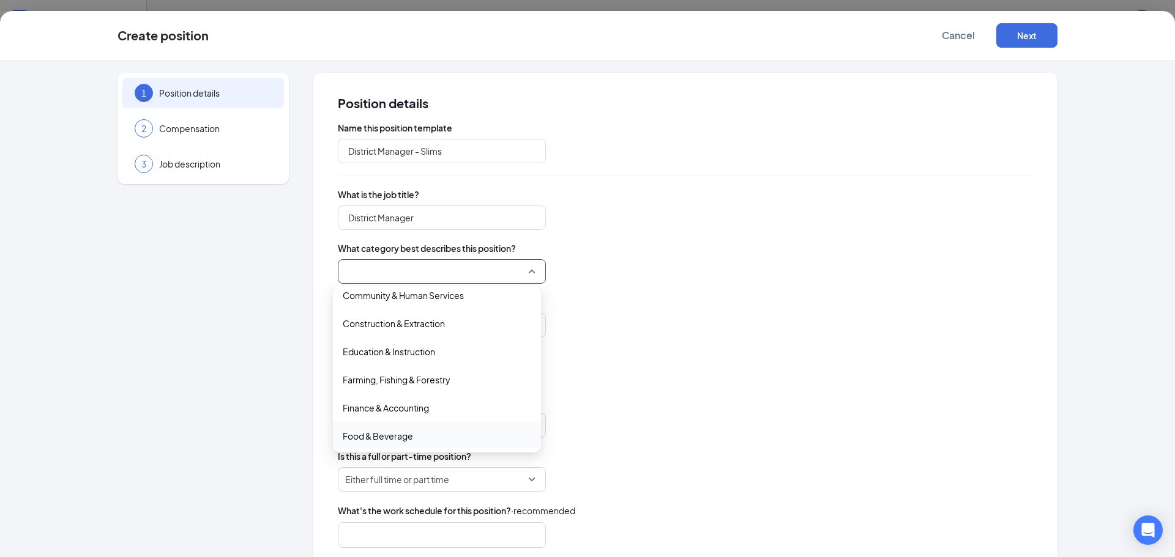
click at [390, 430] on span "Food & Beverage" at bounding box center [378, 435] width 70 height 13
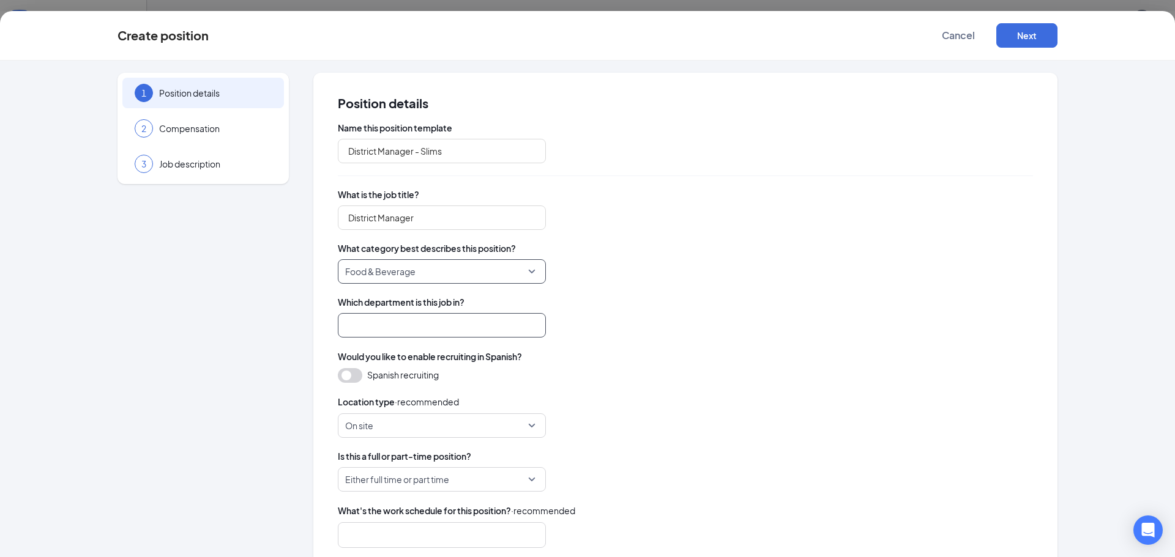
click at [436, 330] on input "search" at bounding box center [442, 325] width 208 height 24
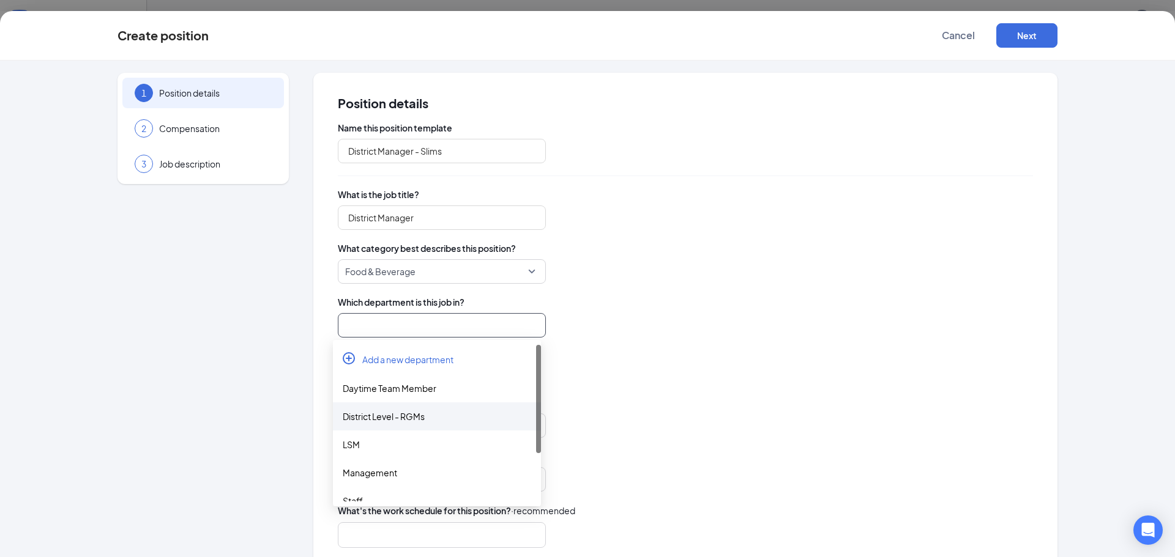
click at [399, 414] on div "District Level - RGMs" at bounding box center [437, 416] width 188 height 13
type input "District Level - RGMs"
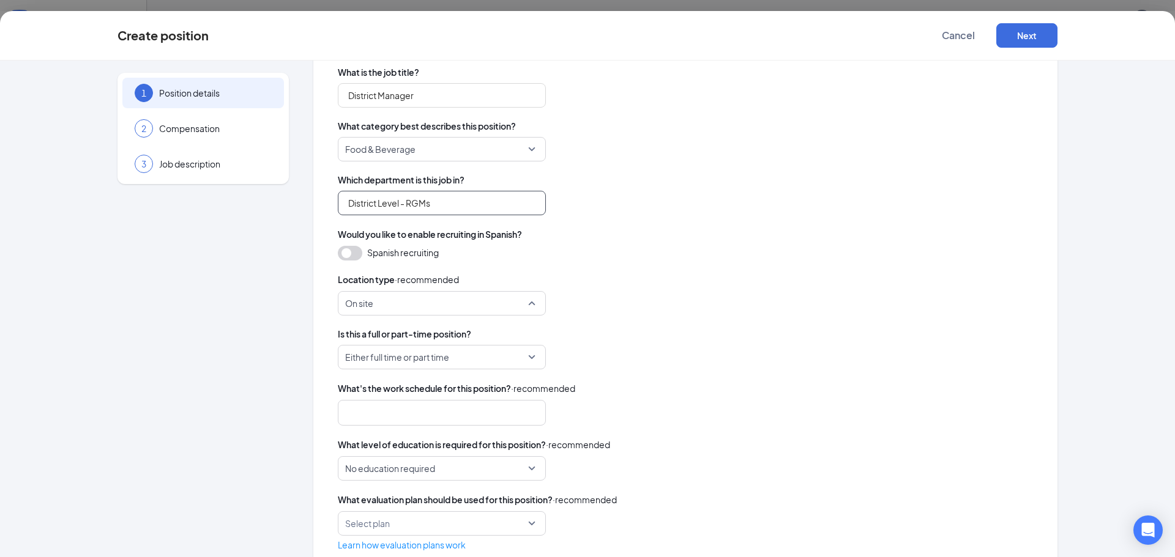
click at [525, 301] on span "On site" at bounding box center [441, 303] width 193 height 23
click at [482, 357] on span "Either full time or part time" at bounding box center [436, 357] width 182 height 23
click at [372, 392] on span "Full Time" at bounding box center [360, 390] width 34 height 13
click at [387, 419] on div at bounding box center [436, 413] width 176 height 20
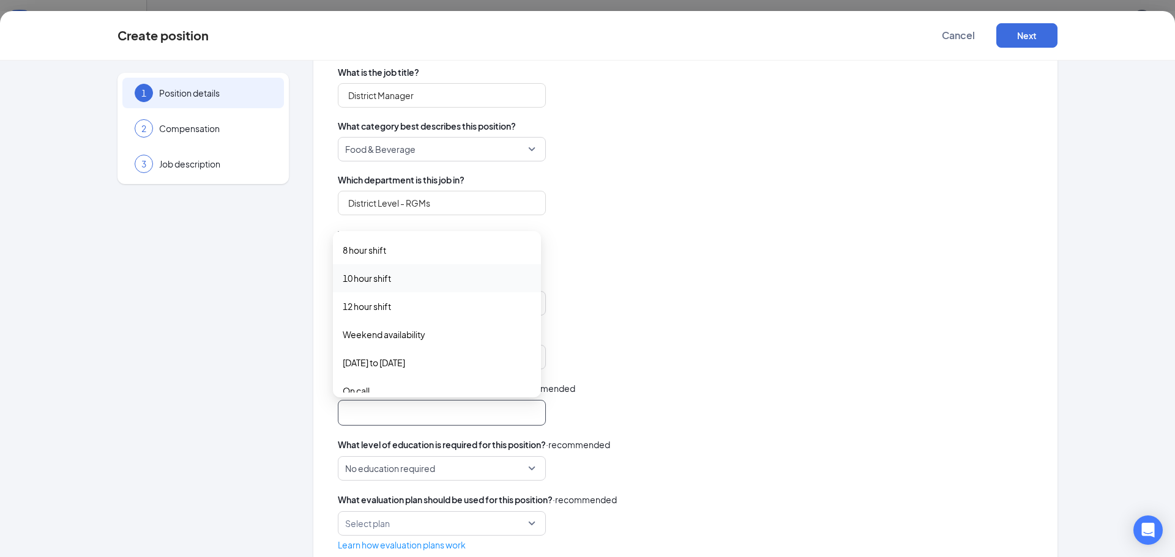
click at [382, 278] on span "10 hour shift" at bounding box center [367, 278] width 48 height 13
click at [379, 339] on span "Weekend availability" at bounding box center [384, 335] width 83 height 13
click at [368, 366] on span "[DATE] to [DATE]" at bounding box center [374, 364] width 62 height 13
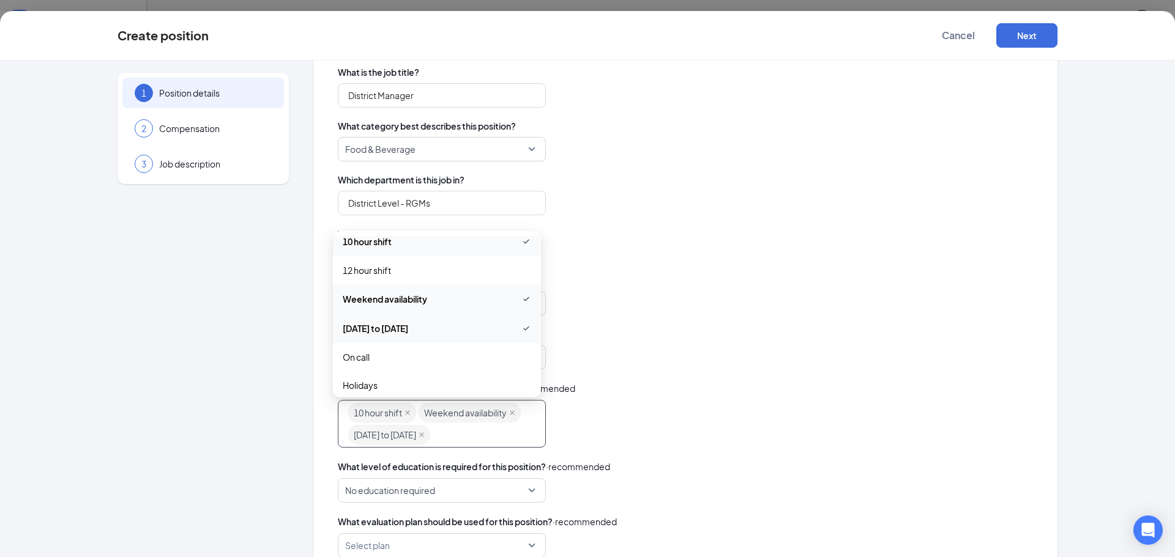
scroll to position [61, 0]
click at [351, 329] on span "On call" at bounding box center [356, 333] width 27 height 13
click at [352, 359] on span "Holidays" at bounding box center [360, 362] width 35 height 13
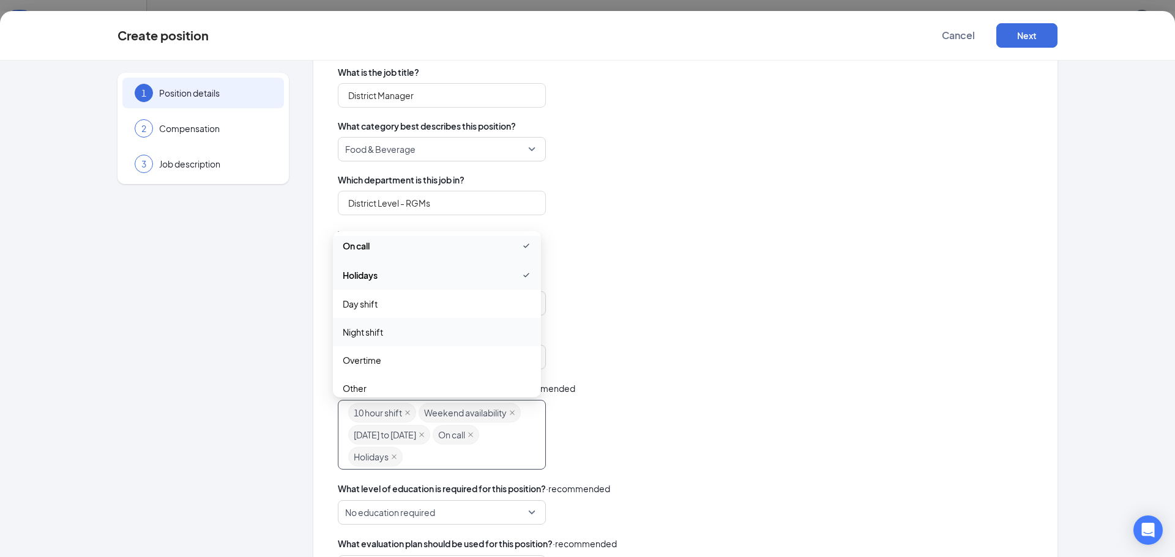
scroll to position [159, 0]
click at [374, 296] on span "Day shift" at bounding box center [360, 294] width 35 height 13
click at [369, 321] on span "Night shift" at bounding box center [363, 323] width 40 height 13
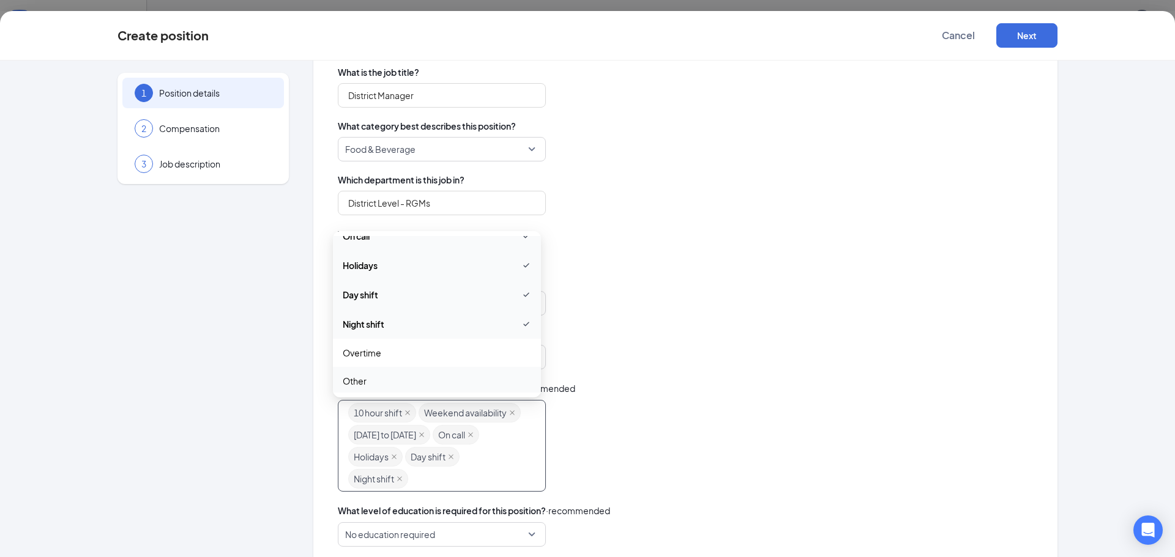
click at [656, 341] on div "Is this a full or part-time position? Full Time full_time part_time Full Time P…" at bounding box center [685, 349] width 695 height 42
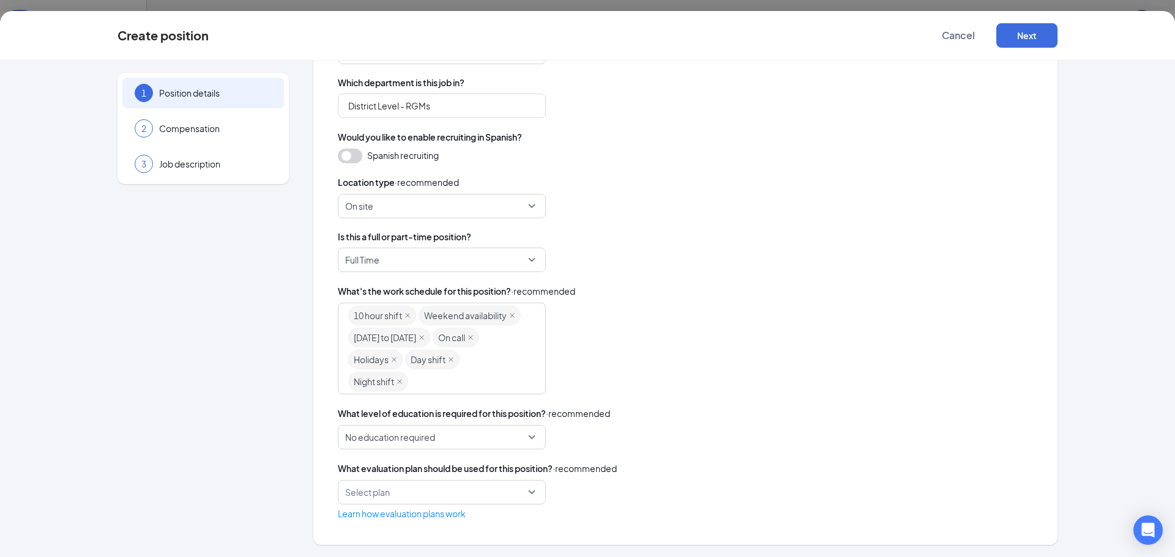
scroll to position [242, 0]
click at [517, 436] on span "No education required" at bounding box center [436, 437] width 182 height 23
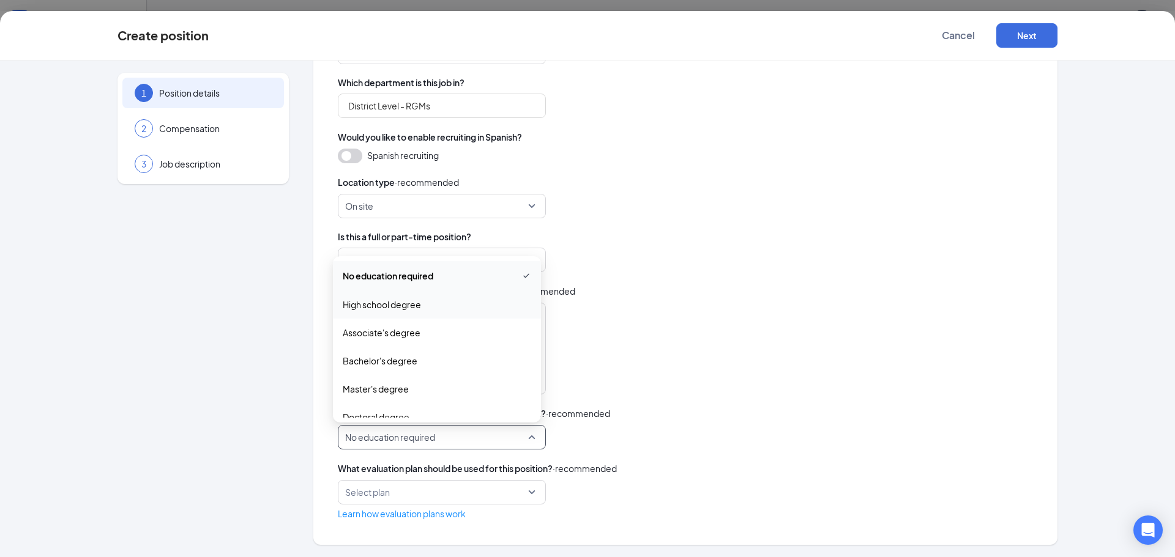
click at [387, 305] on span "High school degree" at bounding box center [382, 304] width 78 height 13
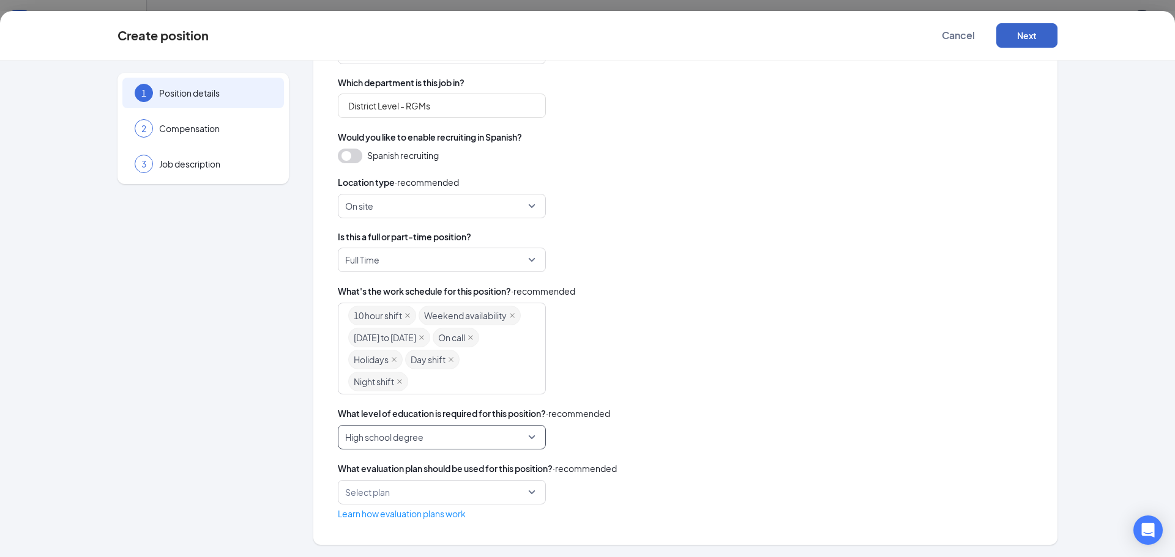
click at [1028, 38] on button "Next" at bounding box center [1026, 35] width 61 height 24
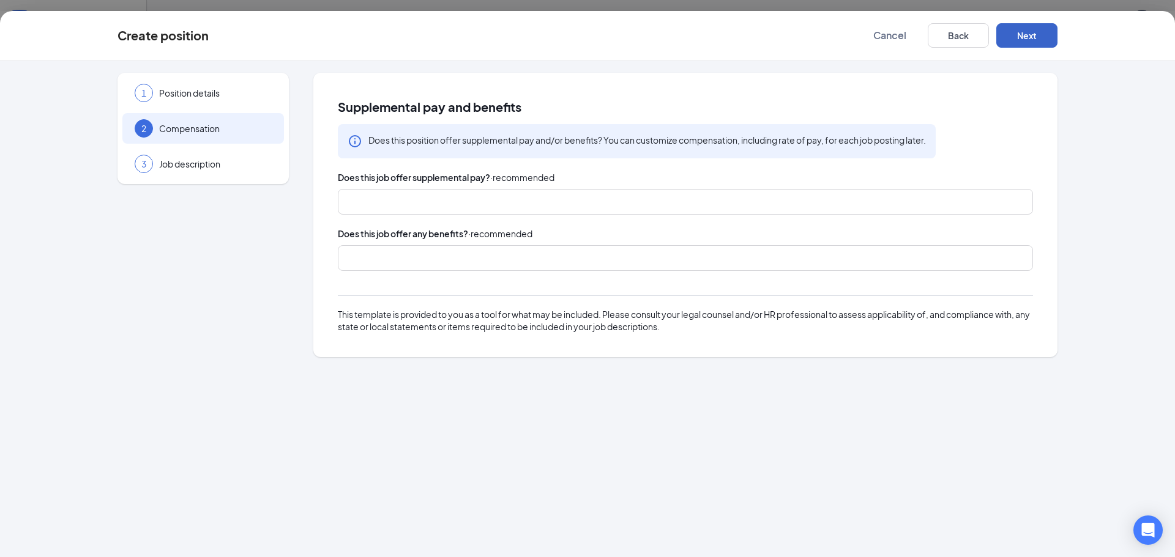
click at [396, 259] on div at bounding box center [679, 258] width 663 height 20
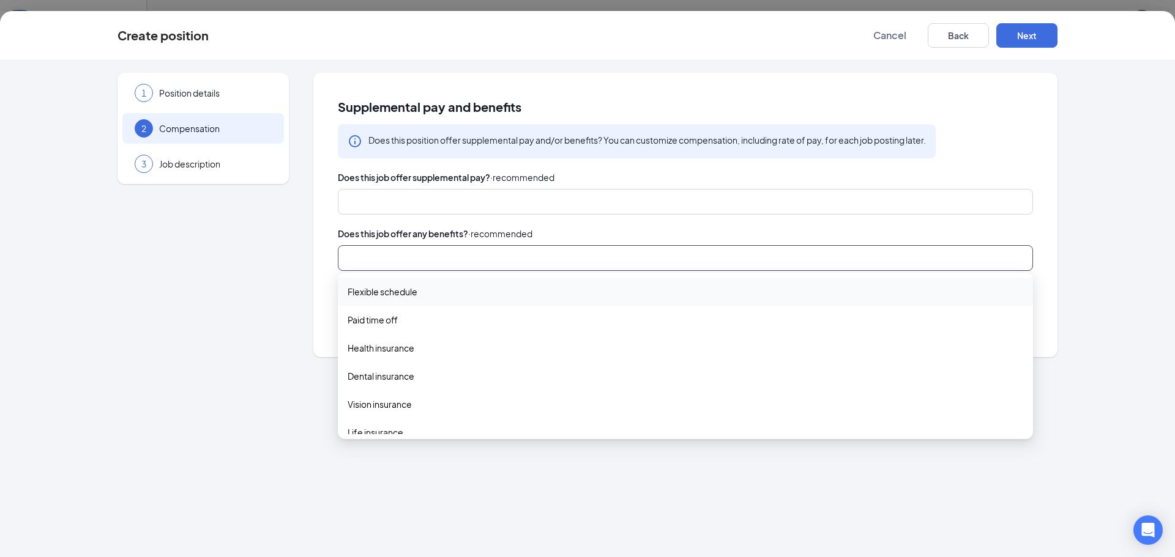
click at [394, 292] on span "Flexible schedule" at bounding box center [382, 291] width 70 height 13
click at [376, 322] on span "Paid time off" at bounding box center [372, 320] width 50 height 13
click at [382, 354] on span "Health insurance" at bounding box center [380, 350] width 67 height 13
click at [374, 381] on span "Dental insurance" at bounding box center [380, 379] width 67 height 13
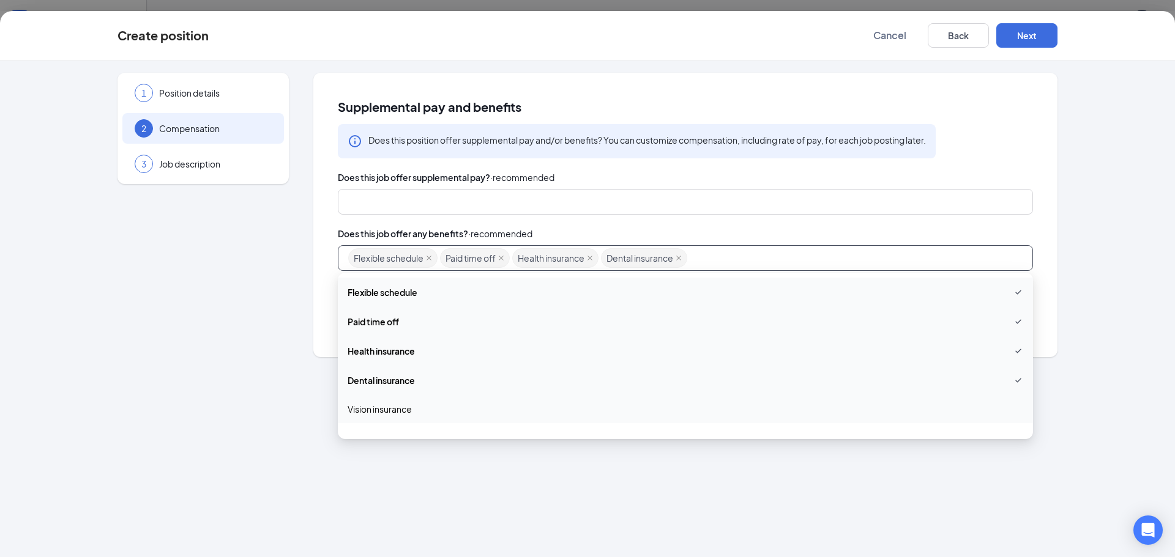
click at [378, 410] on span "Vision insurance" at bounding box center [379, 409] width 64 height 13
click at [392, 318] on span "Life insurance" at bounding box center [375, 316] width 56 height 13
click at [373, 402] on span "401(k) matching" at bounding box center [379, 401] width 64 height 13
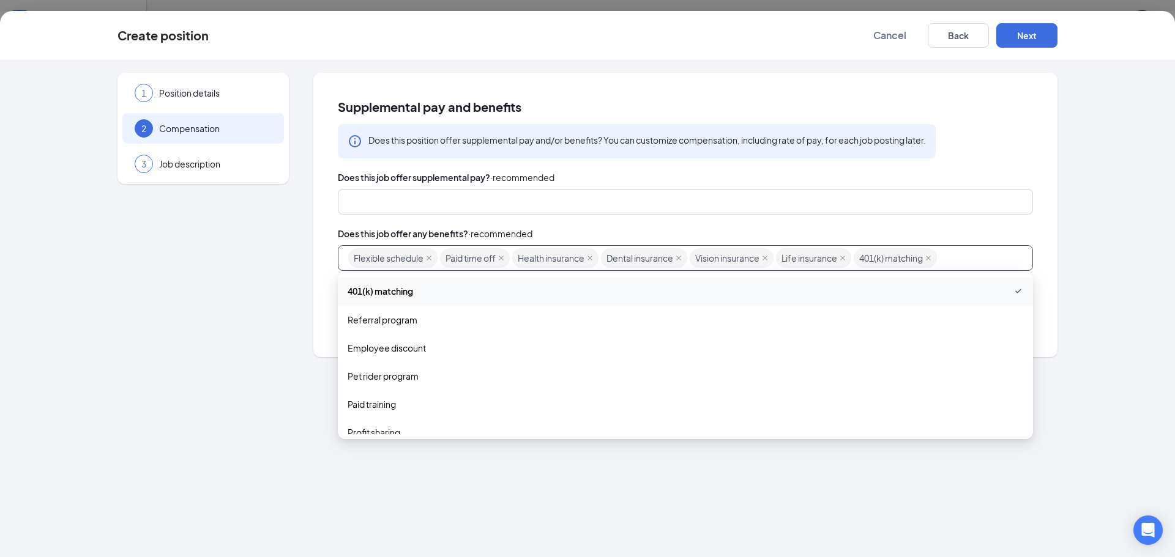
scroll to position [245, 0]
click at [399, 338] on span "Employee discount" at bounding box center [386, 336] width 78 height 13
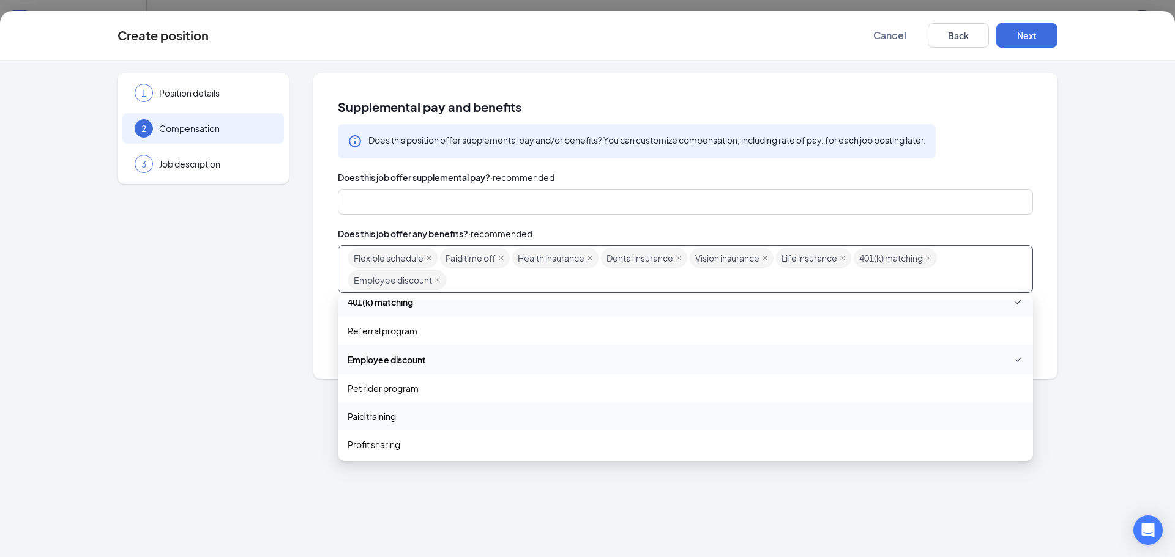
click at [394, 420] on span "Paid training" at bounding box center [371, 416] width 48 height 13
click at [362, 440] on span "Other" at bounding box center [359, 442] width 24 height 13
click at [255, 318] on div "1 Position details 2 Compensation 3 Job description" at bounding box center [202, 226] width 171 height 306
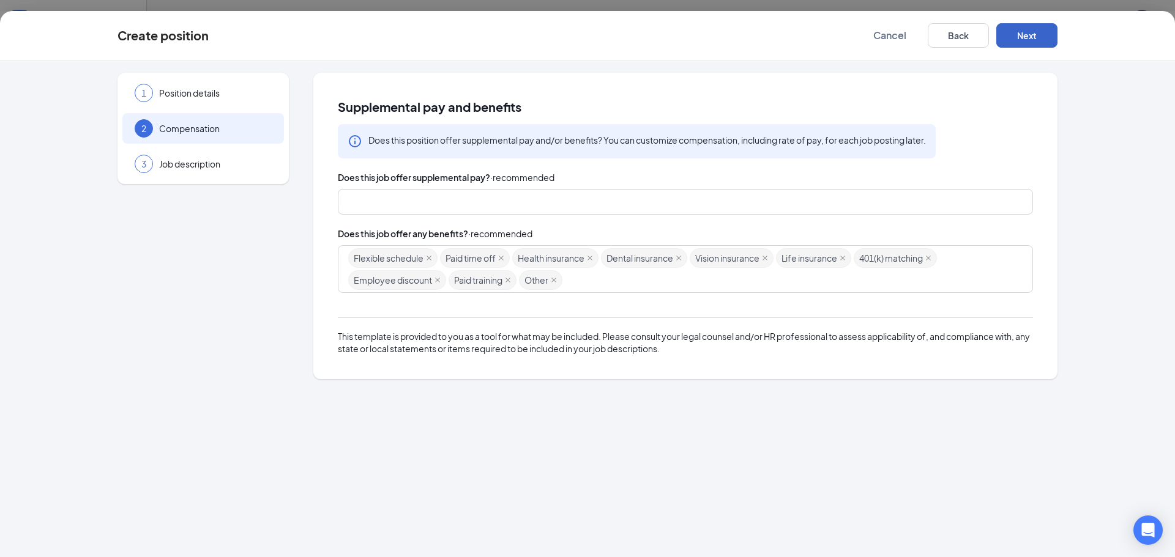
click at [1030, 35] on button "Next" at bounding box center [1026, 35] width 61 height 24
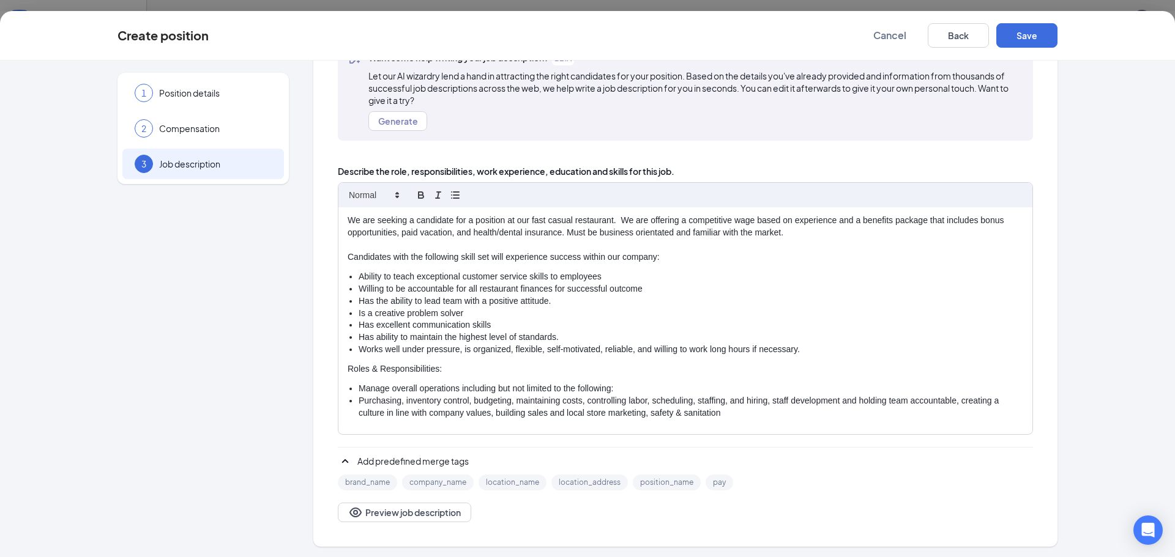
scroll to position [95, 0]
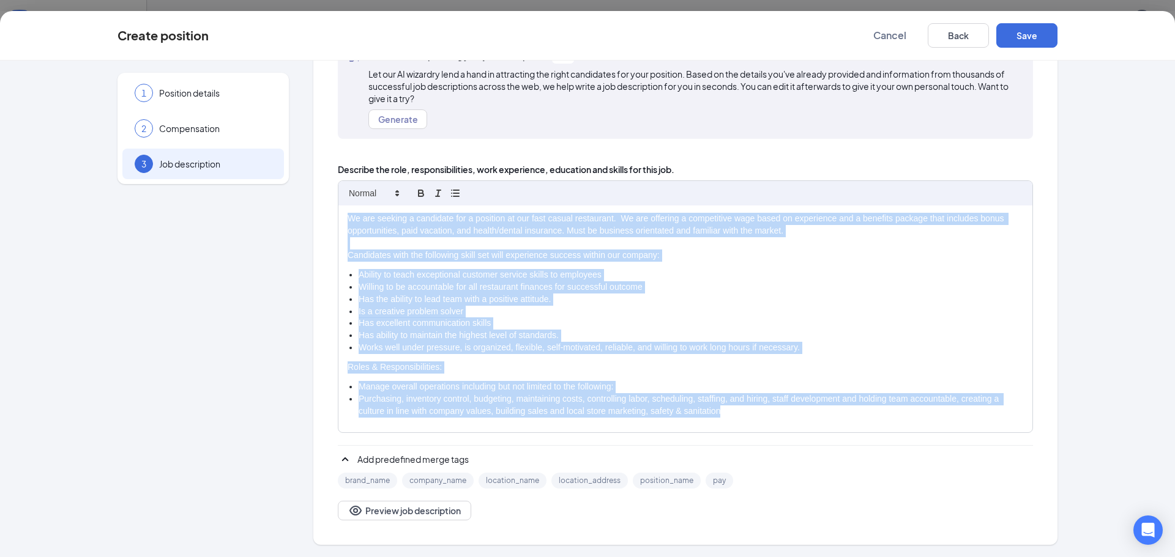
drag, startPoint x: 733, startPoint y: 410, endPoint x: 344, endPoint y: 209, distance: 438.0
click at [339, 204] on div "We are seeking a candidate for a position at our fast casual restaurant. We are…" at bounding box center [685, 306] width 695 height 252
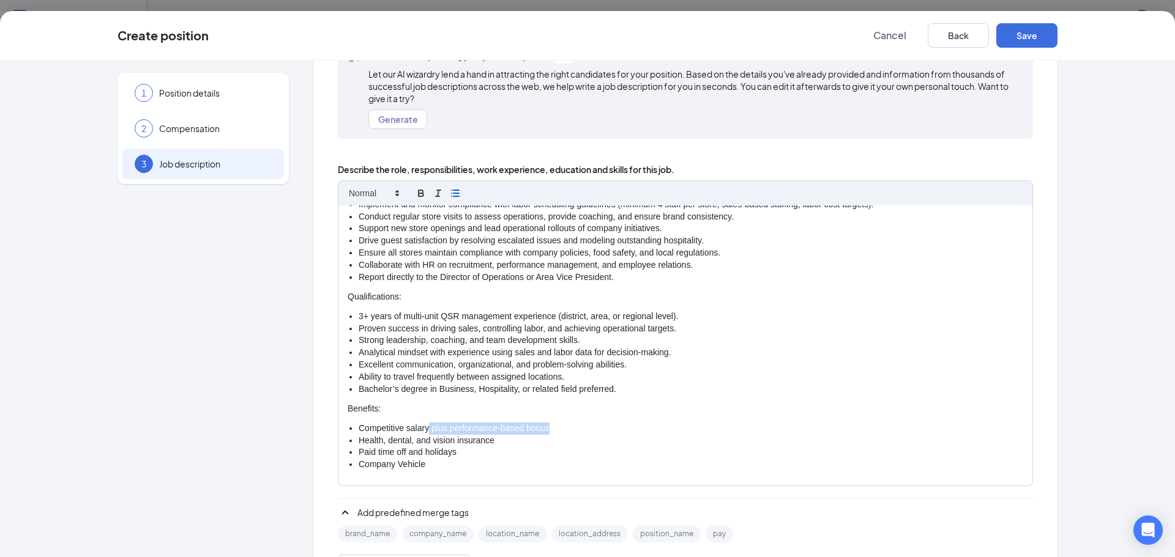
drag, startPoint x: 425, startPoint y: 428, endPoint x: 544, endPoint y: 427, distance: 119.9
click at [544, 427] on li "Competitive salary plus performance-based bonus" at bounding box center [690, 429] width 664 height 12
drag, startPoint x: 621, startPoint y: 391, endPoint x: 345, endPoint y: 388, distance: 275.9
click at [358, 388] on li "Bachelor’s degree in Business, Hospitality, or related field preferred." at bounding box center [690, 390] width 664 height 12
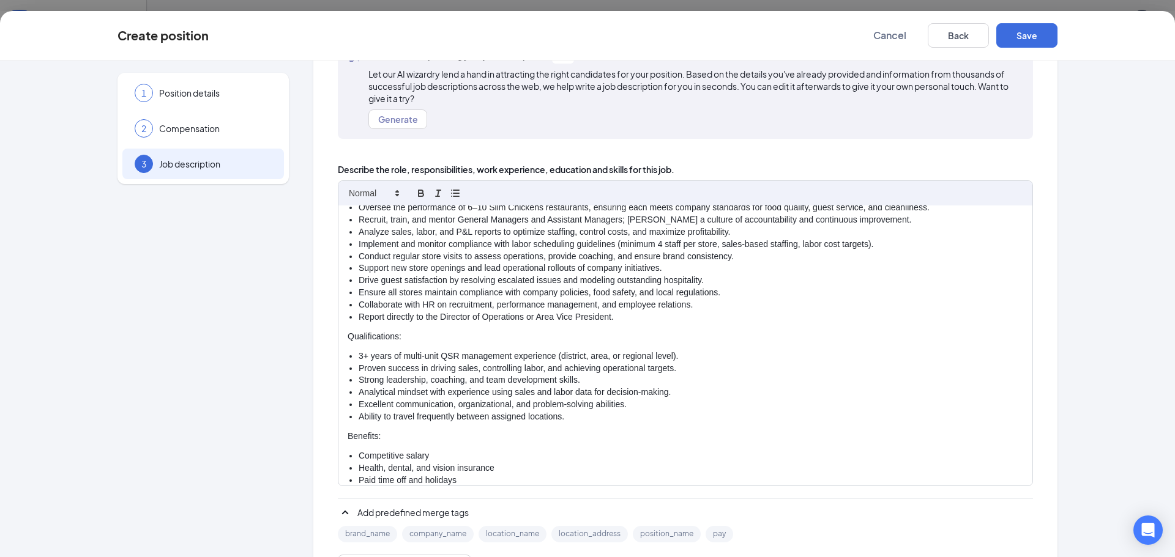
scroll to position [21, 0]
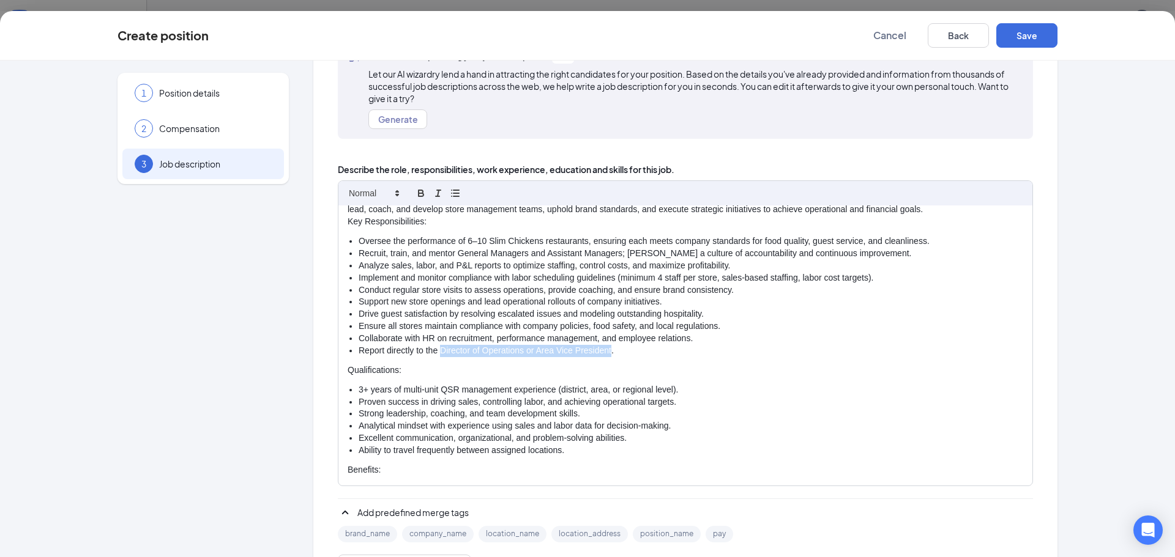
drag, startPoint x: 606, startPoint y: 349, endPoint x: 436, endPoint y: 346, distance: 169.5
click at [436, 346] on li "Report directly to the Director of Operations or Area Vice President." at bounding box center [690, 351] width 664 height 12
click at [538, 349] on li "Report directly to the Directors and Partners." at bounding box center [690, 351] width 664 height 12
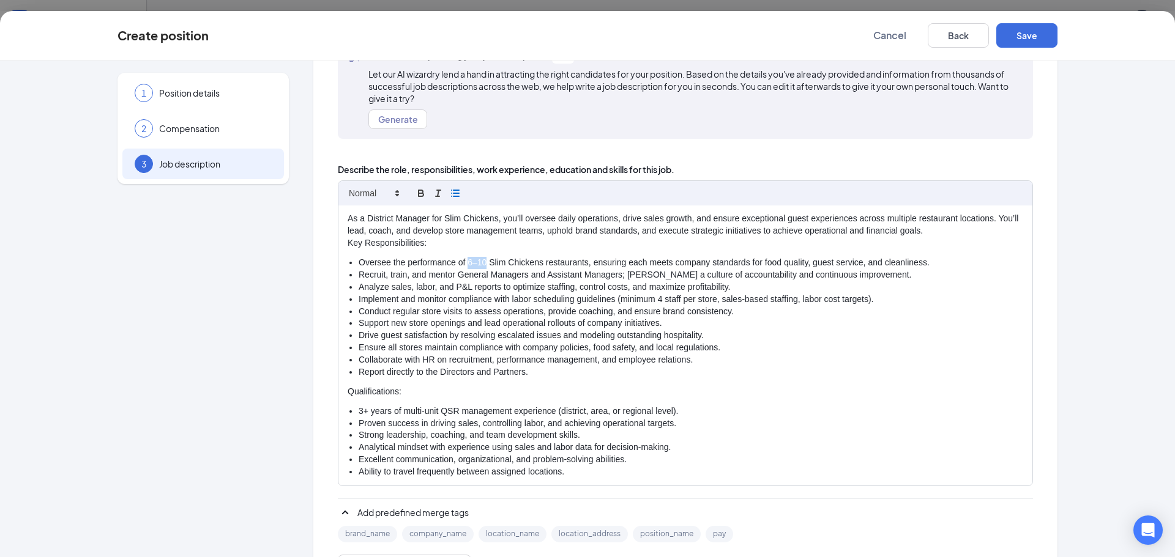
drag, startPoint x: 481, startPoint y: 264, endPoint x: 464, endPoint y: 261, distance: 17.4
click at [464, 261] on li "Oversee the performance of 6–10 Slim Chickens restaurants, ensuring each meets …" at bounding box center [690, 263] width 664 height 12
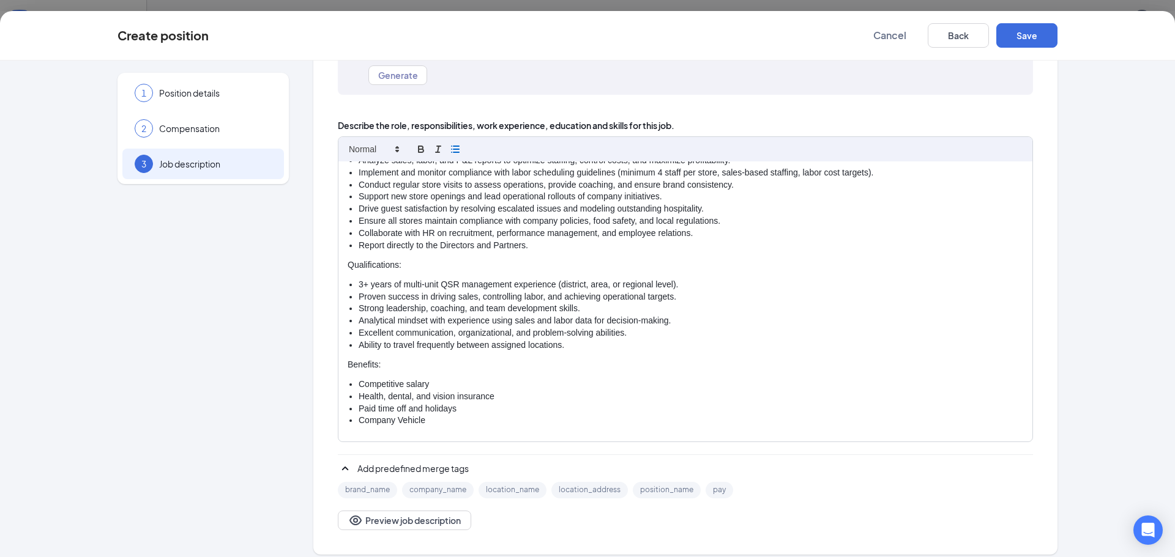
scroll to position [149, 0]
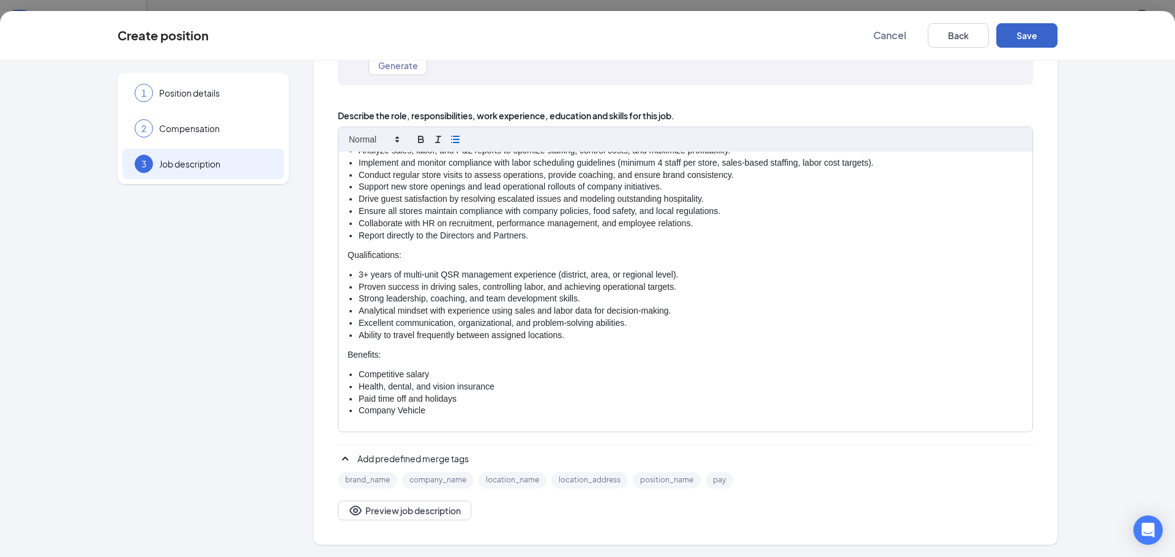
click at [1029, 34] on button "Save" at bounding box center [1026, 35] width 61 height 24
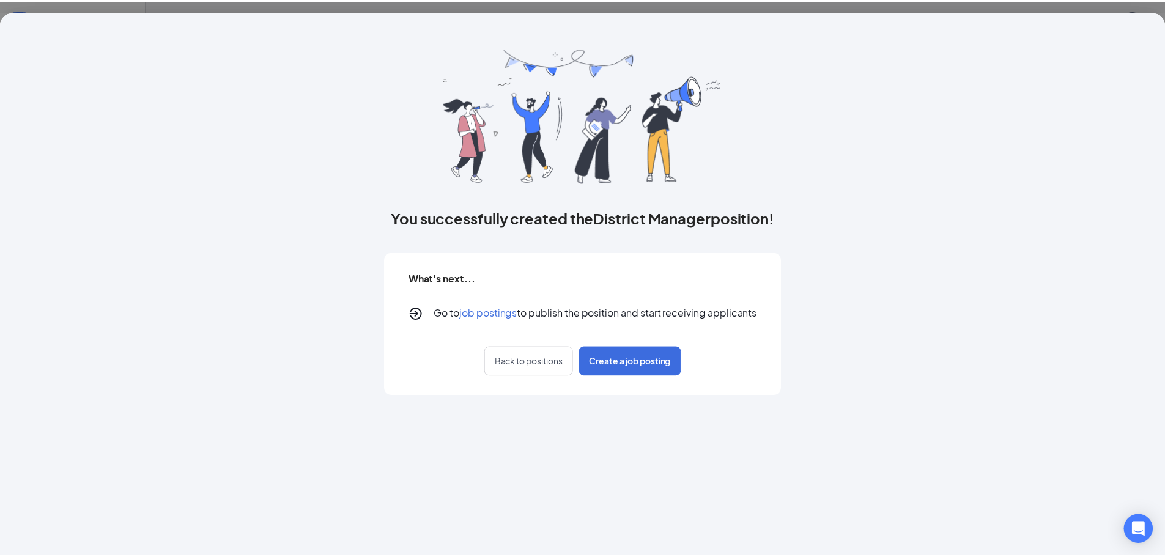
scroll to position [0, 0]
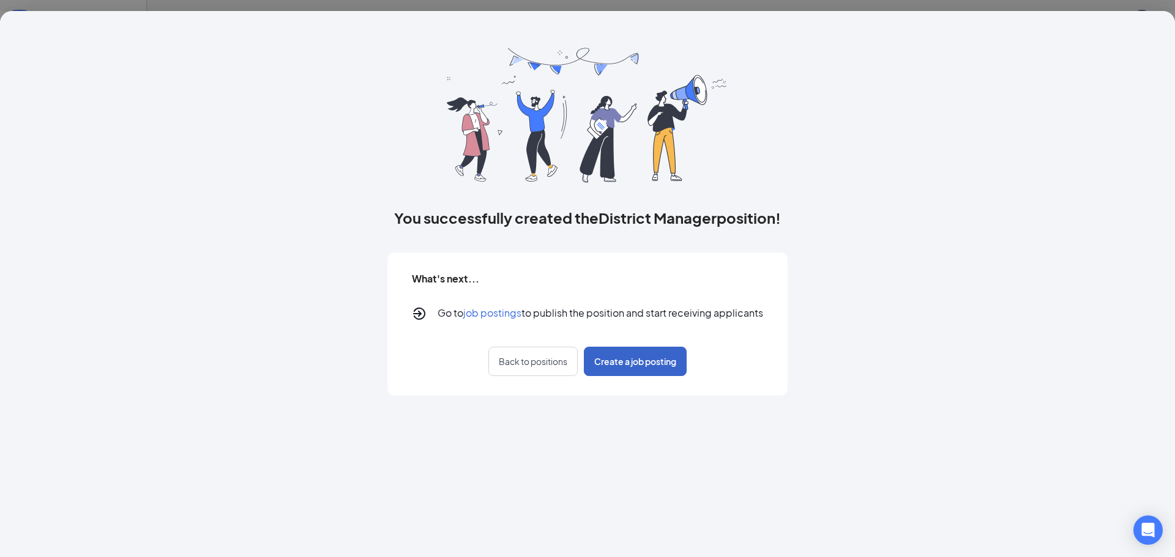
click at [634, 359] on span "Create a job posting" at bounding box center [635, 361] width 82 height 12
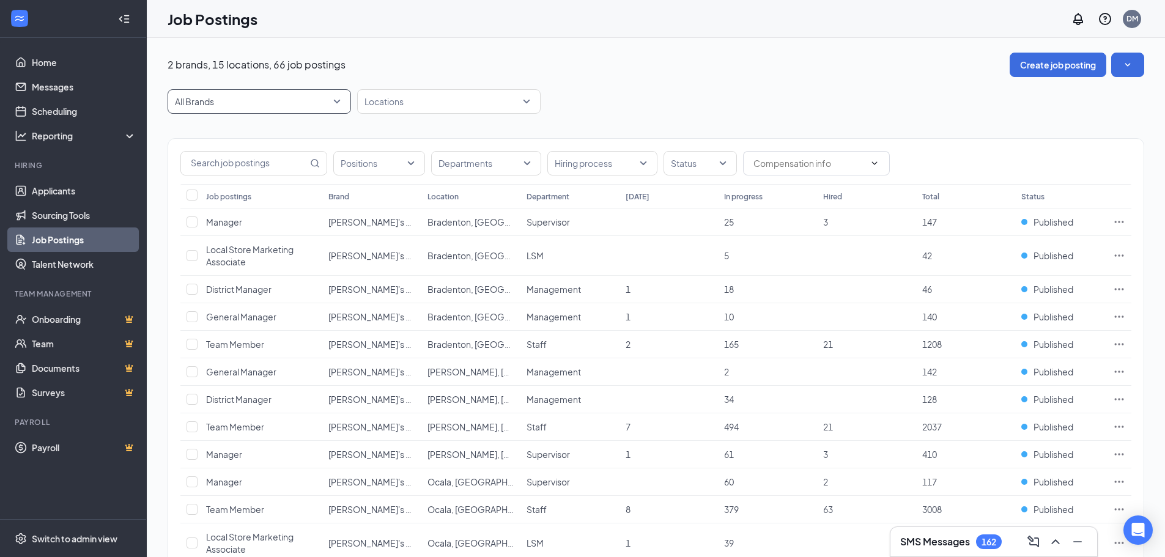
click at [336, 103] on span "All Brands" at bounding box center [259, 101] width 169 height 23
click at [218, 189] on p "Slim Chickens" at bounding box center [205, 191] width 56 height 12
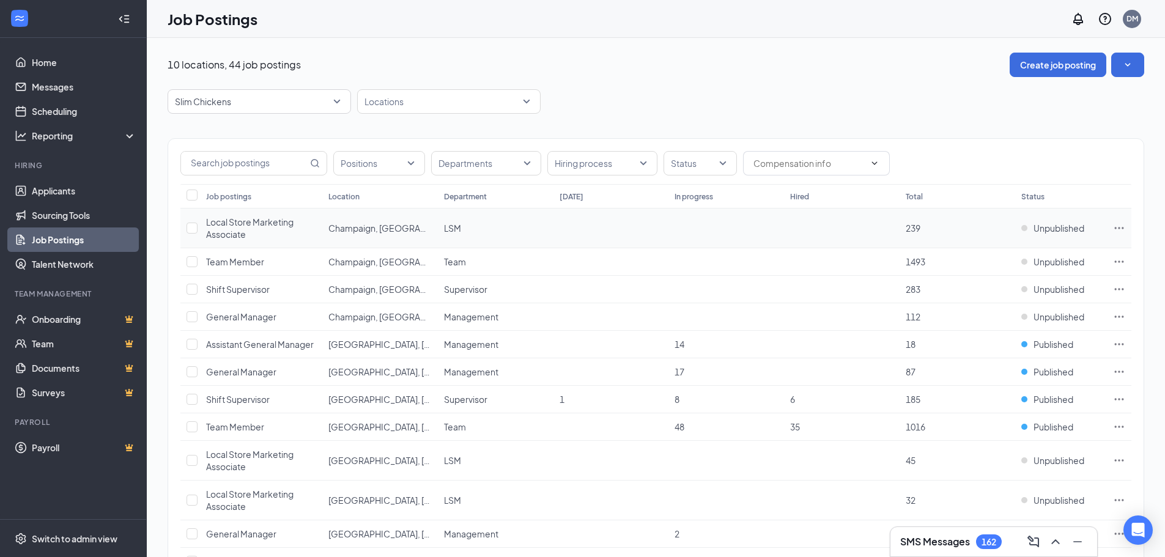
click at [1116, 225] on icon "Ellipses" at bounding box center [1119, 228] width 12 height 12
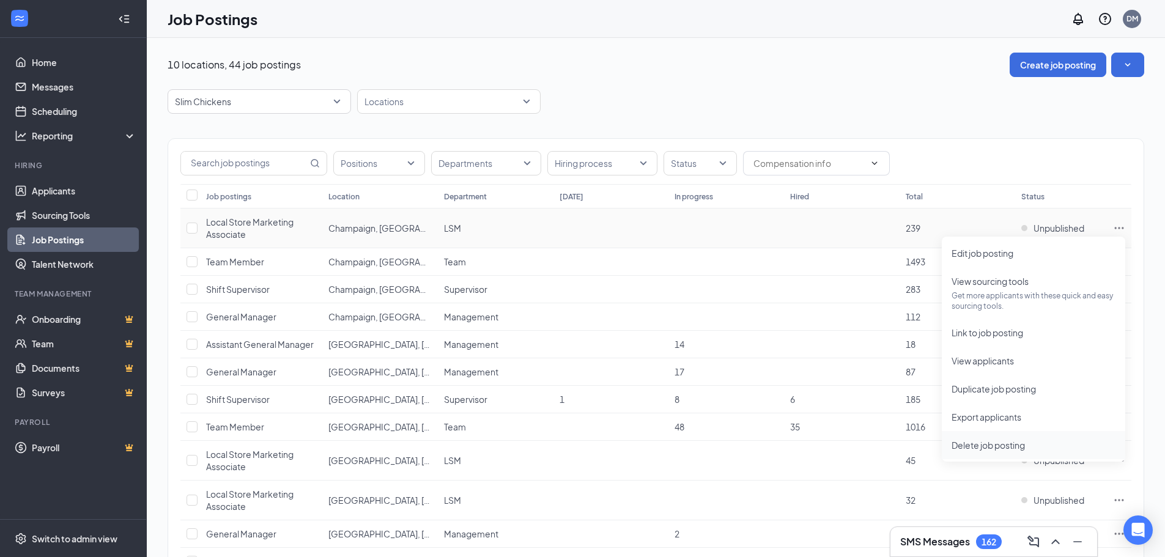
click at [1006, 444] on span "Delete job posting" at bounding box center [988, 445] width 73 height 11
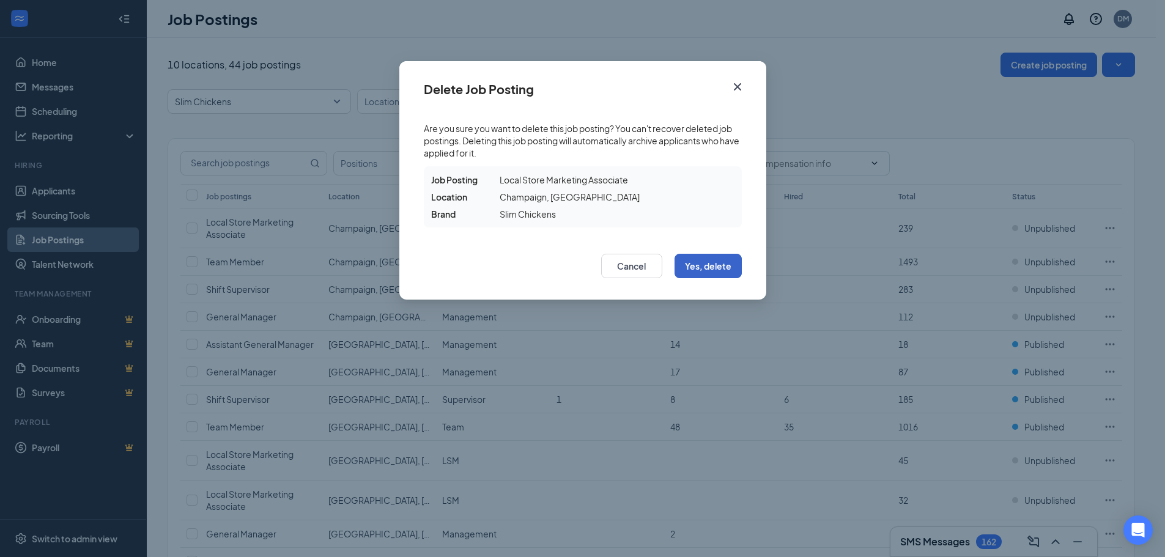
click at [722, 266] on button "Yes, delete" at bounding box center [708, 266] width 67 height 24
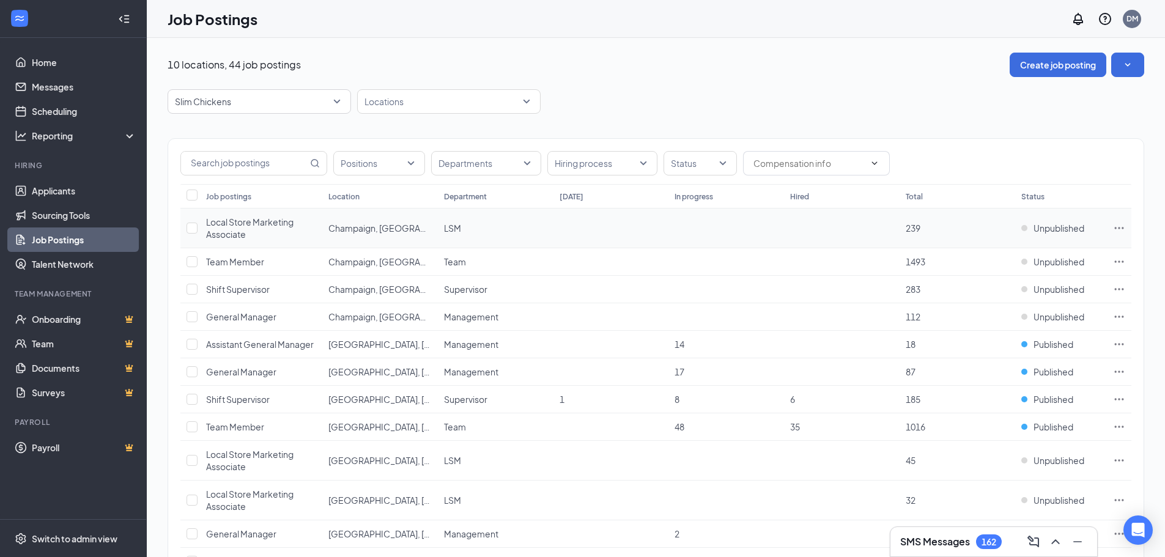
click at [1121, 227] on icon "Ellipses" at bounding box center [1119, 228] width 12 height 12
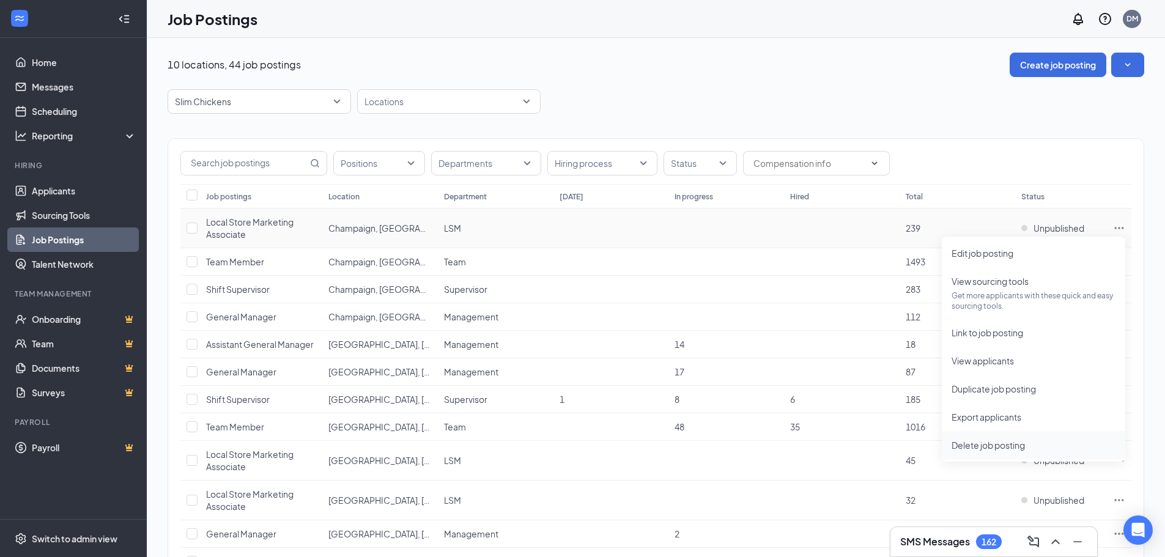
click at [991, 444] on span "Delete job posting" at bounding box center [988, 445] width 73 height 11
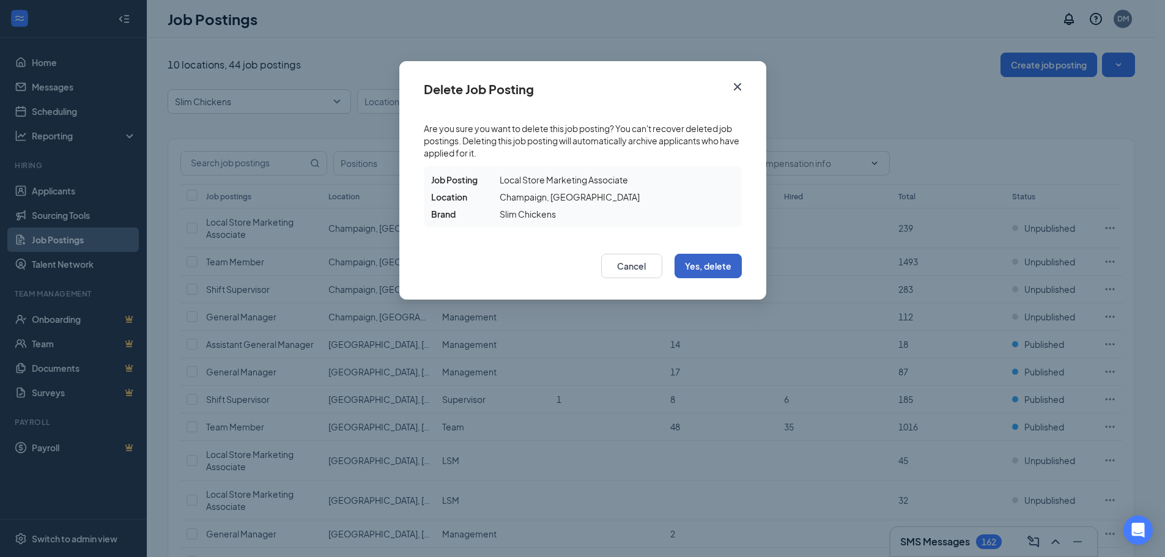
click at [719, 261] on button "Yes, delete" at bounding box center [708, 266] width 67 height 24
click at [700, 265] on button "Yes, delete" at bounding box center [708, 266] width 67 height 24
click at [721, 263] on button "Yes, delete" at bounding box center [708, 266] width 67 height 24
click at [737, 85] on icon "Cross" at bounding box center [737, 87] width 15 height 15
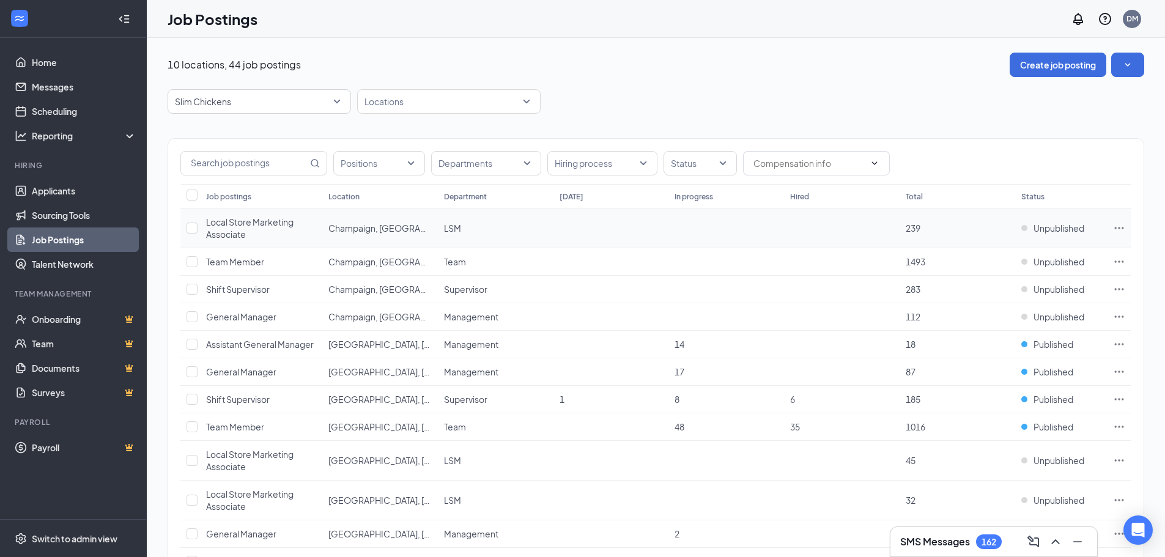
click at [1115, 226] on icon "Ellipses" at bounding box center [1119, 228] width 12 height 12
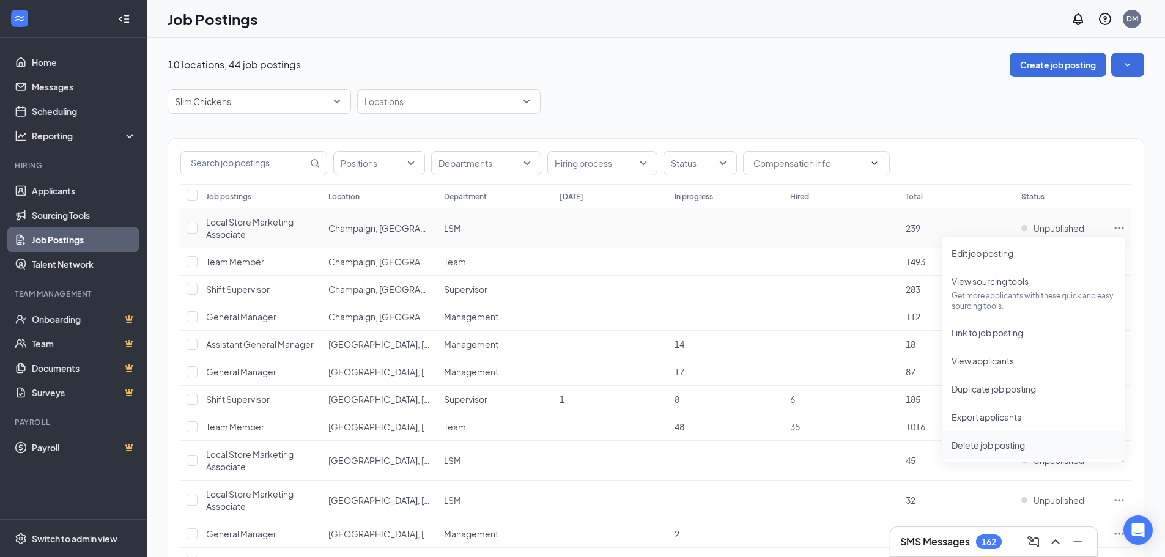
click at [984, 442] on span "Delete job posting" at bounding box center [988, 445] width 73 height 11
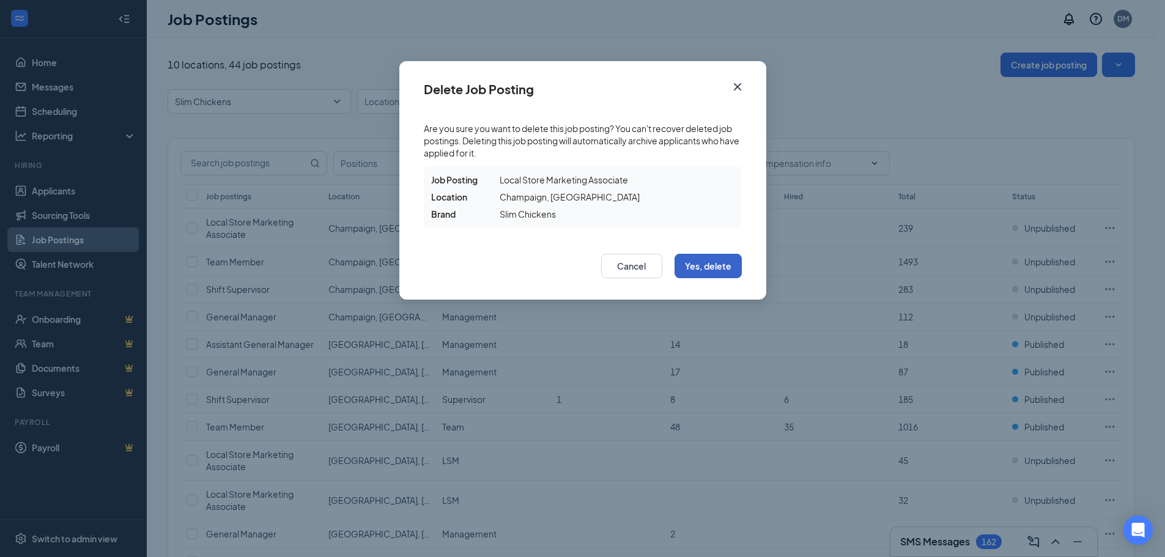
click at [719, 264] on button "Yes, delete" at bounding box center [708, 266] width 67 height 24
click at [698, 266] on button "Yes, delete" at bounding box center [708, 266] width 67 height 24
click at [737, 87] on icon "Cross" at bounding box center [736, 86] width 7 height 7
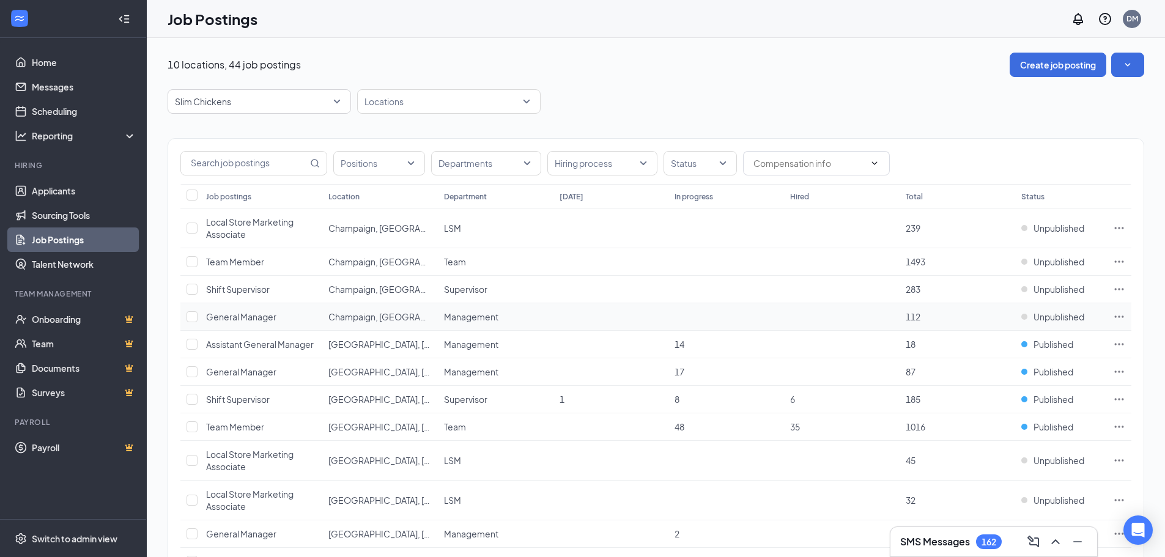
click at [1116, 316] on icon "Ellipses" at bounding box center [1119, 317] width 9 height 2
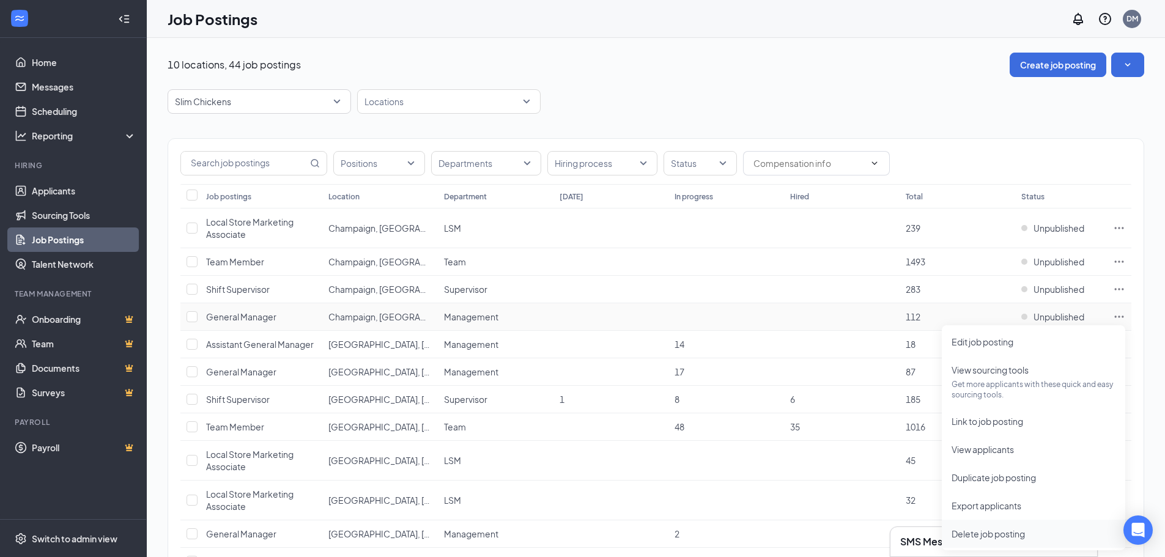
click at [997, 536] on span "Delete job posting" at bounding box center [988, 534] width 73 height 11
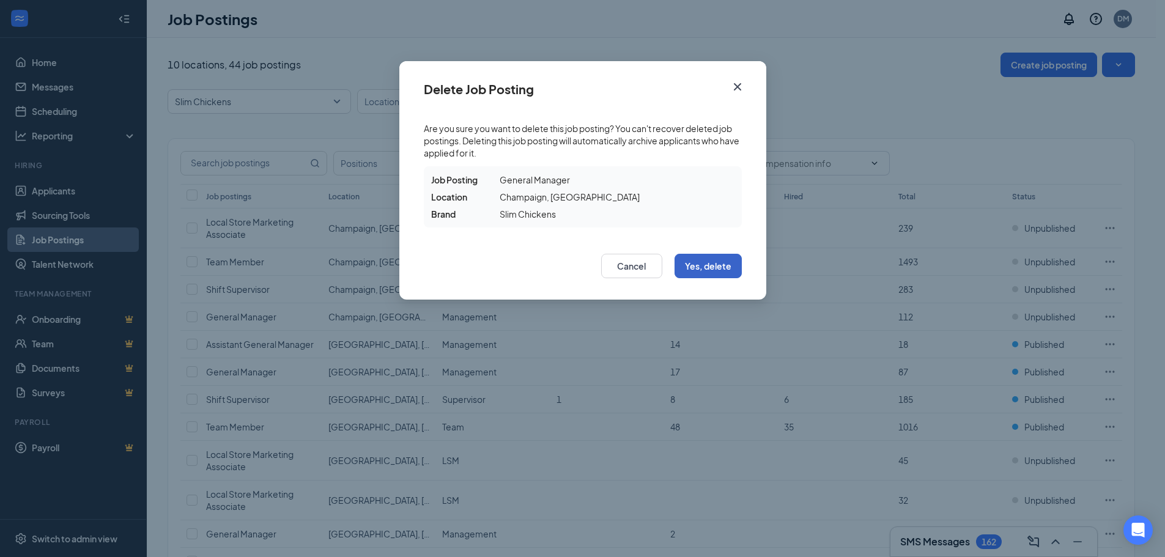
click at [705, 263] on button "Yes, delete" at bounding box center [708, 266] width 67 height 24
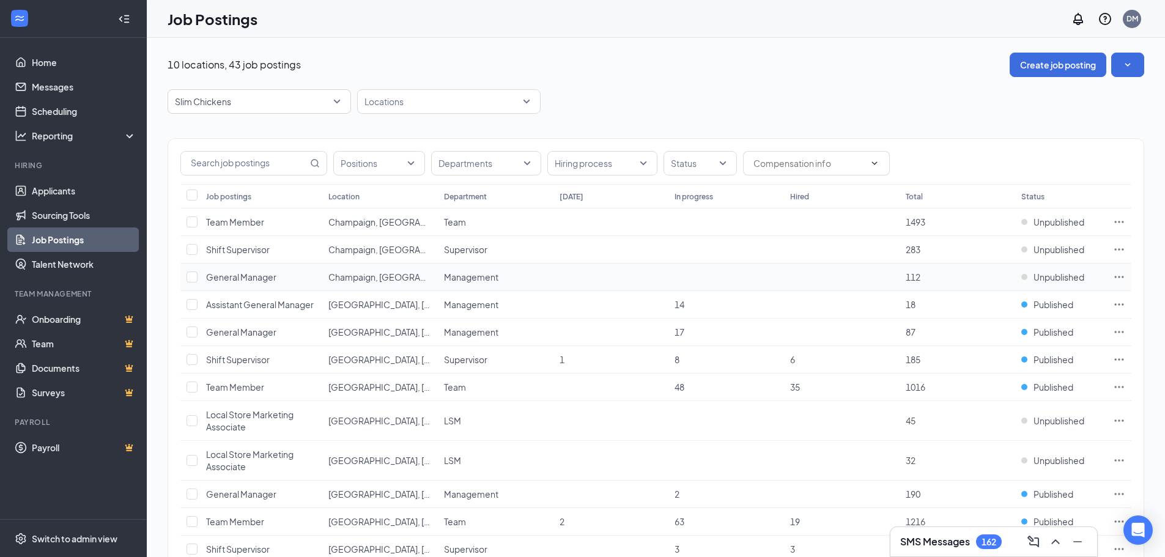
click at [1116, 276] on icon "Ellipses" at bounding box center [1119, 277] width 12 height 12
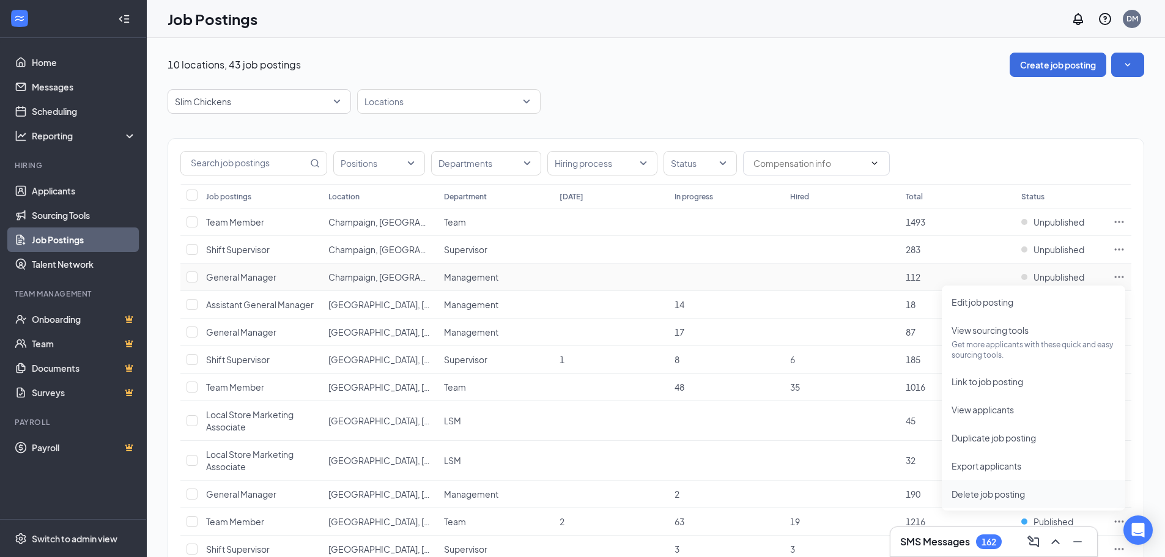
click at [986, 494] on span "Delete job posting" at bounding box center [988, 494] width 73 height 11
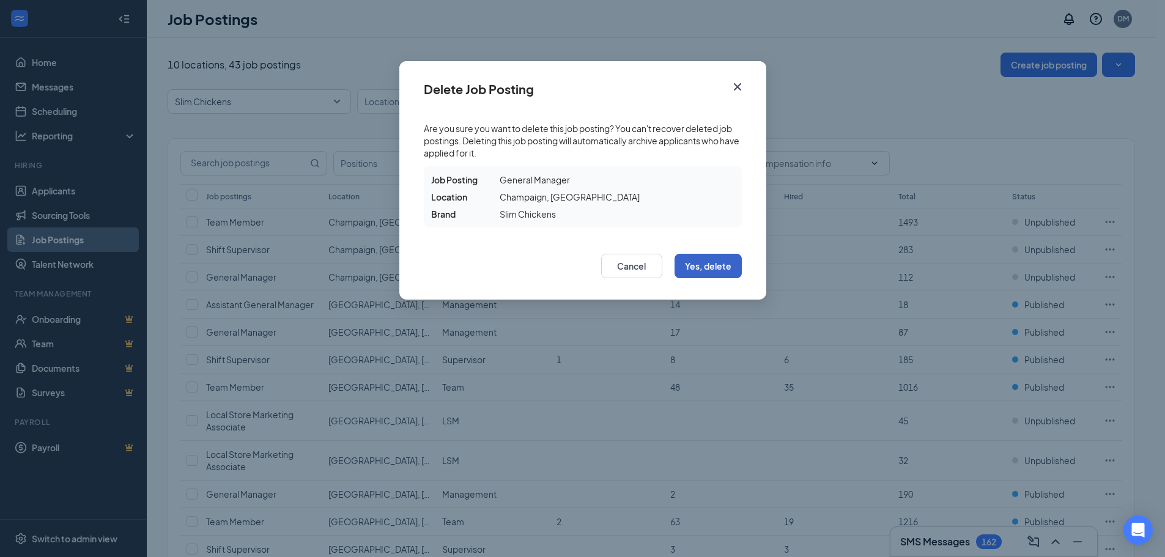
click at [697, 266] on button "Yes, delete" at bounding box center [708, 266] width 67 height 24
click at [716, 266] on button "Yes, delete" at bounding box center [708, 266] width 67 height 24
click at [736, 83] on icon "Cross" at bounding box center [737, 87] width 15 height 15
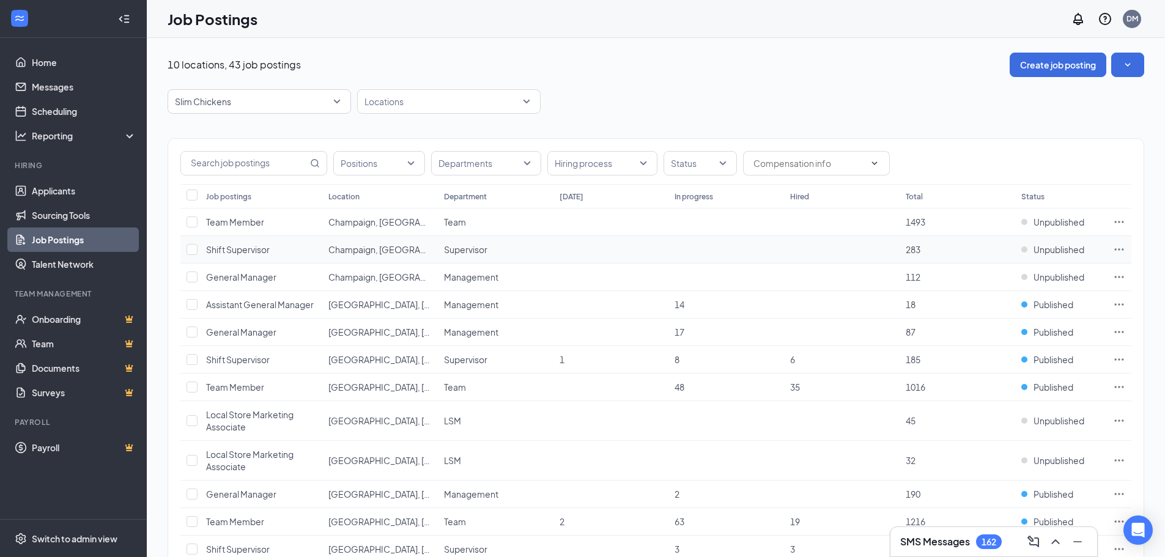
click at [1118, 248] on icon "Ellipses" at bounding box center [1119, 249] width 12 height 12
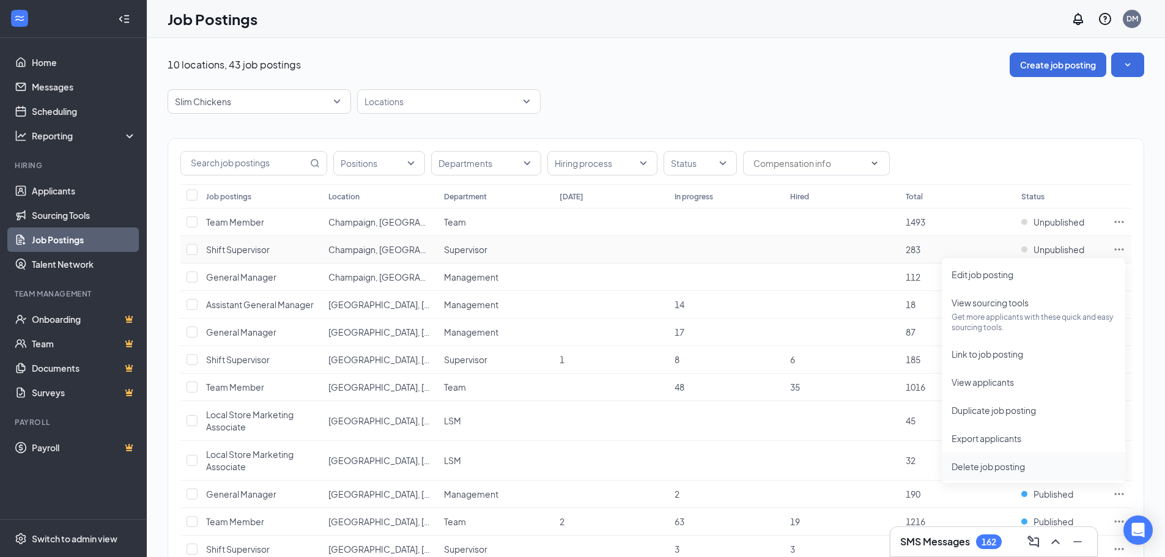
click at [991, 469] on span "Delete job posting" at bounding box center [988, 466] width 73 height 11
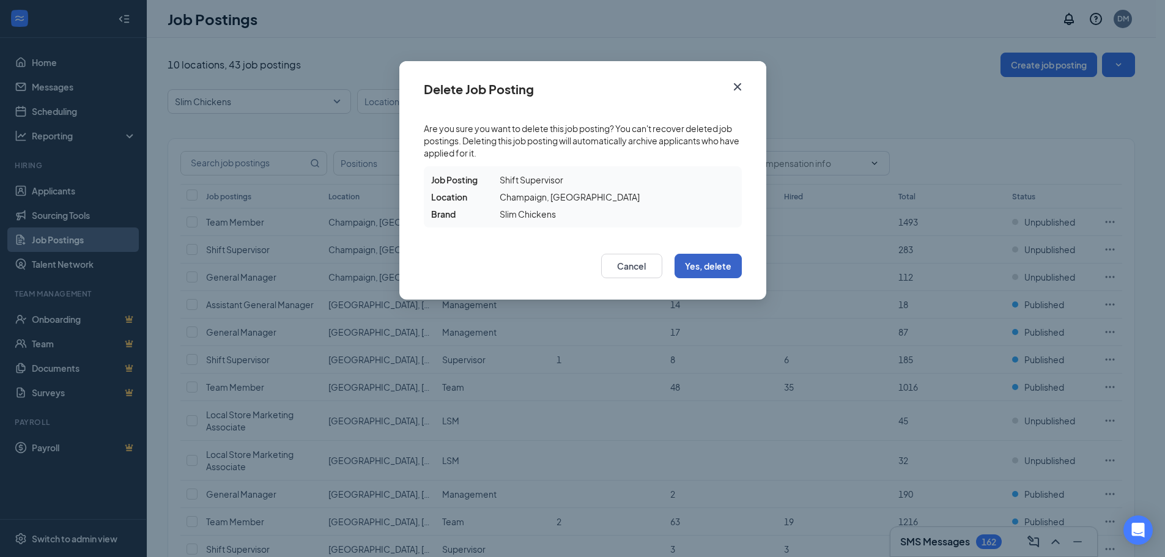
click at [712, 269] on button "Yes, delete" at bounding box center [708, 266] width 67 height 24
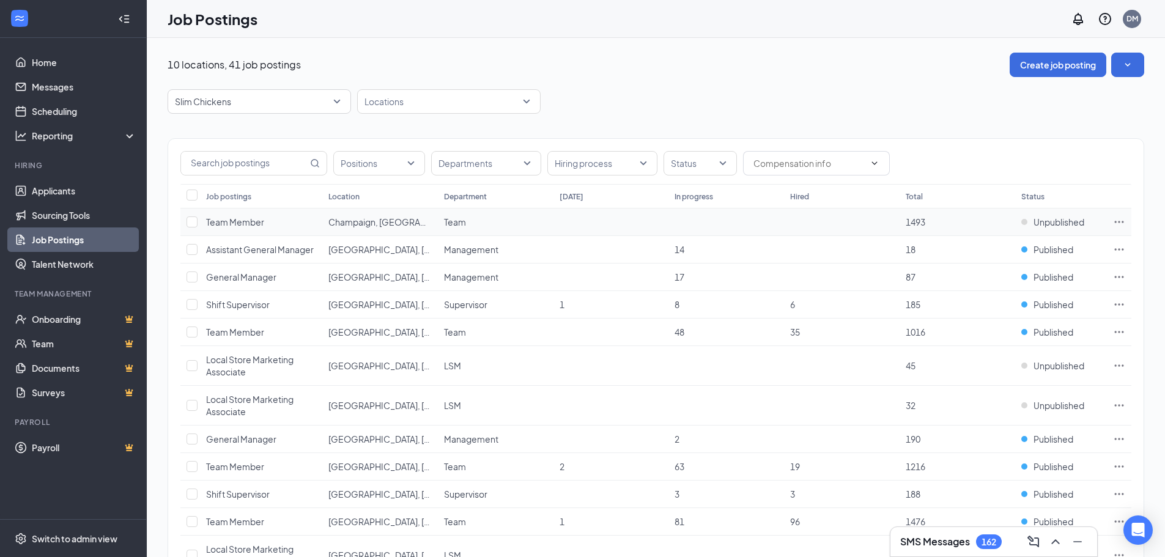
click at [1120, 221] on icon "Ellipses" at bounding box center [1119, 222] width 9 height 2
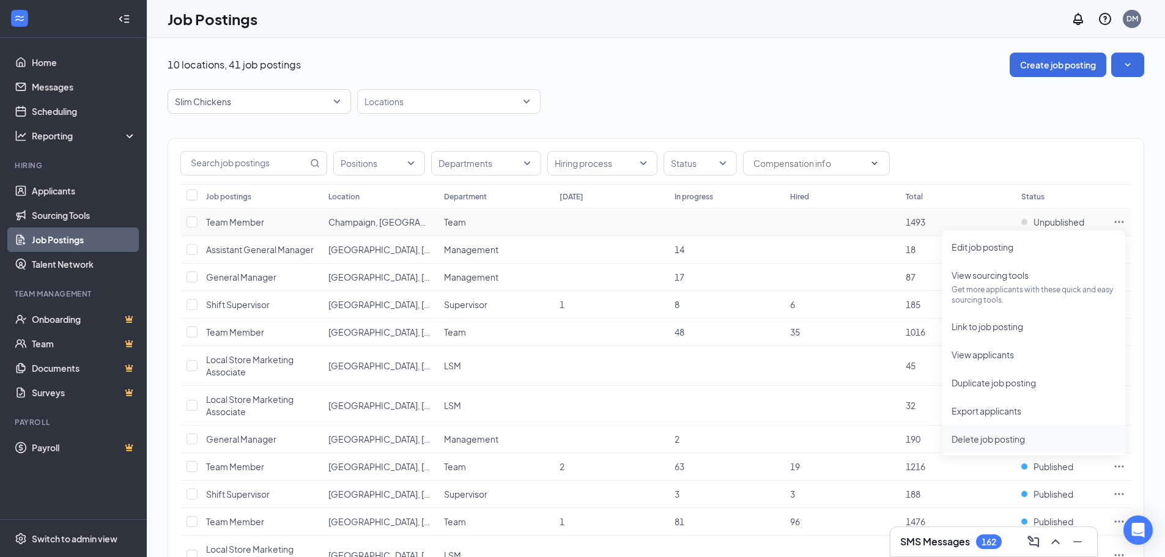
click at [984, 436] on span "Delete job posting" at bounding box center [988, 439] width 73 height 11
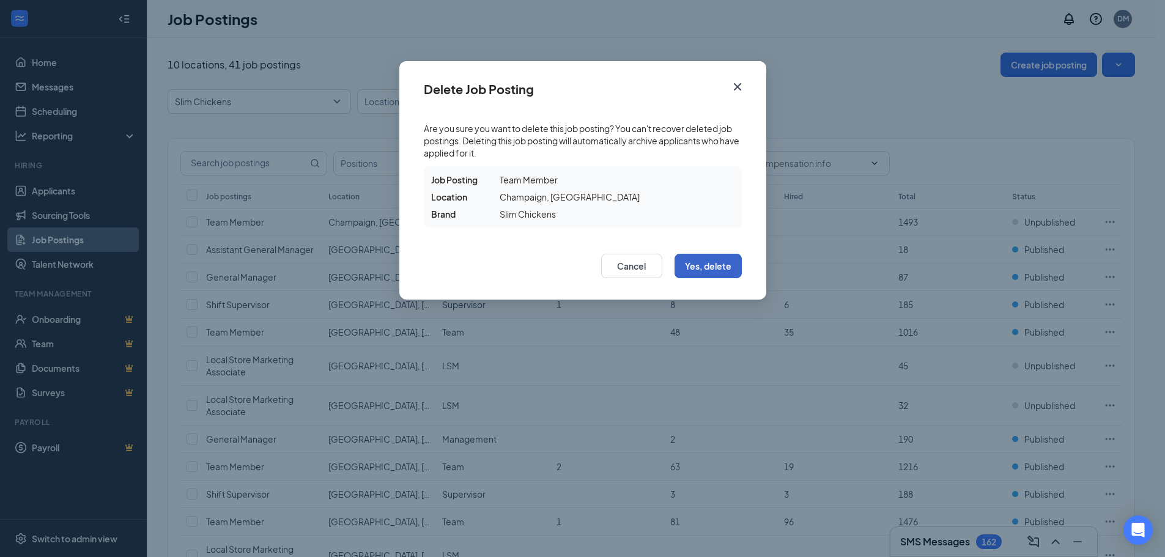
click at [703, 262] on button "Yes, delete" at bounding box center [708, 266] width 67 height 24
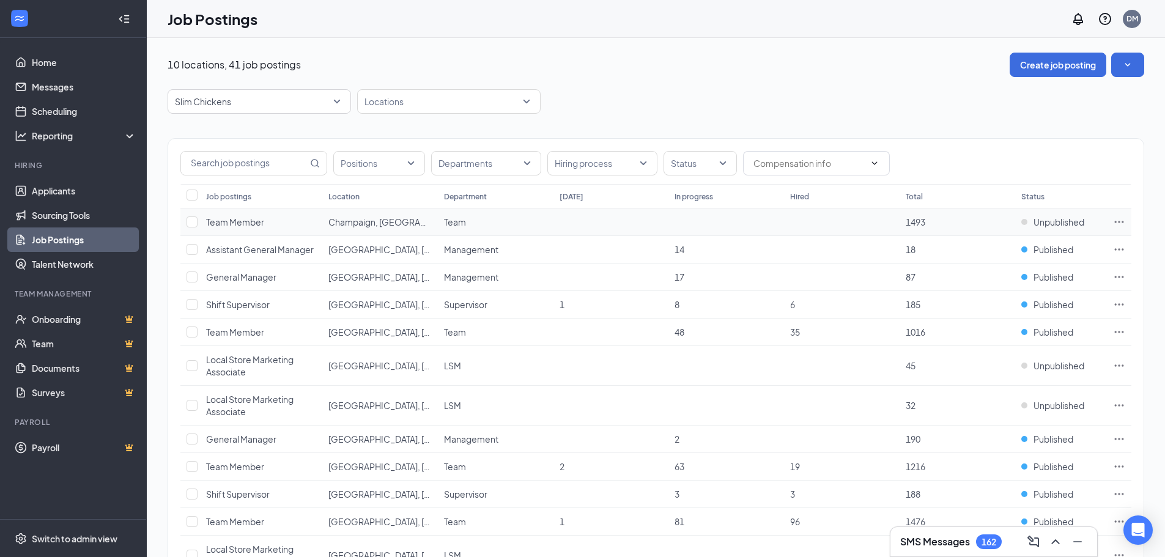
click at [1119, 222] on icon "Ellipses" at bounding box center [1119, 222] width 9 height 2
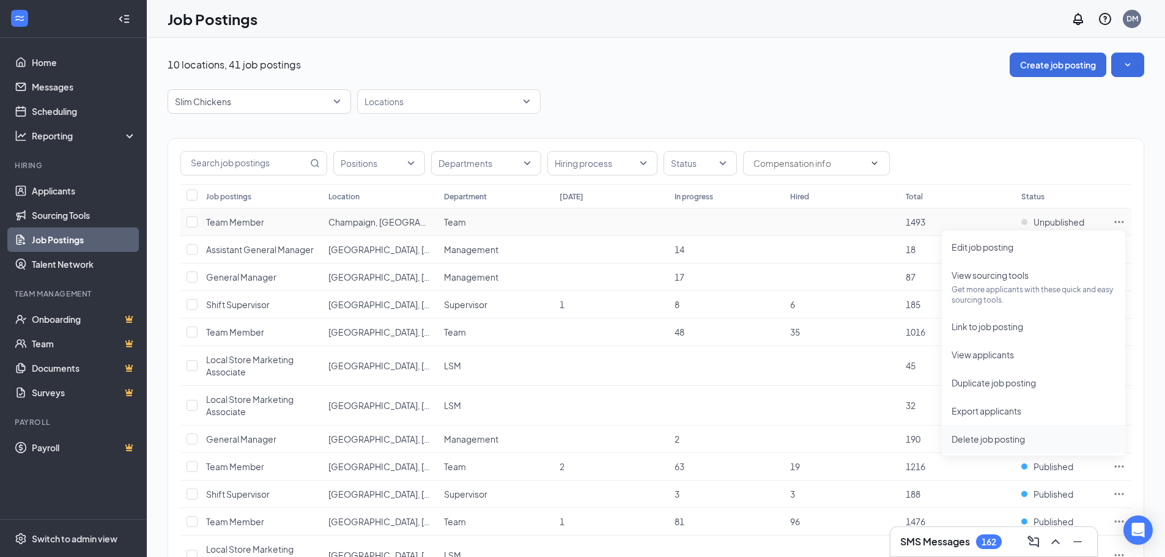
click at [978, 436] on span "Delete job posting" at bounding box center [988, 439] width 73 height 11
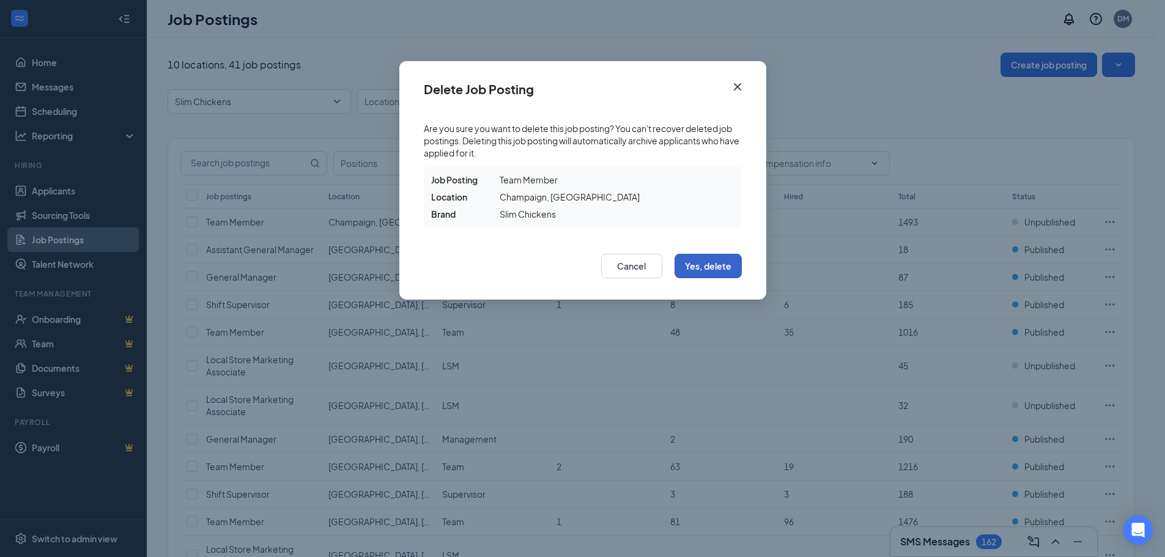
click at [710, 264] on button "Yes, delete" at bounding box center [708, 266] width 67 height 24
click at [738, 85] on icon "Cross" at bounding box center [737, 87] width 15 height 15
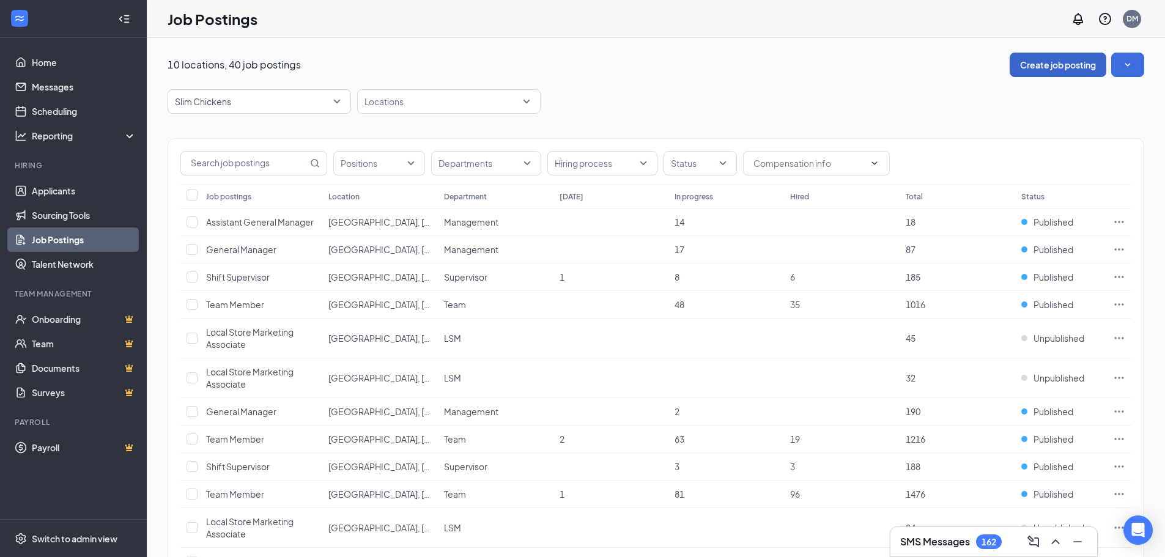
click at [1061, 64] on button "Create job posting" at bounding box center [1058, 65] width 97 height 24
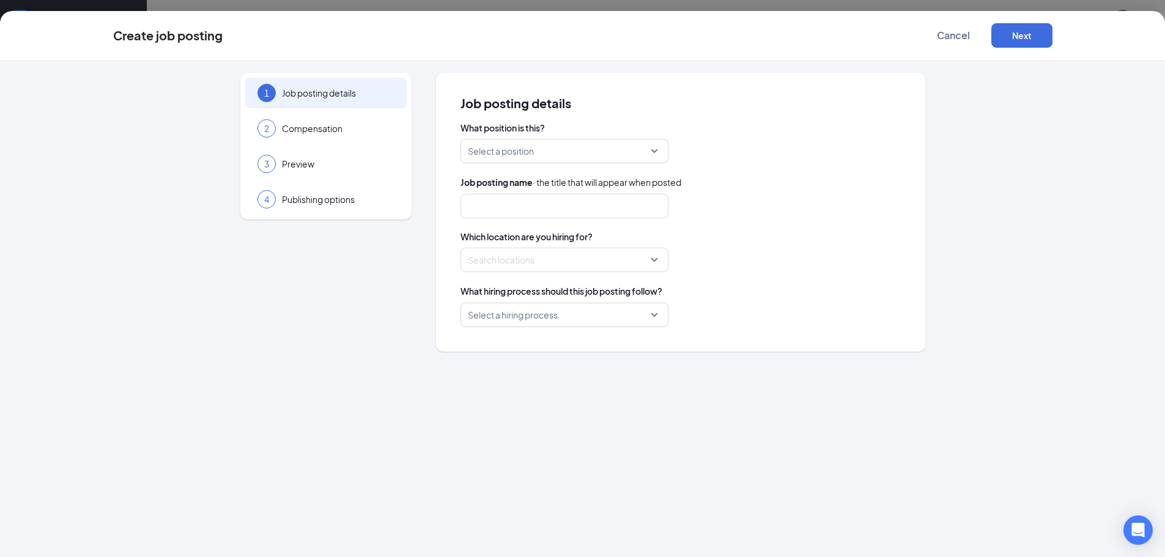
click at [655, 152] on div "Select a position" at bounding box center [565, 151] width 208 height 24
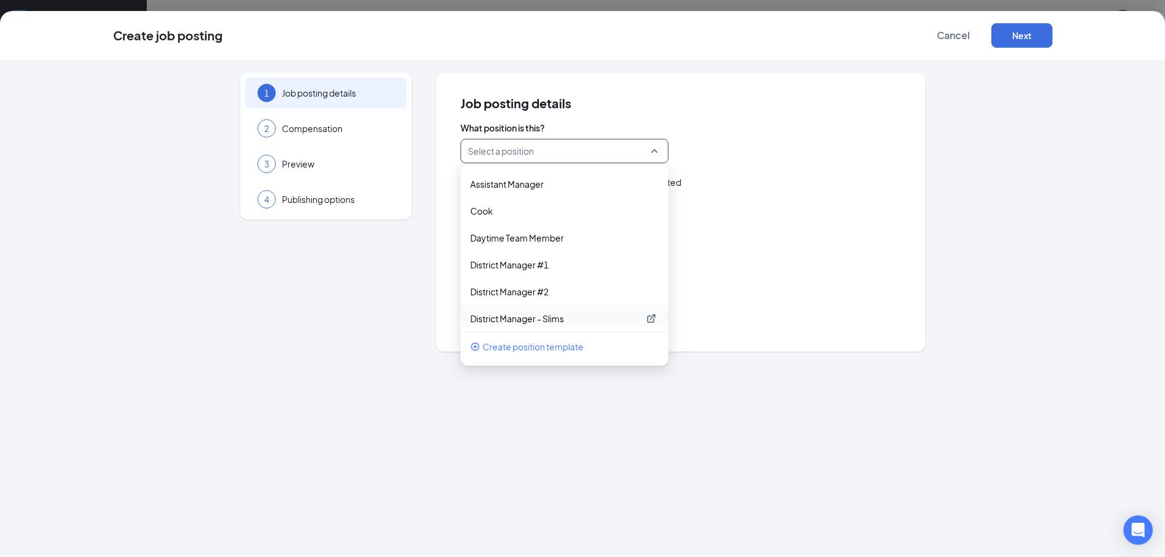
click at [540, 314] on p "District Manager - Slims" at bounding box center [554, 319] width 169 height 12
type input "District Manager"
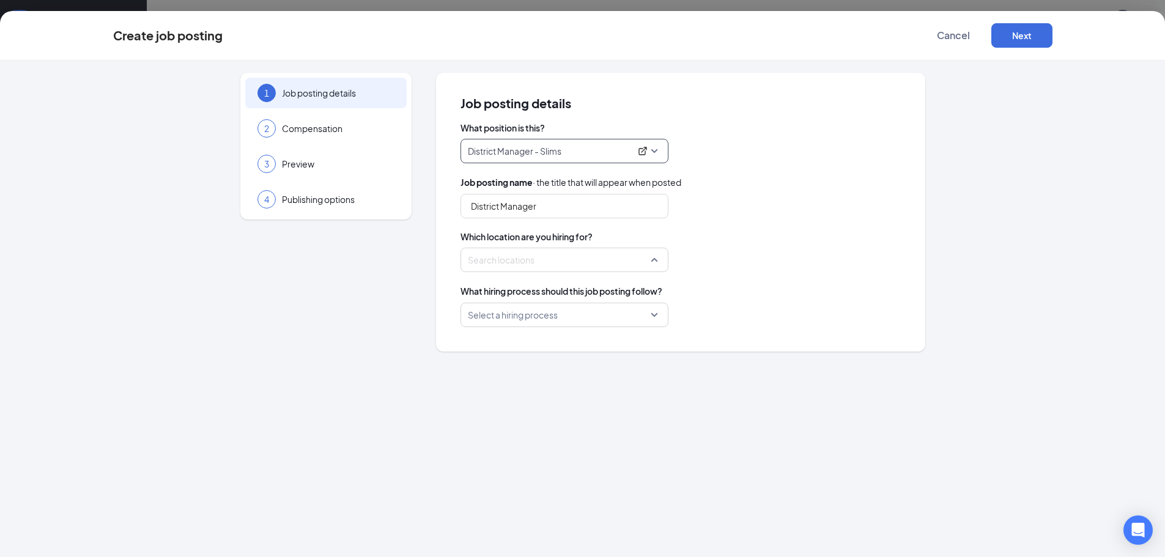
click at [606, 259] on div at bounding box center [561, 260] width 185 height 20
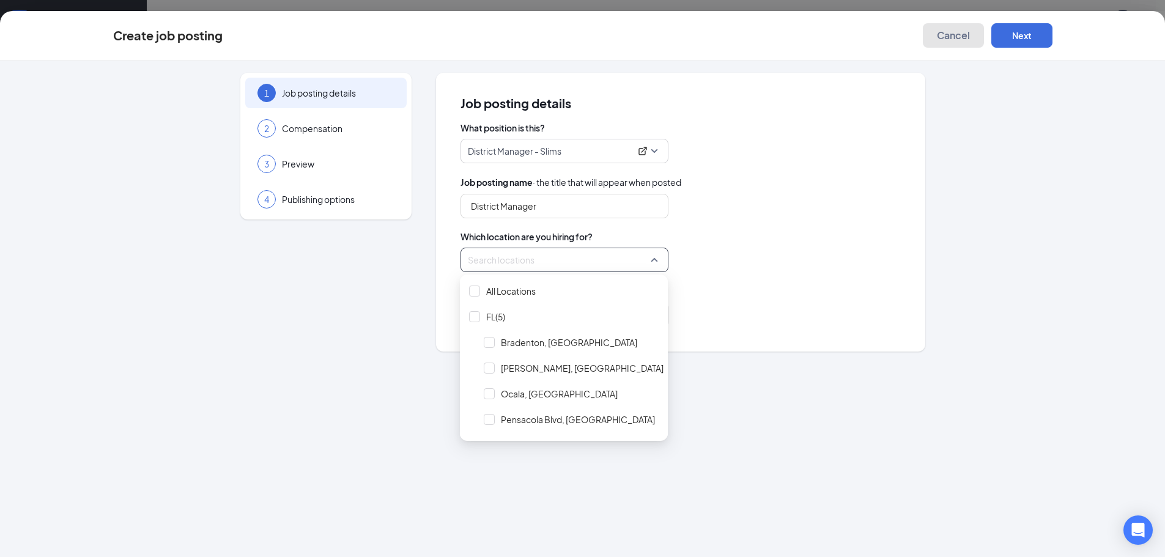
click at [950, 39] on span "Cancel" at bounding box center [953, 35] width 33 height 12
